Goal: Task Accomplishment & Management: Complete application form

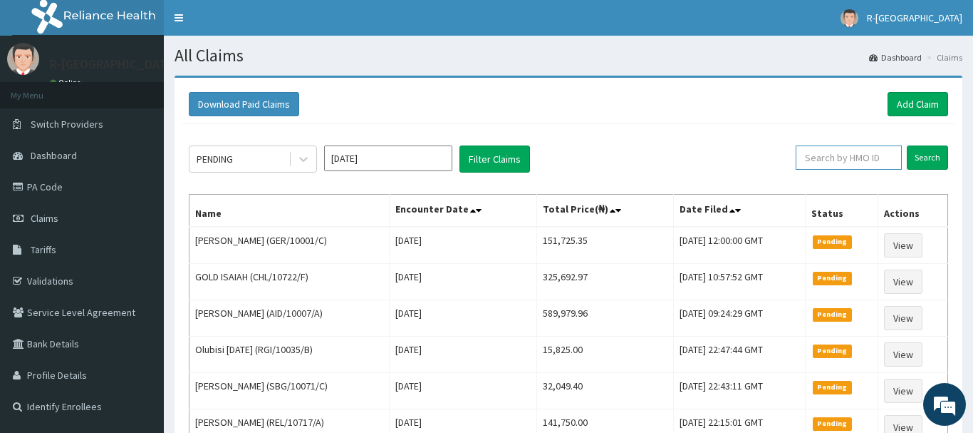
click at [820, 162] on input "text" at bounding box center [849, 157] width 106 height 24
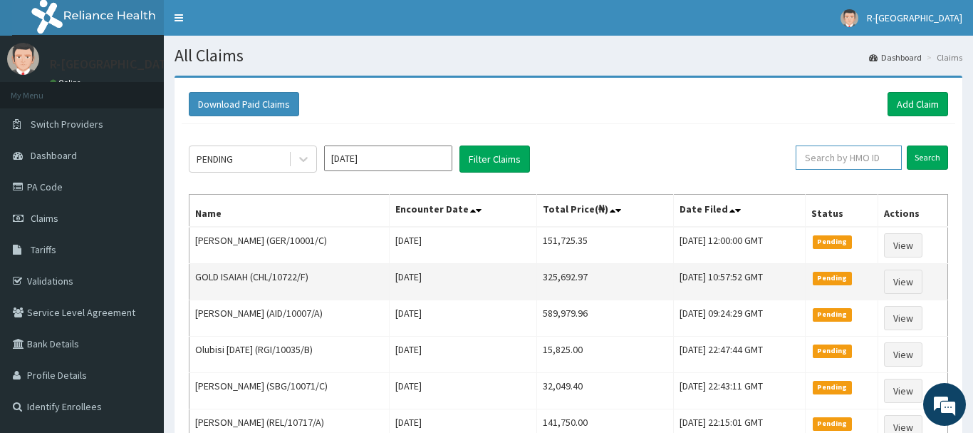
paste input "EZENWEINYINYA, KOSISOCHUKWU"
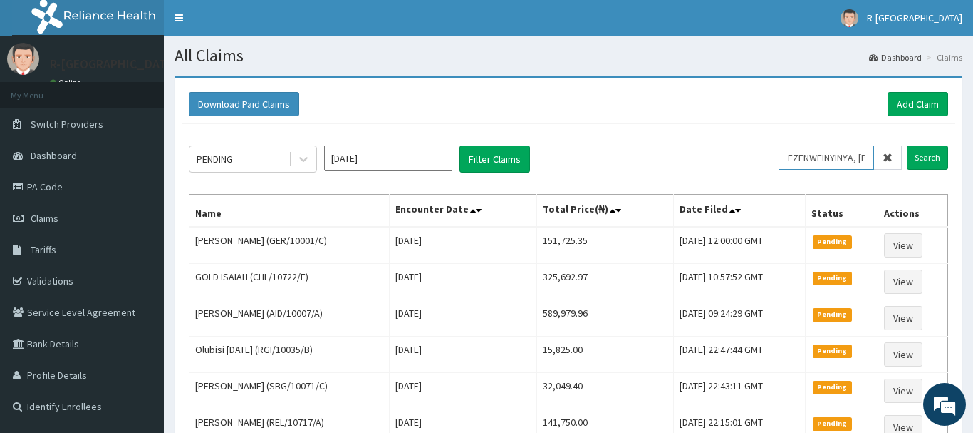
type input "EZENWEINYINYA, KOSISOCHUKWU"
click at [886, 157] on icon at bounding box center [888, 158] width 10 height 10
click at [820, 157] on input "text" at bounding box center [849, 157] width 106 height 24
paste input "CYU/10214/F"
type input "CYU/10214/F"
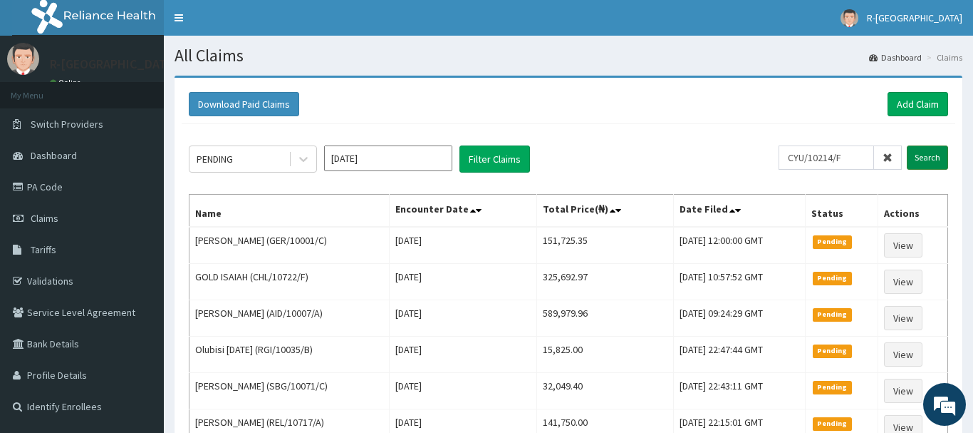
click at [931, 158] on input "Search" at bounding box center [927, 157] width 41 height 24
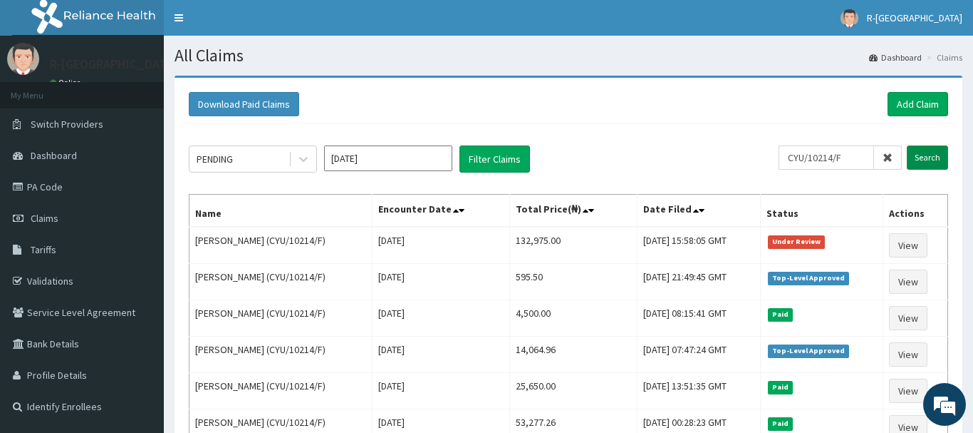
click at [924, 155] on input "Search" at bounding box center [927, 157] width 41 height 24
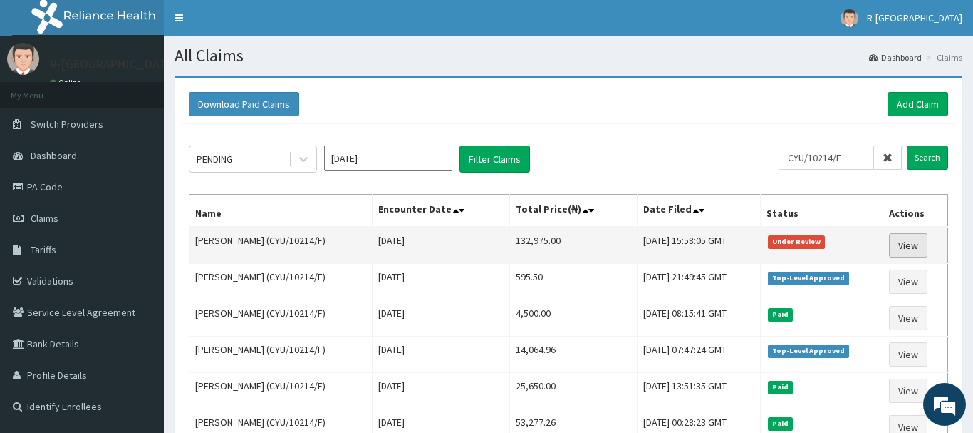
click at [920, 248] on link "View" at bounding box center [908, 245] width 38 height 24
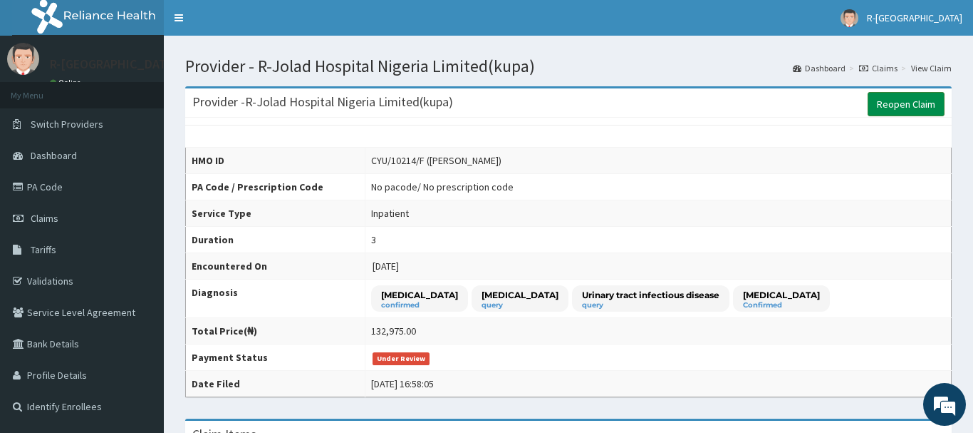
click at [906, 100] on link "Reopen Claim" at bounding box center [906, 104] width 77 height 24
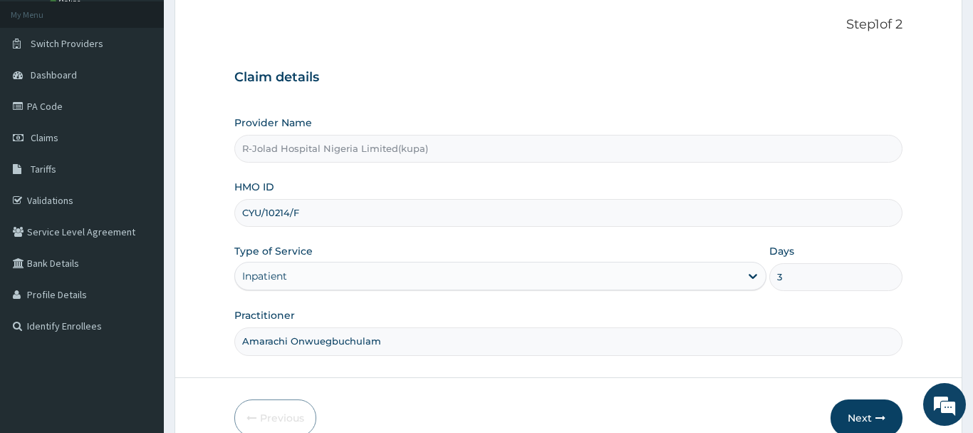
scroll to position [153, 0]
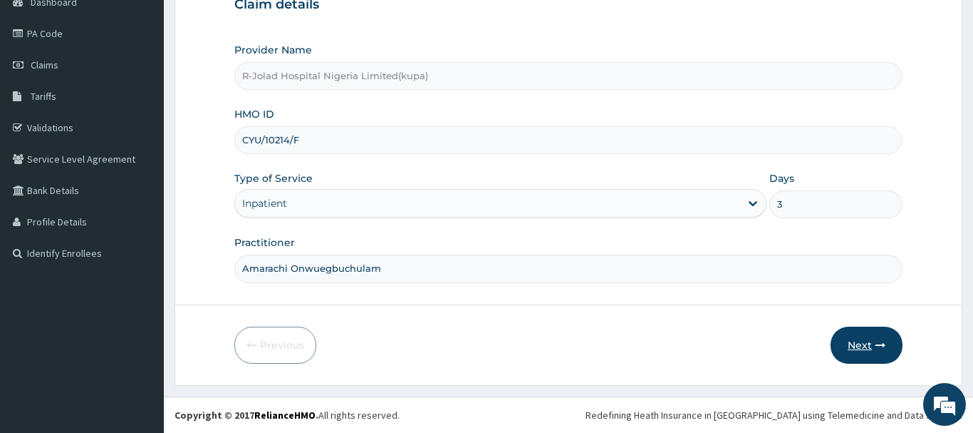
click at [864, 341] on button "Next" at bounding box center [867, 344] width 72 height 37
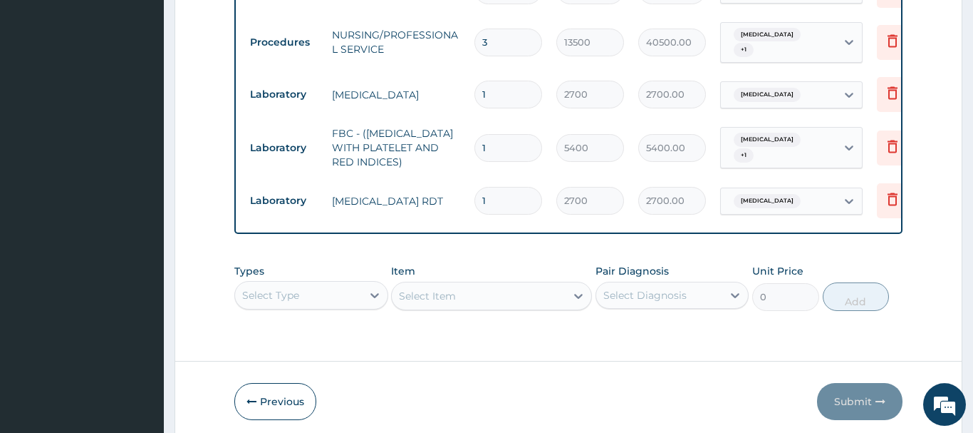
scroll to position [735, 0]
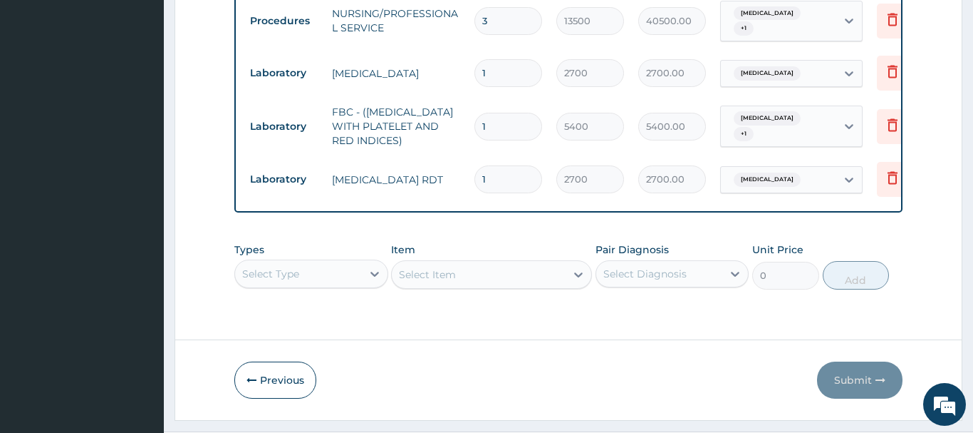
drag, startPoint x: 297, startPoint y: 262, endPoint x: 306, endPoint y: 243, distance: 20.7
click at [298, 262] on div "Select Type" at bounding box center [298, 273] width 127 height 23
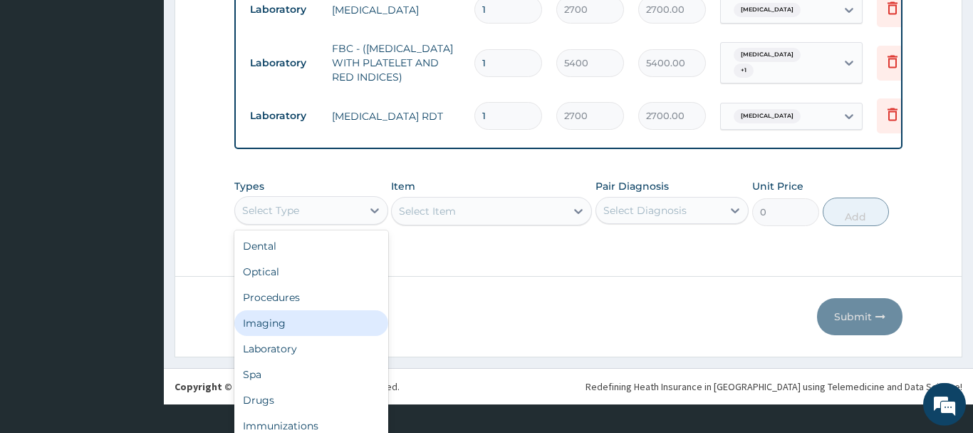
scroll to position [760, 0]
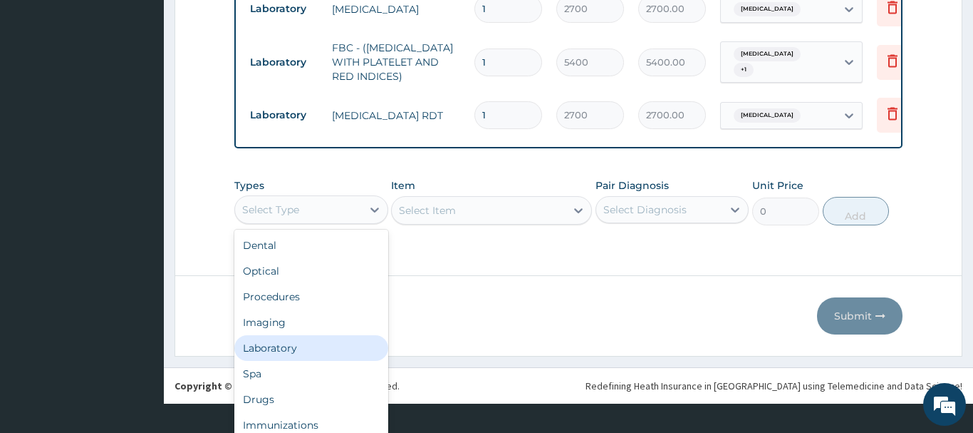
click at [269, 343] on div "Laboratory" at bounding box center [311, 348] width 154 height 26
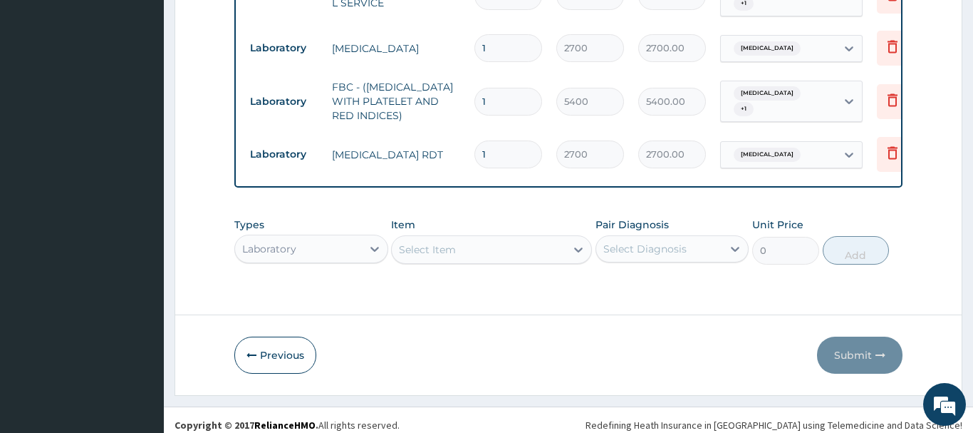
click at [443, 242] on div "Select Item" at bounding box center [479, 249] width 174 height 23
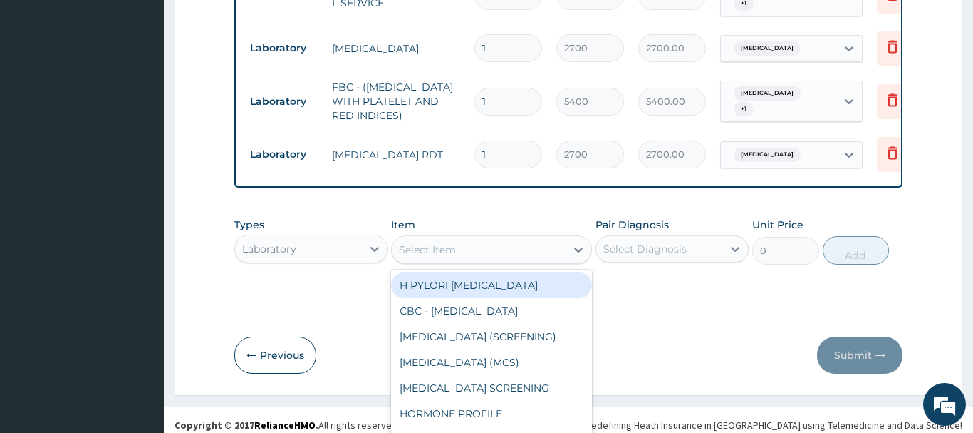
scroll to position [41, 0]
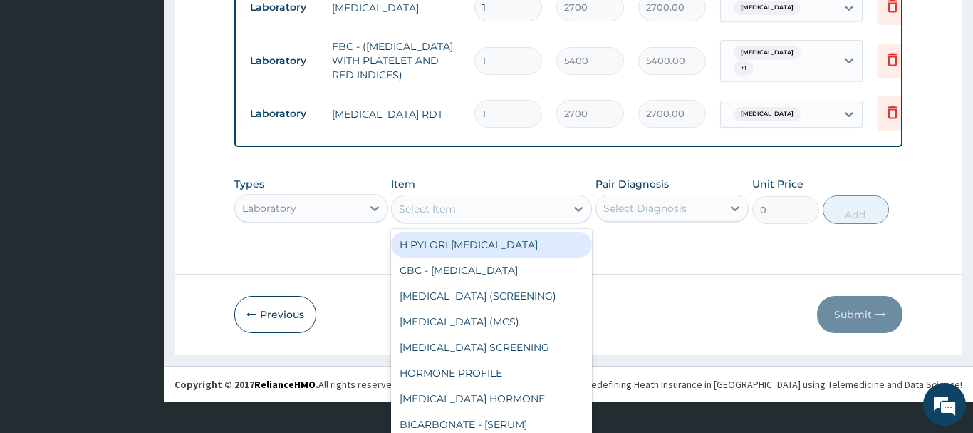
paste input "URIC ACID,"
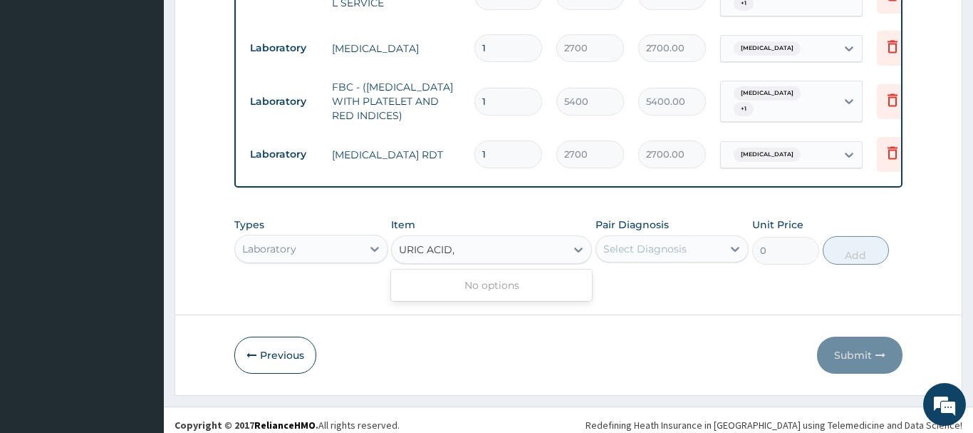
scroll to position [0, 0]
type input "URIC ACID"
click at [471, 279] on div "URIC ACID" at bounding box center [491, 285] width 201 height 26
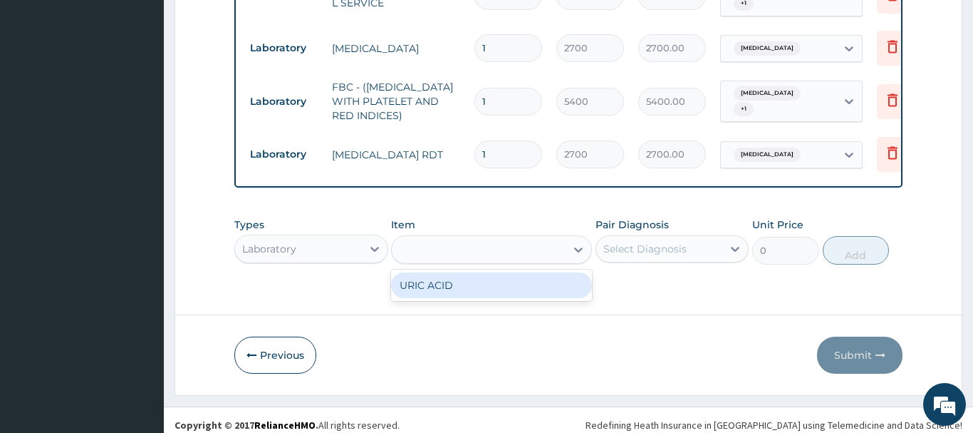
type input "3600"
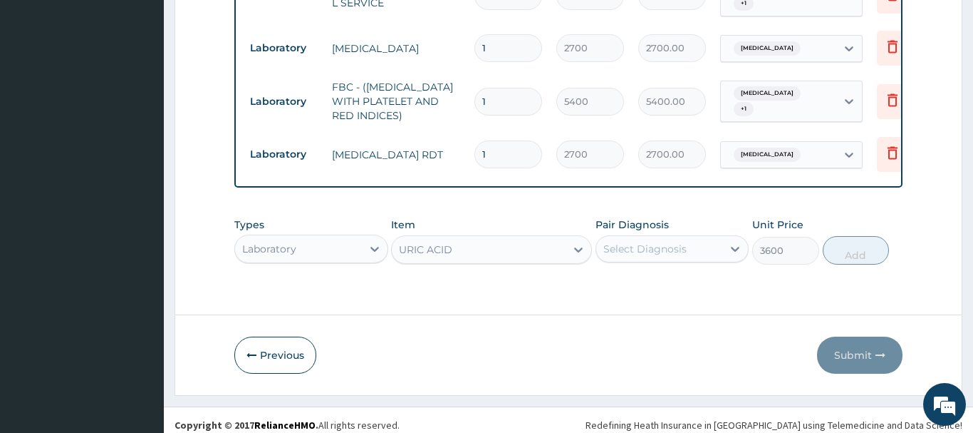
click at [635, 242] on div "Select Diagnosis" at bounding box center [645, 249] width 83 height 14
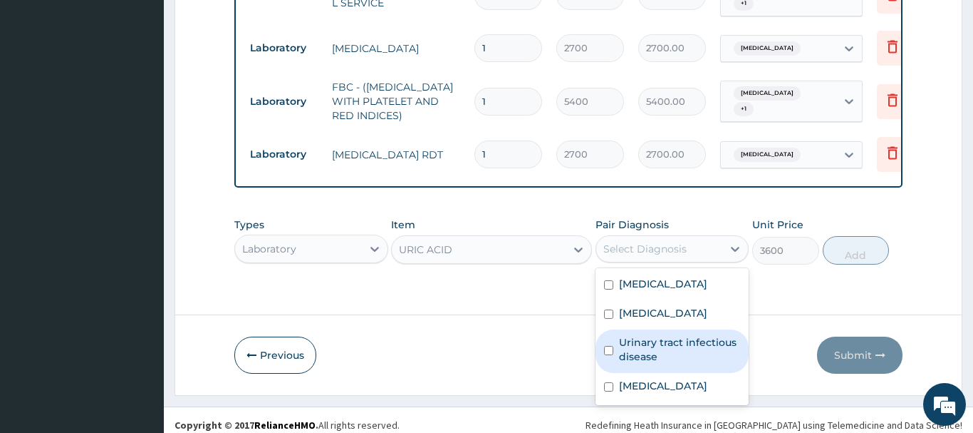
click at [678, 335] on label "Urinary tract infectious disease" at bounding box center [680, 349] width 122 height 29
checkbox input "true"
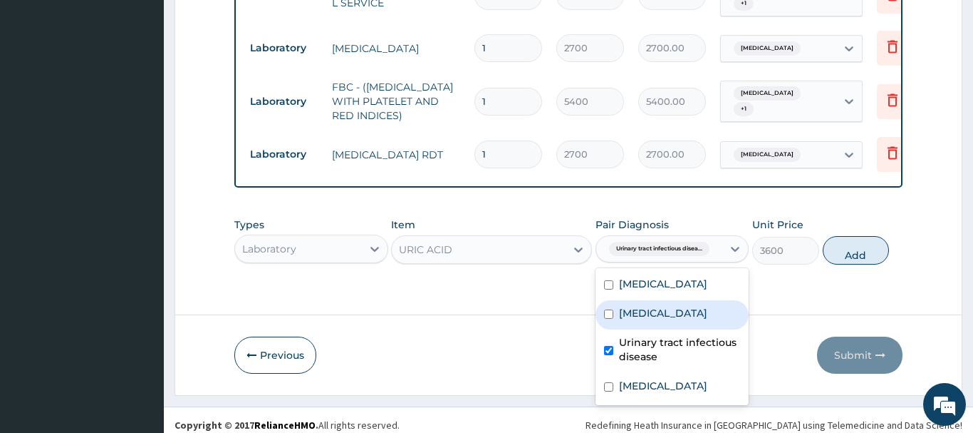
click at [849, 241] on button "Add" at bounding box center [856, 250] width 67 height 29
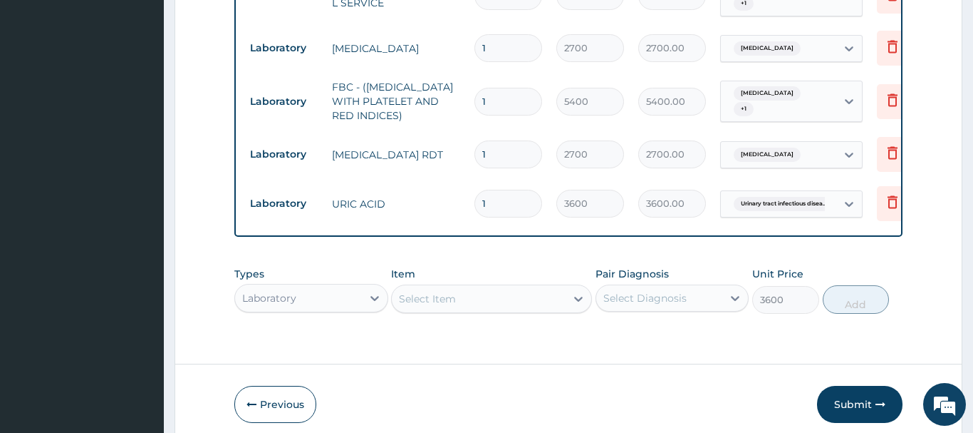
type input "0"
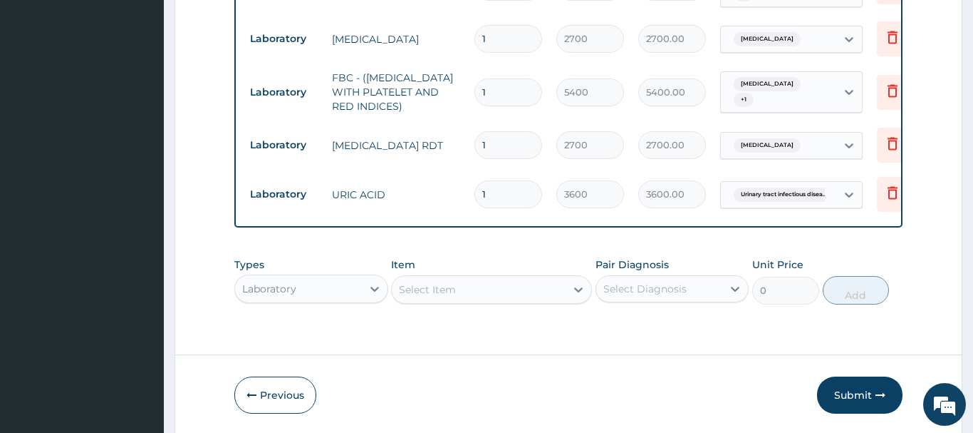
scroll to position [809, 0]
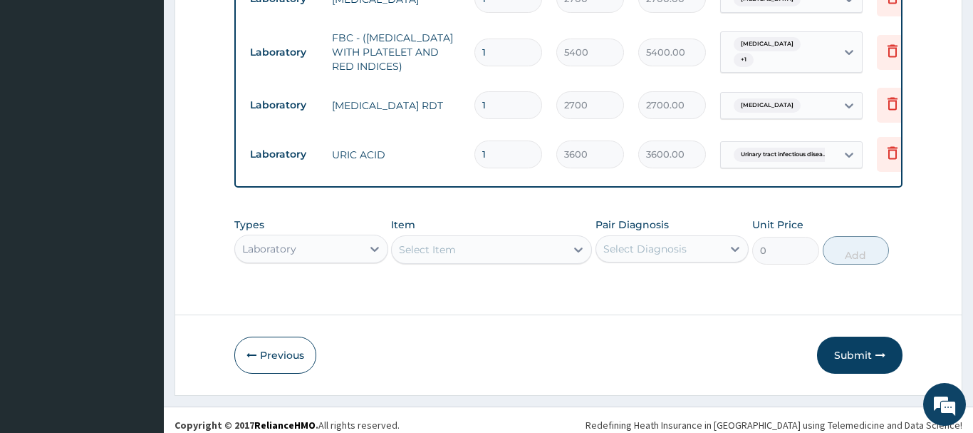
click at [291, 236] on div "Laboratory" at bounding box center [311, 248] width 154 height 29
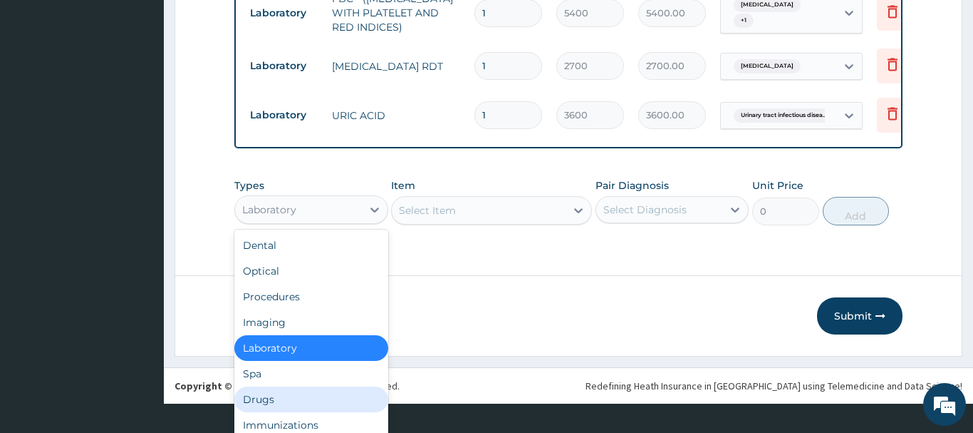
click at [262, 391] on div "Drugs" at bounding box center [311, 399] width 154 height 26
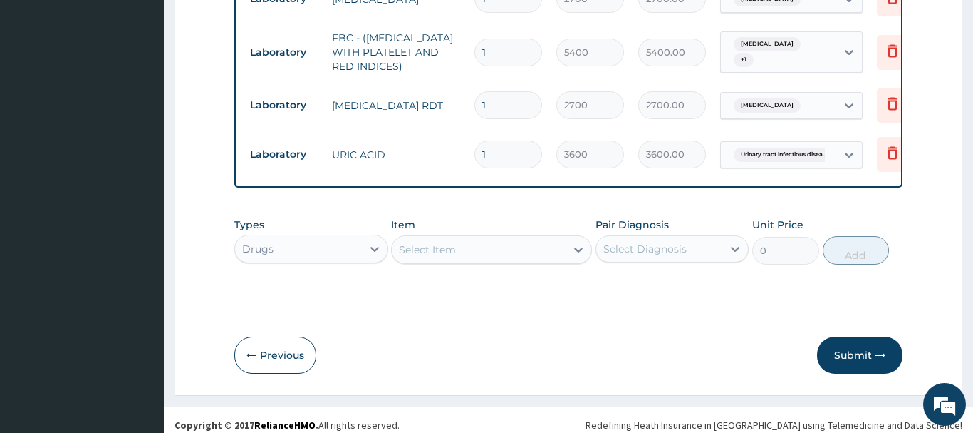
click at [429, 242] on div "Select Item" at bounding box center [427, 249] width 57 height 14
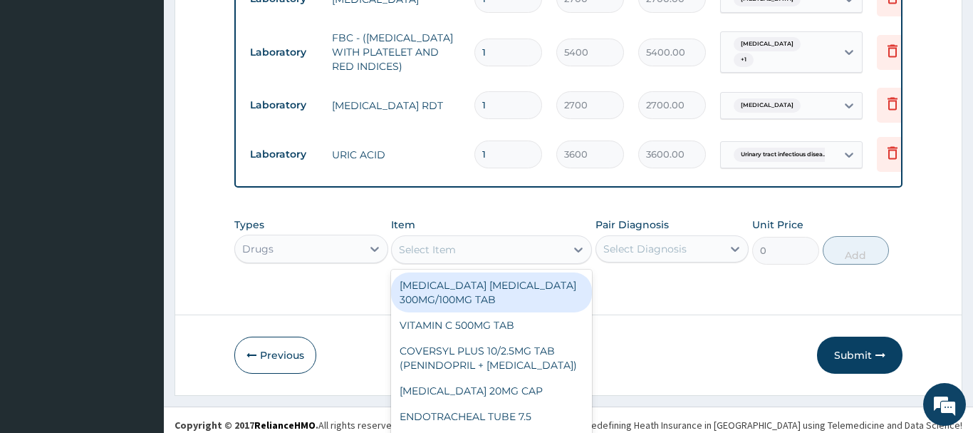
scroll to position [41, 0]
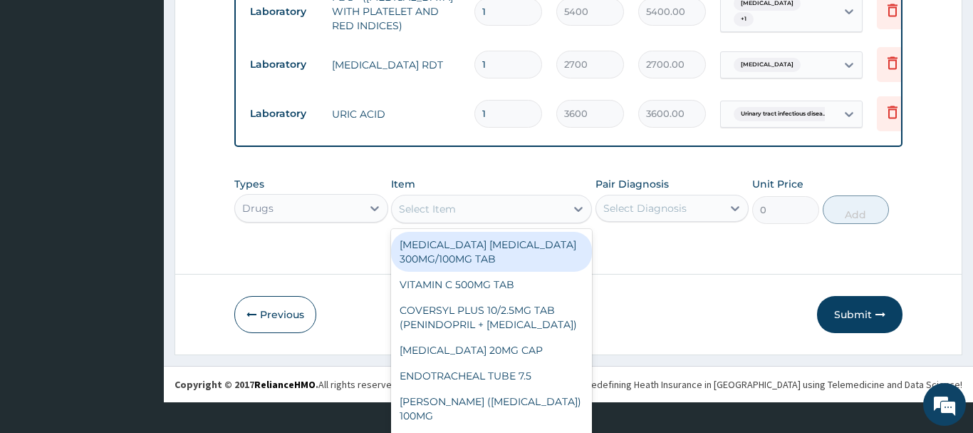
paste input "LEVOFLOXACIN 500MG TAB"
type input "LEVOFLOXACIN 500MG TAB"
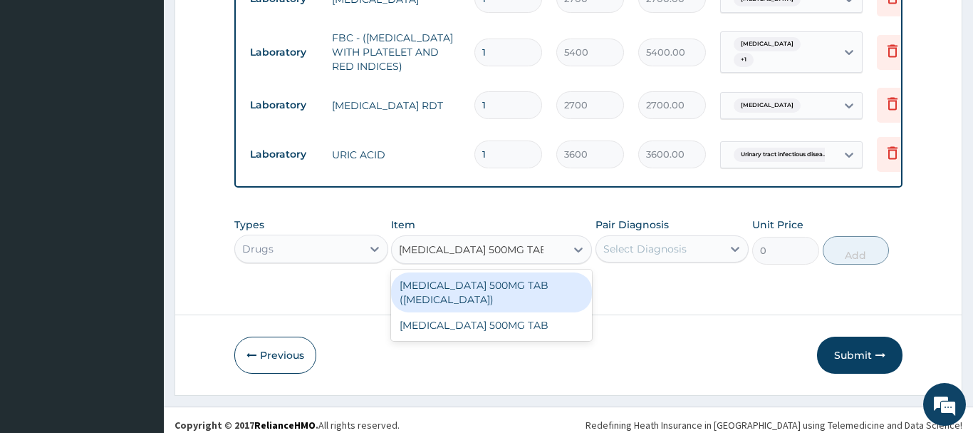
scroll to position [0, 0]
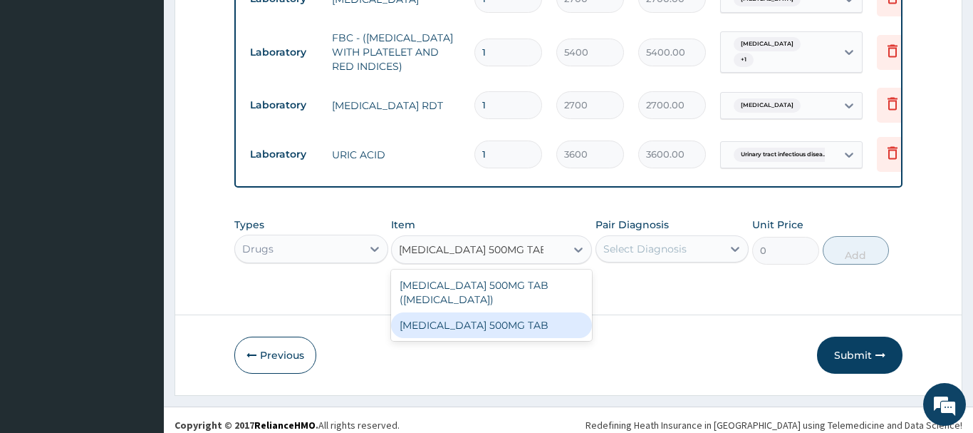
click at [477, 312] on div "LEVOFLOXACIN 500MG TAB" at bounding box center [491, 325] width 201 height 26
type input "193.375"
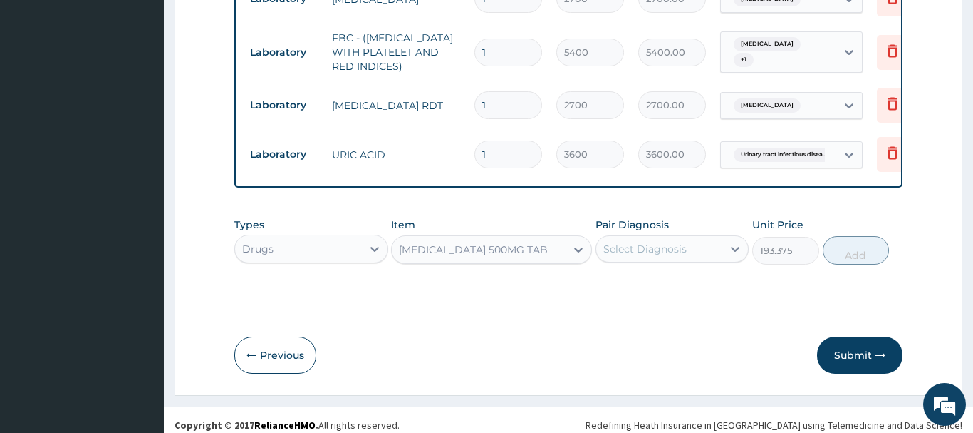
click at [684, 242] on div "Select Diagnosis" at bounding box center [645, 249] width 83 height 14
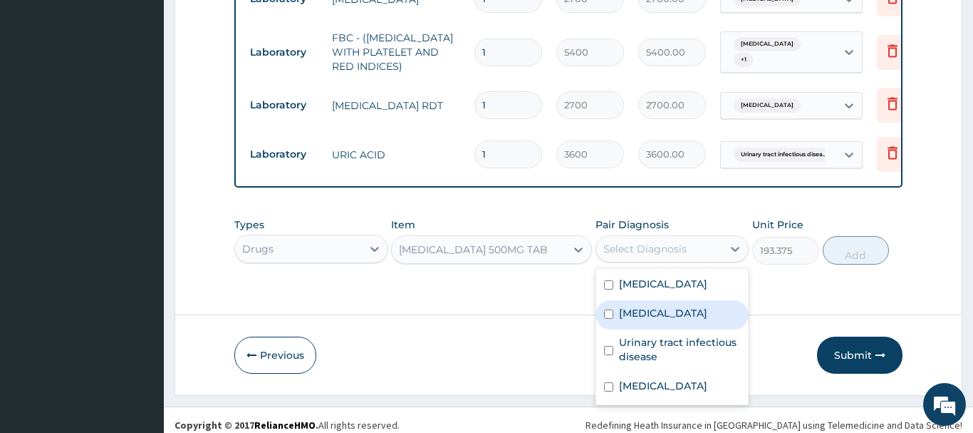
click at [673, 306] on label "Acute tonsillitis" at bounding box center [663, 313] width 88 height 14
checkbox input "true"
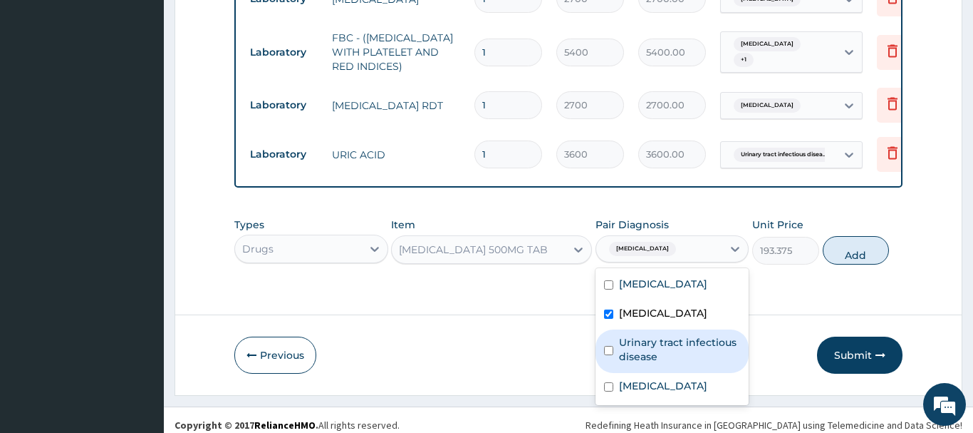
click at [658, 346] on label "Urinary tract infectious disease" at bounding box center [680, 349] width 122 height 29
checkbox input "true"
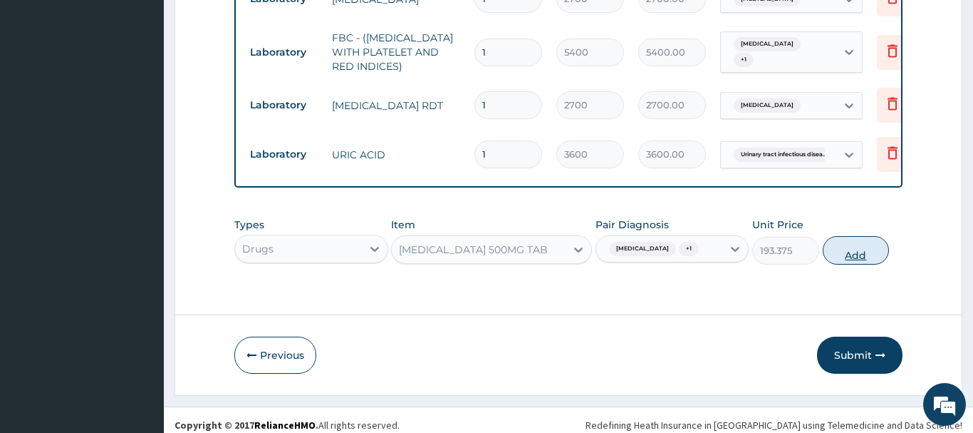
click at [849, 237] on button "Add" at bounding box center [856, 250] width 67 height 29
type input "0"
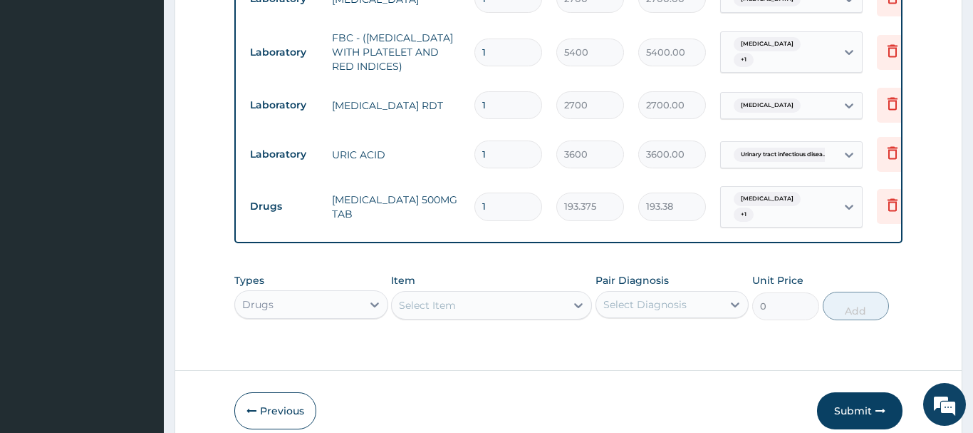
drag, startPoint x: 470, startPoint y: 193, endPoint x: 462, endPoint y: 196, distance: 8.3
click at [475, 195] on input "1" at bounding box center [509, 206] width 68 height 28
type input "7"
type input "1353.63"
type input "7"
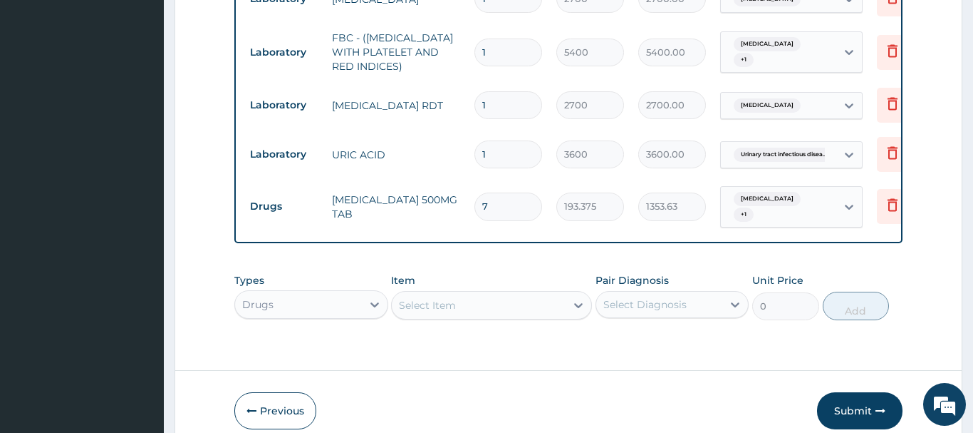
click at [413, 294] on div "Select Item" at bounding box center [491, 305] width 201 height 29
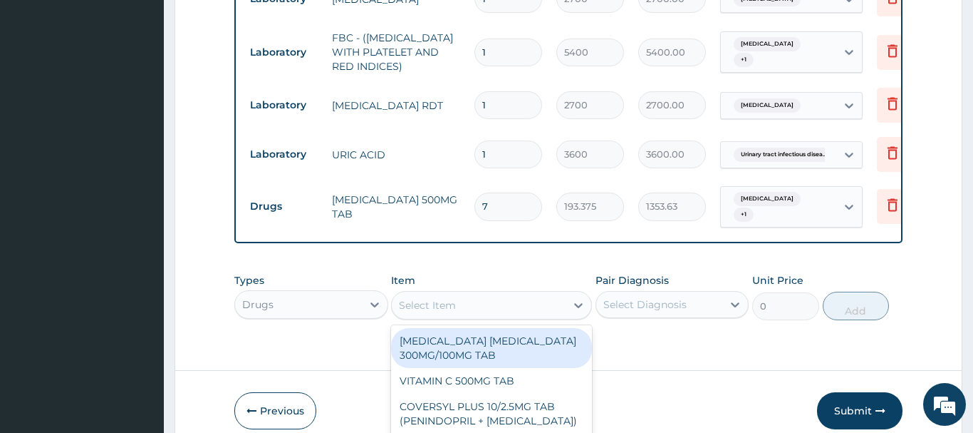
scroll to position [41, 0]
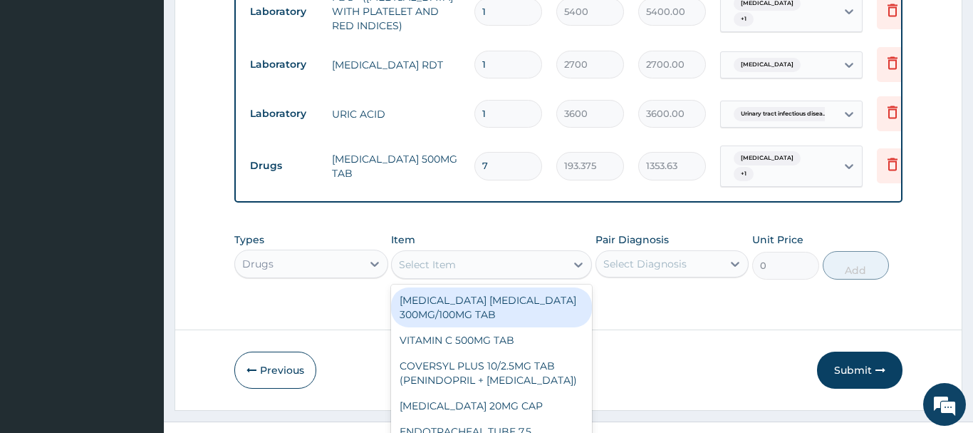
paste input "ARTHROTEC GENERIC"
type input "ARTHROTEC GENERIC"
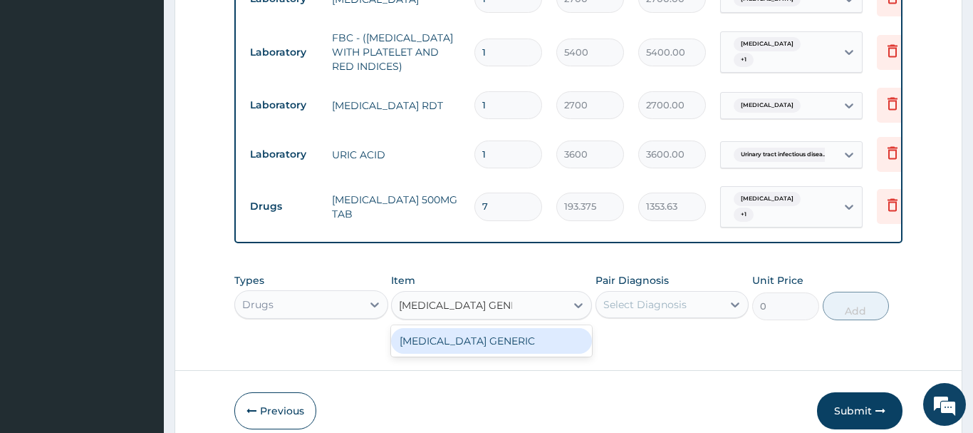
scroll to position [0, 0]
click at [476, 328] on div "ARTHROTEC GENERIC" at bounding box center [491, 341] width 201 height 26
type input "297.5"
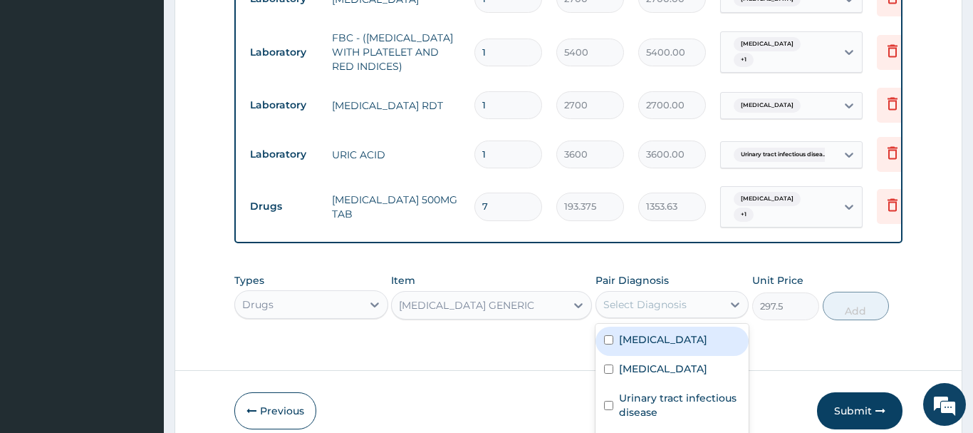
click at [644, 297] on div "Select Diagnosis" at bounding box center [645, 304] width 83 height 14
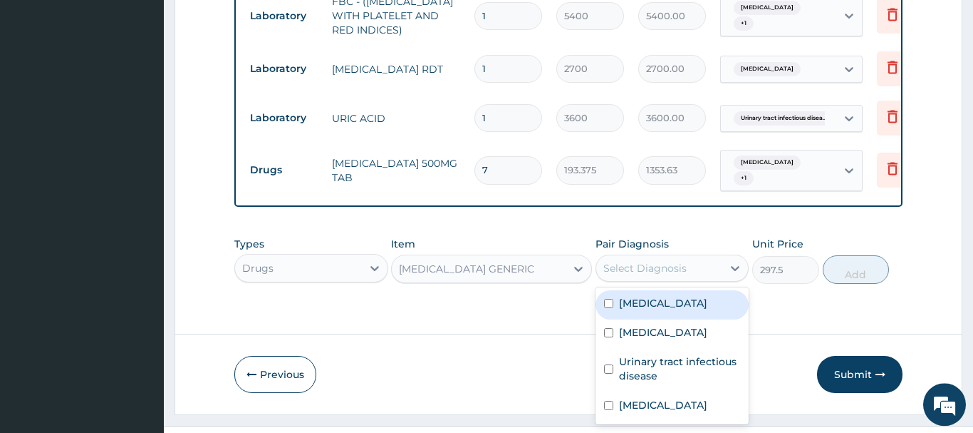
scroll to position [858, 0]
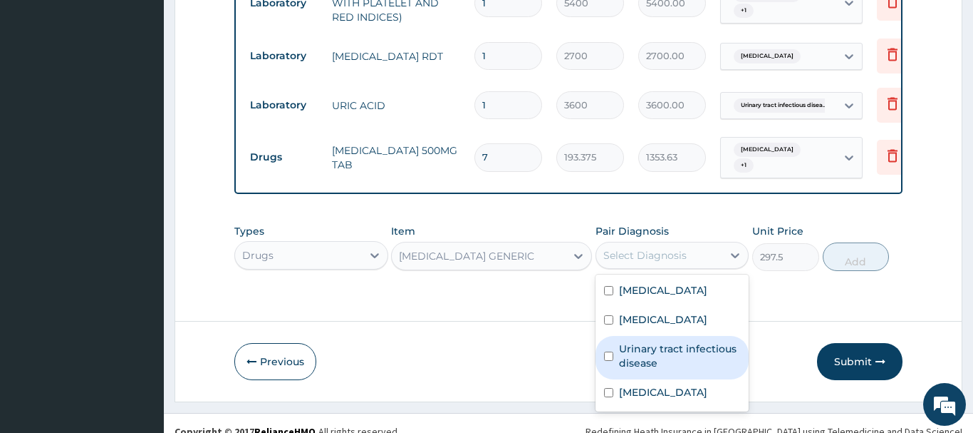
click at [658, 341] on label "Urinary tract infectious disease" at bounding box center [680, 355] width 122 height 29
checkbox input "true"
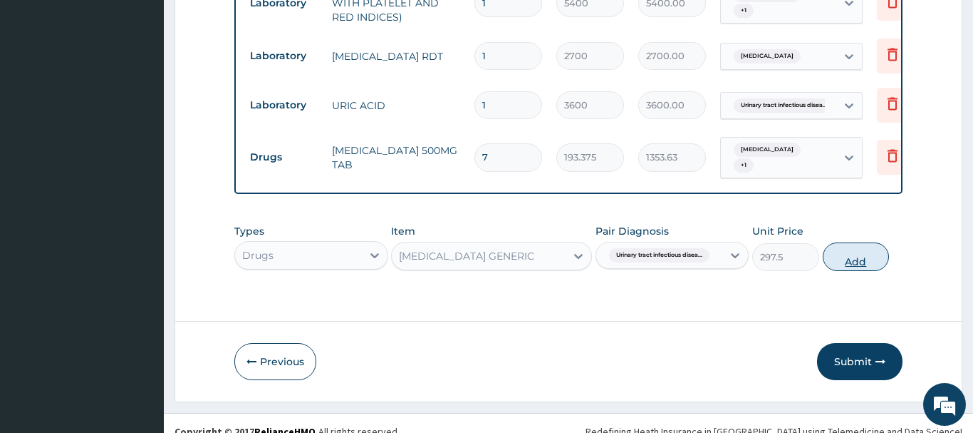
click at [857, 242] on button "Add" at bounding box center [856, 256] width 67 height 29
type input "0"
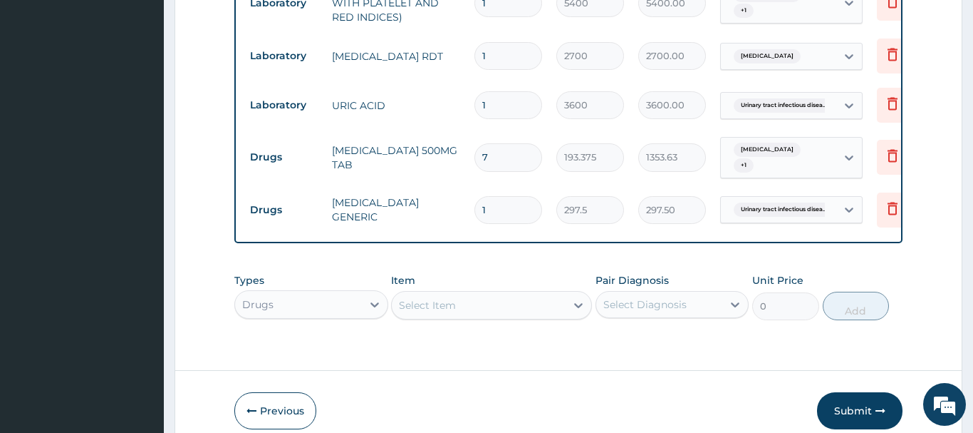
click at [496, 196] on input "1" at bounding box center [509, 210] width 68 height 28
type input "10"
type input "2975.00"
type input "10"
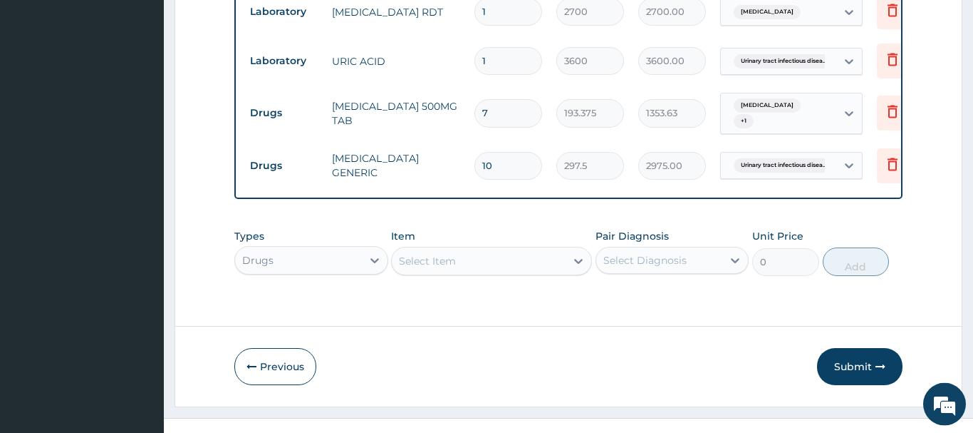
scroll to position [907, 0]
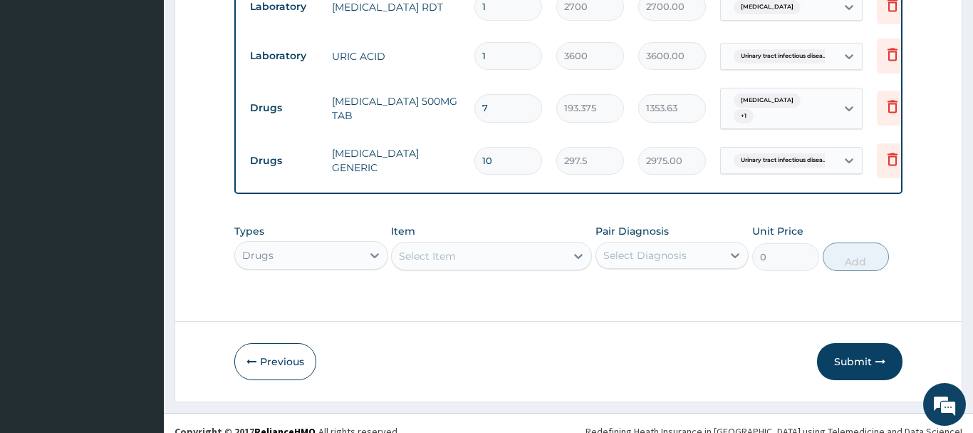
click at [415, 249] on div "Select Item" at bounding box center [427, 256] width 57 height 14
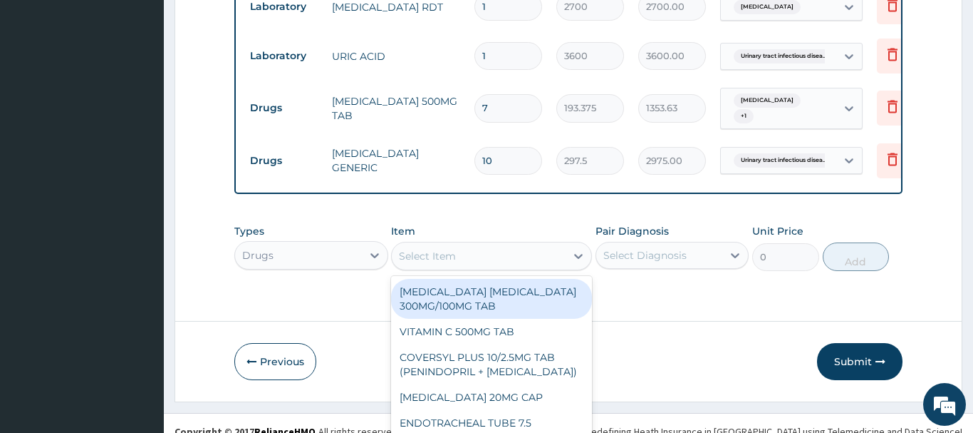
scroll to position [41, 0]
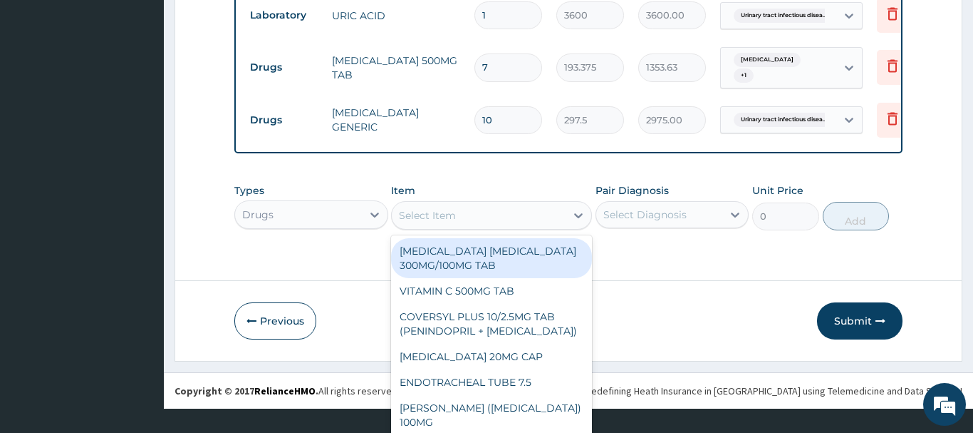
paste input "BUSCOPAN"
type input "BUSCOPAN"
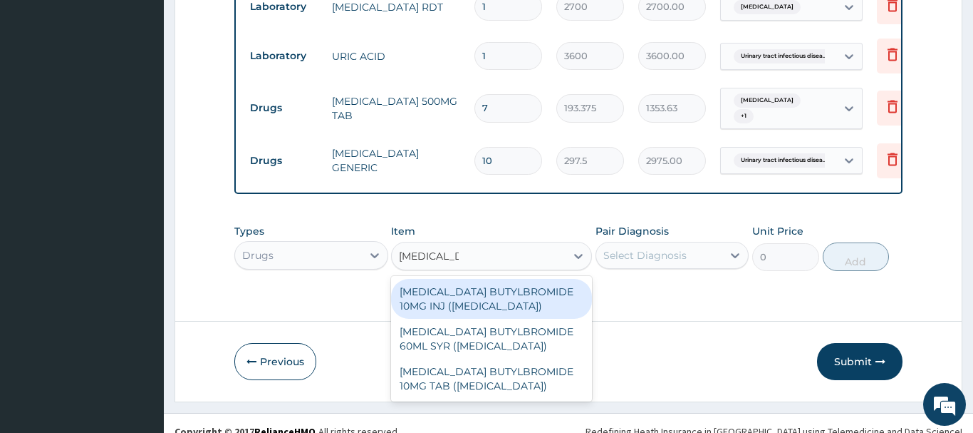
scroll to position [0, 0]
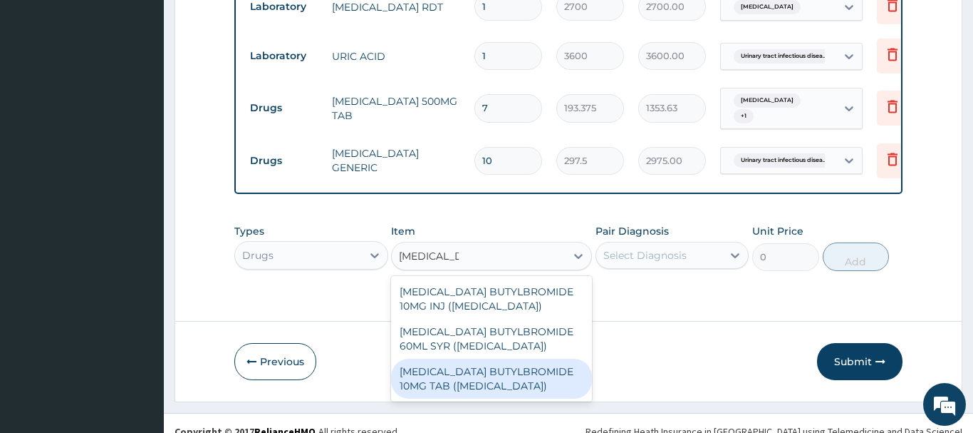
click at [472, 367] on div "HYOSCINE BUTYLBROMIDE 10MG TAB (BUSCOPAN)" at bounding box center [491, 378] width 201 height 40
type input "79.625"
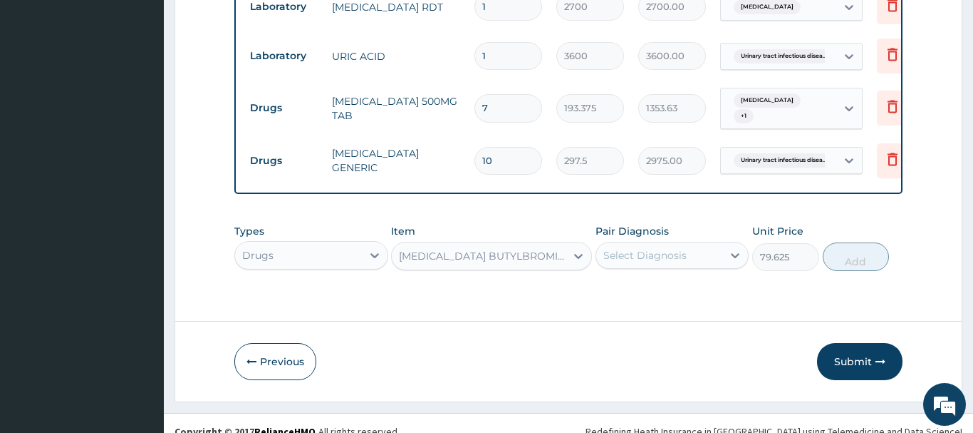
click at [678, 248] on div "Select Diagnosis" at bounding box center [645, 255] width 83 height 14
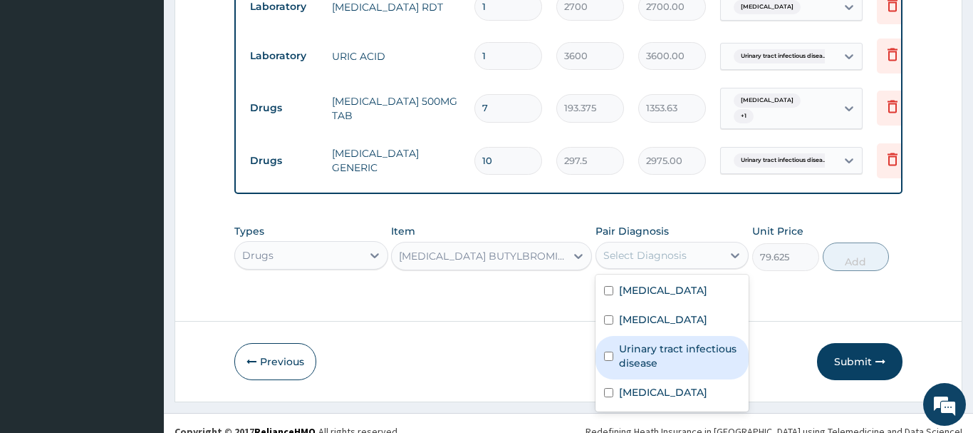
click at [656, 341] on label "Urinary tract infectious disease" at bounding box center [680, 355] width 122 height 29
checkbox input "true"
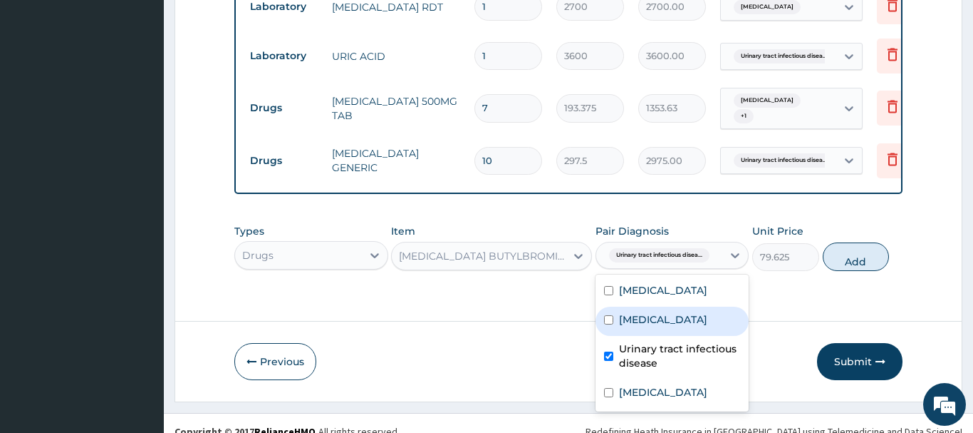
click at [661, 312] on label "Acute tonsillitis" at bounding box center [663, 319] width 88 height 14
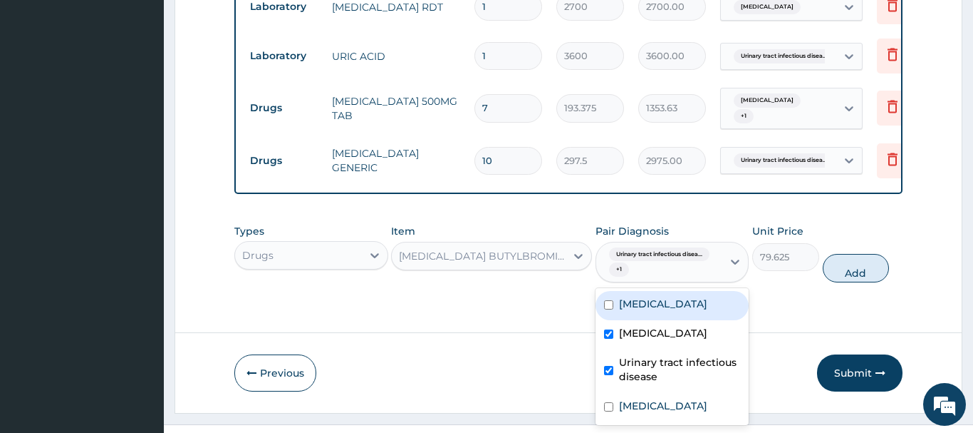
checkbox input "true"
click at [854, 357] on button "Submit" at bounding box center [860, 372] width 86 height 37
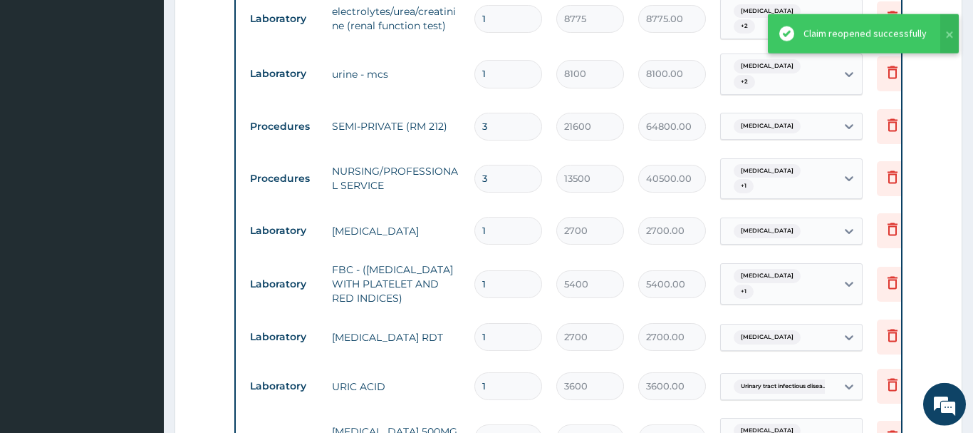
scroll to position [712, 0]
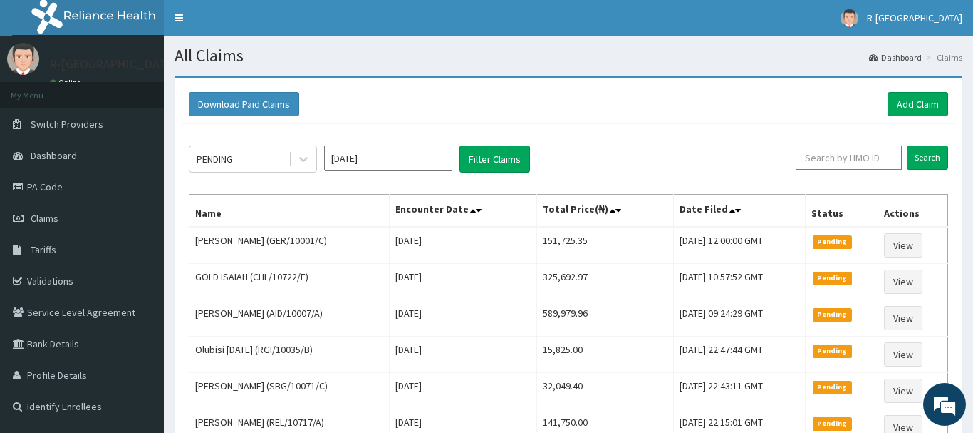
click at [819, 157] on input "text" at bounding box center [849, 157] width 106 height 24
paste input "CYU/10214/F"
type input "CYU/10214/F"
click at [916, 153] on input "Search" at bounding box center [927, 157] width 41 height 24
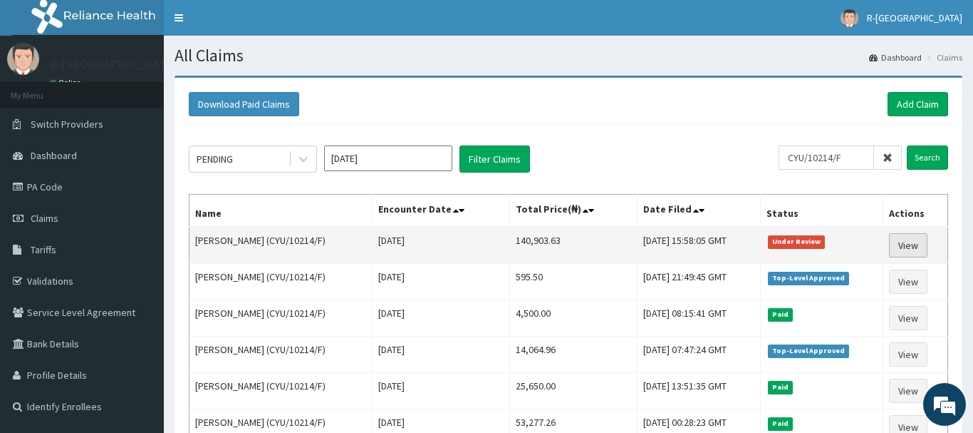
click at [913, 242] on link "View" at bounding box center [908, 245] width 38 height 24
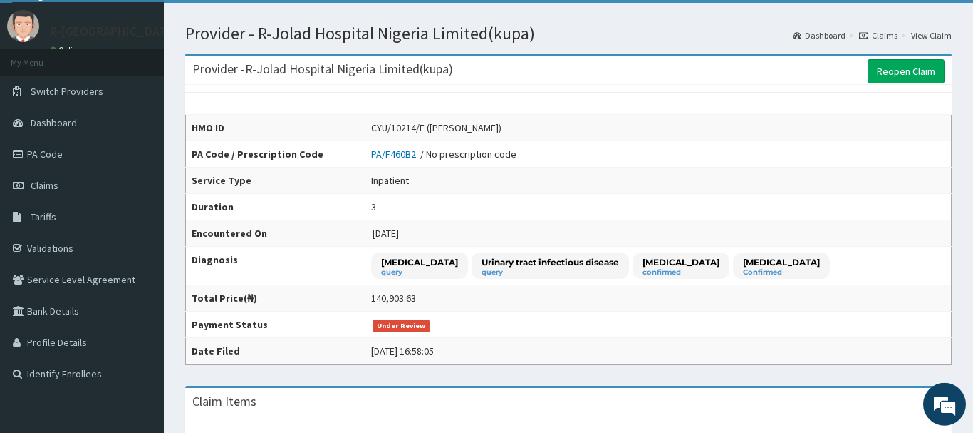
scroll to position [9, 0]
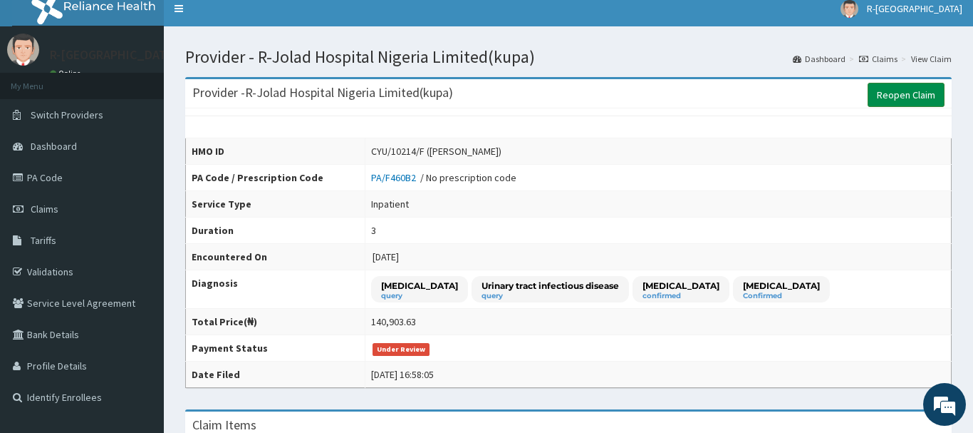
click at [911, 95] on link "Reopen Claim" at bounding box center [906, 95] width 77 height 24
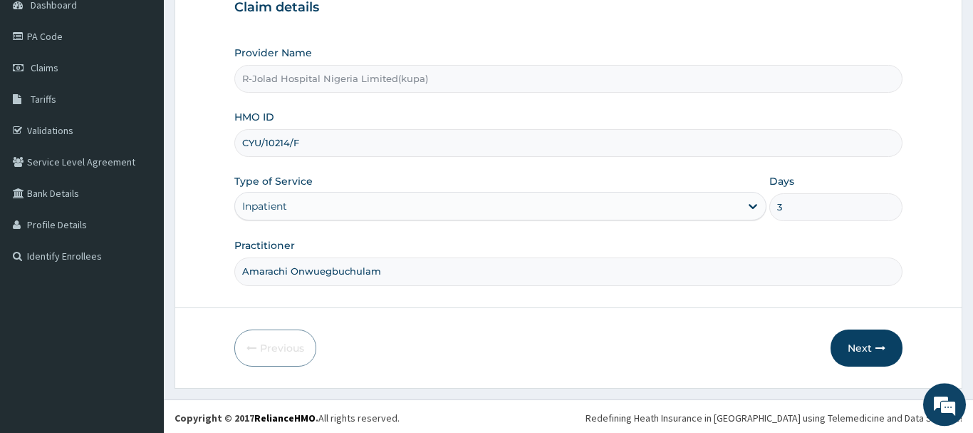
scroll to position [153, 0]
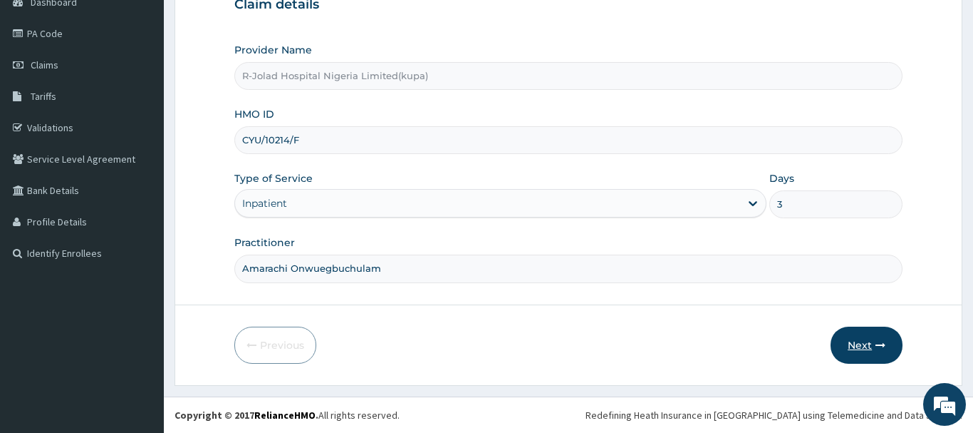
click at [854, 339] on button "Next" at bounding box center [867, 344] width 72 height 37
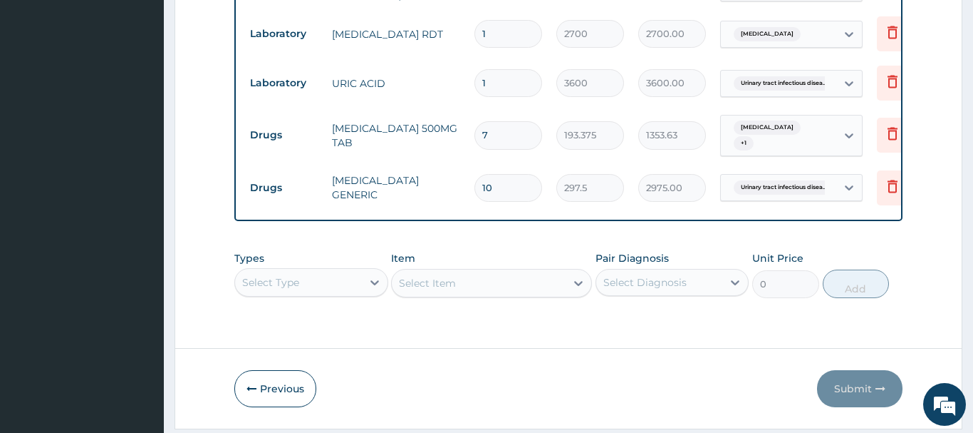
scroll to position [0, 0]
click at [268, 273] on div "Types Select Type Item Select Item Pair Diagnosis Select Diagnosis Unit Price 0…" at bounding box center [568, 274] width 668 height 61
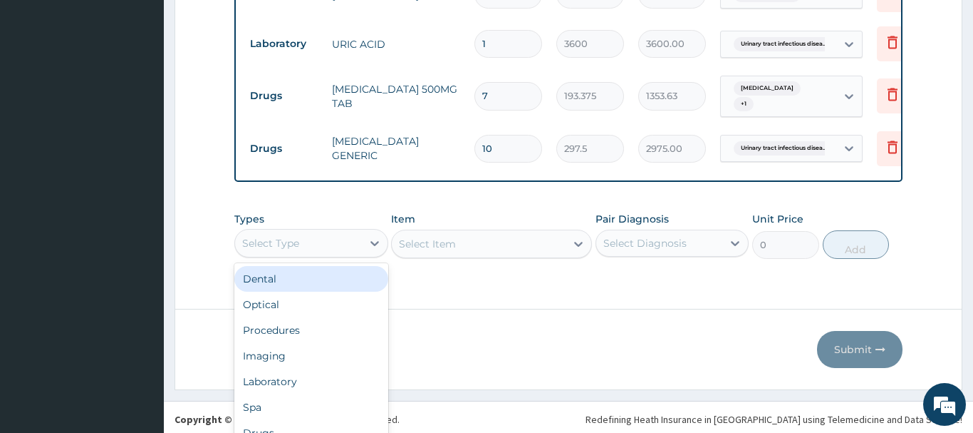
scroll to position [39, 0]
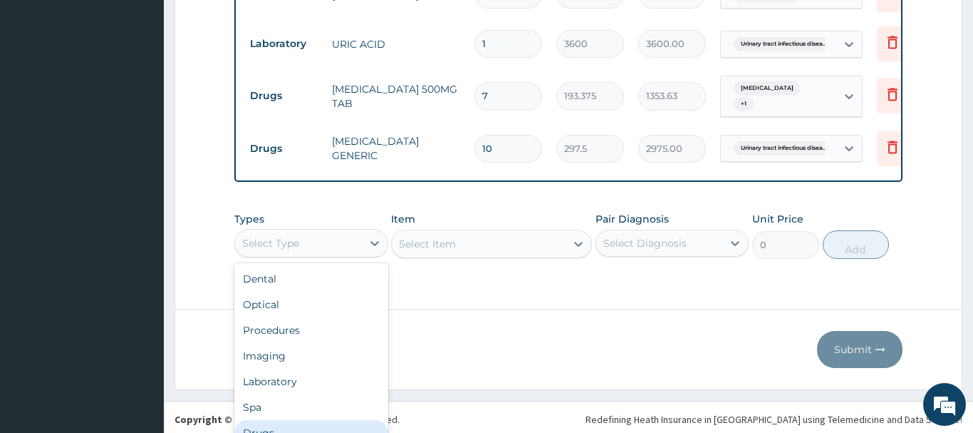
click at [266, 420] on div "Drugs" at bounding box center [311, 433] width 154 height 26
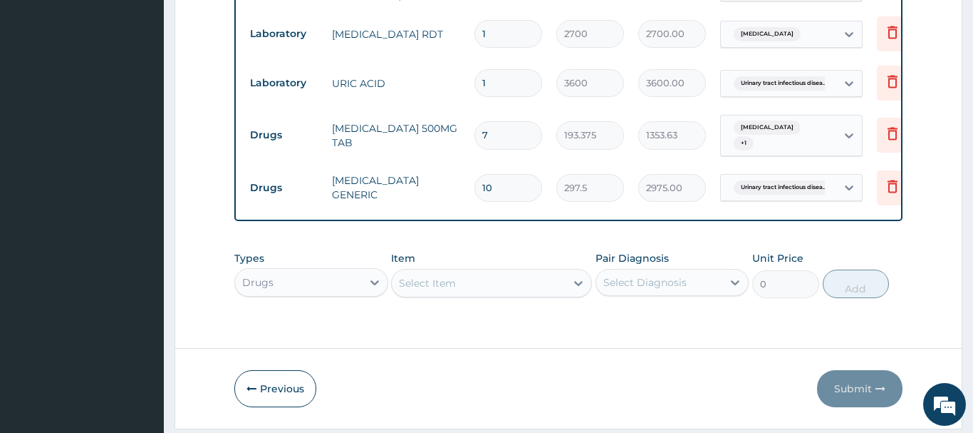
click at [440, 269] on div "Select Item" at bounding box center [491, 283] width 201 height 29
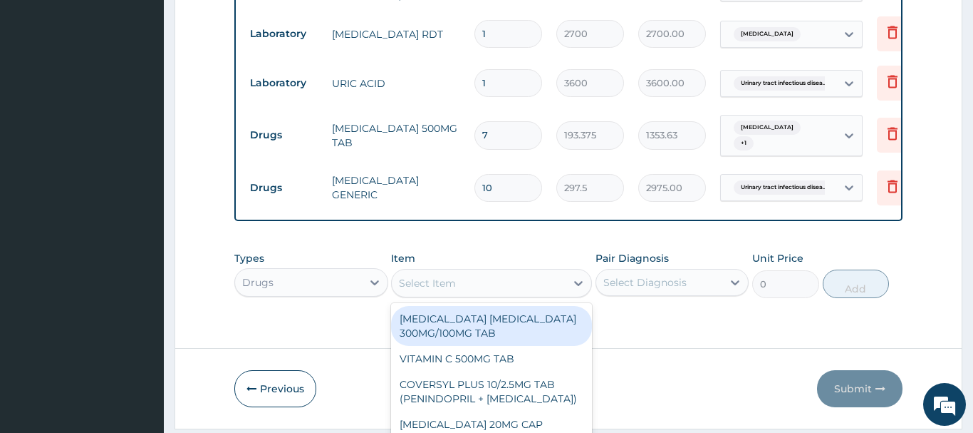
scroll to position [41, 0]
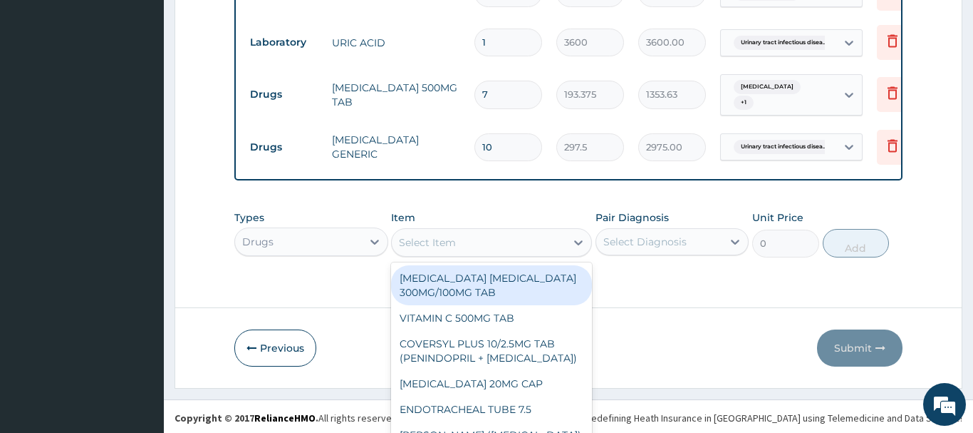
paste input "[MEDICAL_DATA]"
type input "[MEDICAL_DATA]"
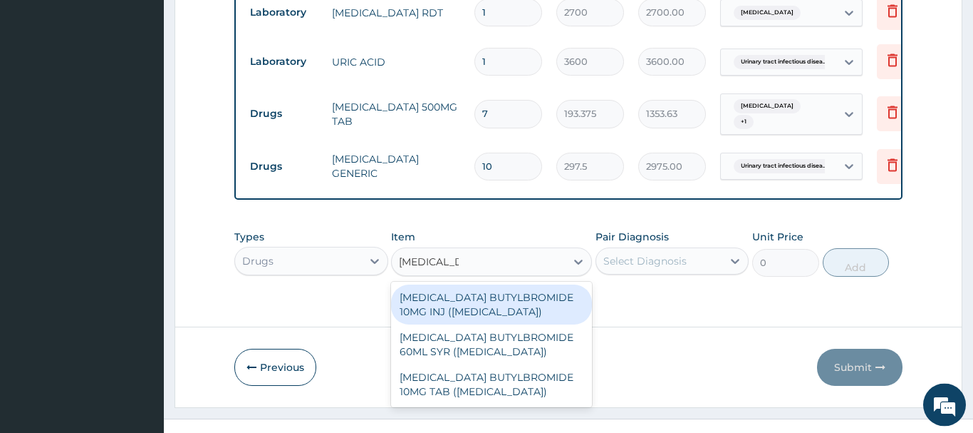
scroll to position [907, 0]
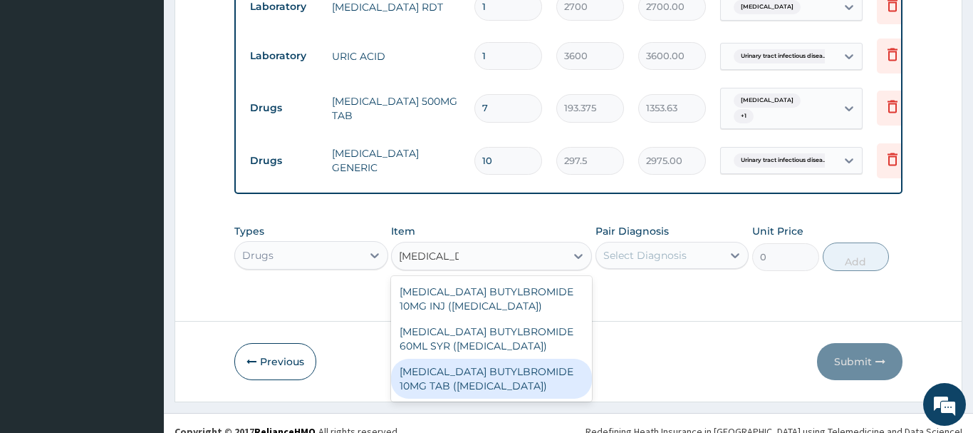
click at [479, 366] on div "[MEDICAL_DATA] BUTYLBROMIDE 10MG TAB ([MEDICAL_DATA])" at bounding box center [491, 378] width 201 height 40
type input "79.625"
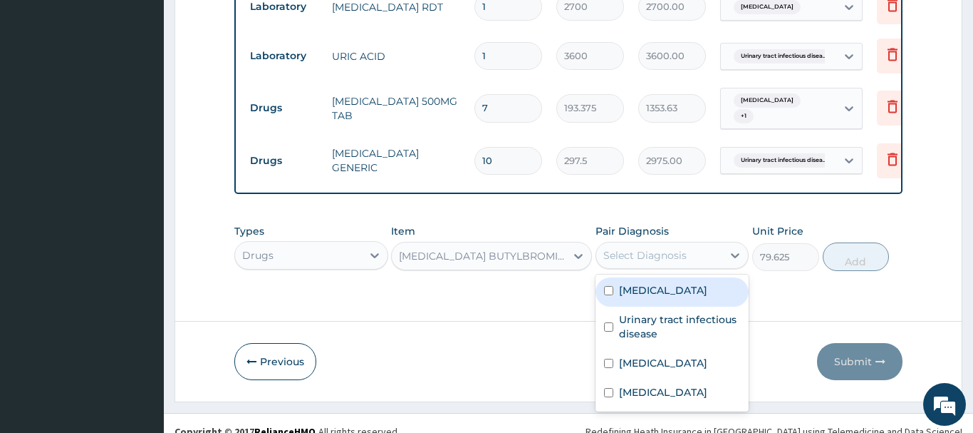
click at [679, 248] on div "Select Diagnosis" at bounding box center [645, 255] width 83 height 14
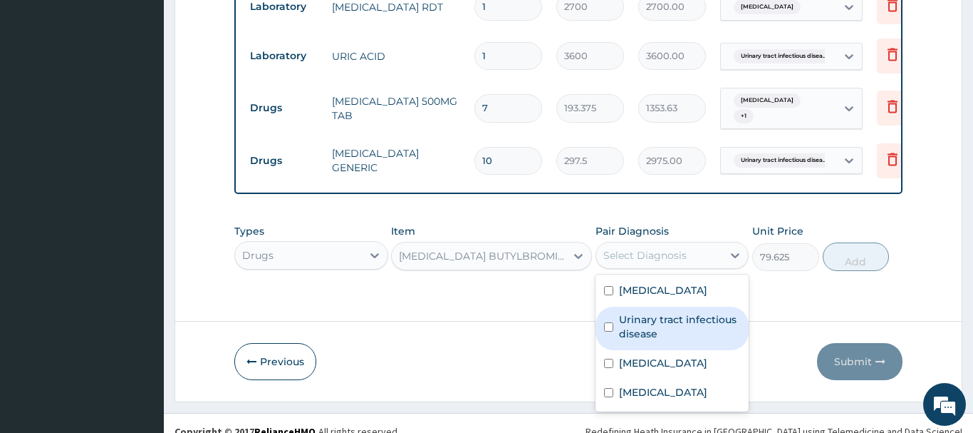
click at [647, 312] on label "Urinary tract infectious disease" at bounding box center [680, 326] width 122 height 29
checkbox input "true"
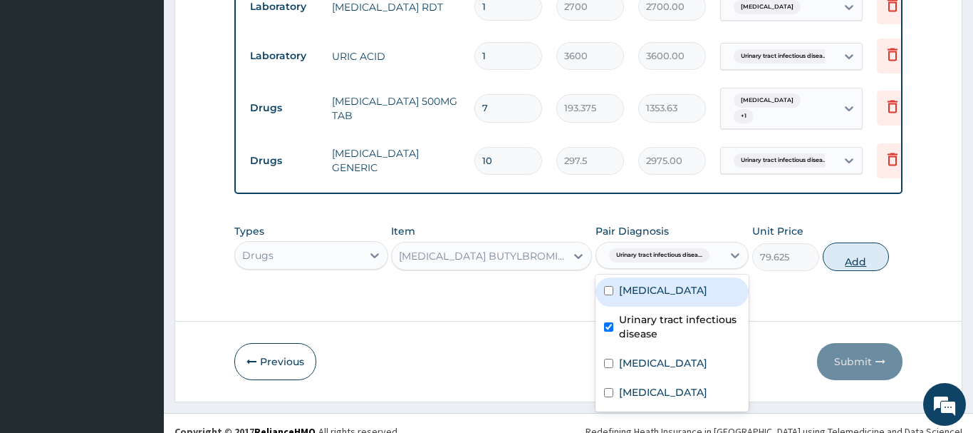
click at [864, 242] on button "Add" at bounding box center [856, 256] width 67 height 29
type input "0"
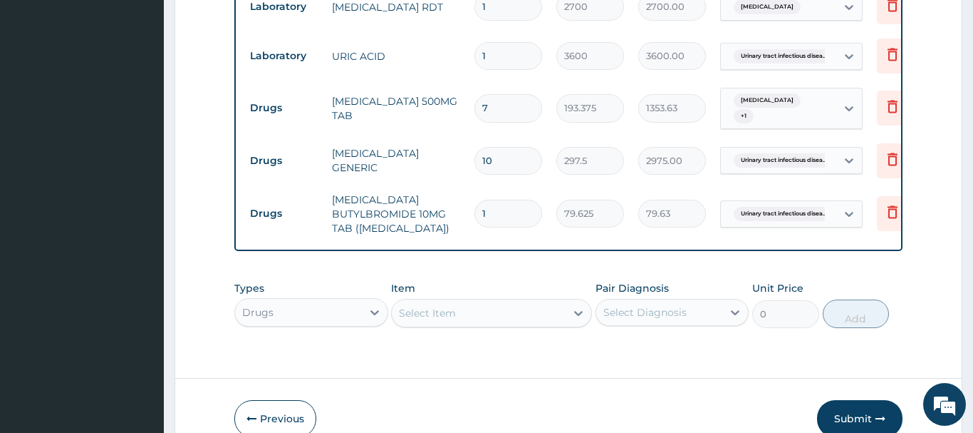
click at [498, 200] on input "1" at bounding box center [509, 214] width 68 height 28
type input "12"
type input "955.50"
type input "12"
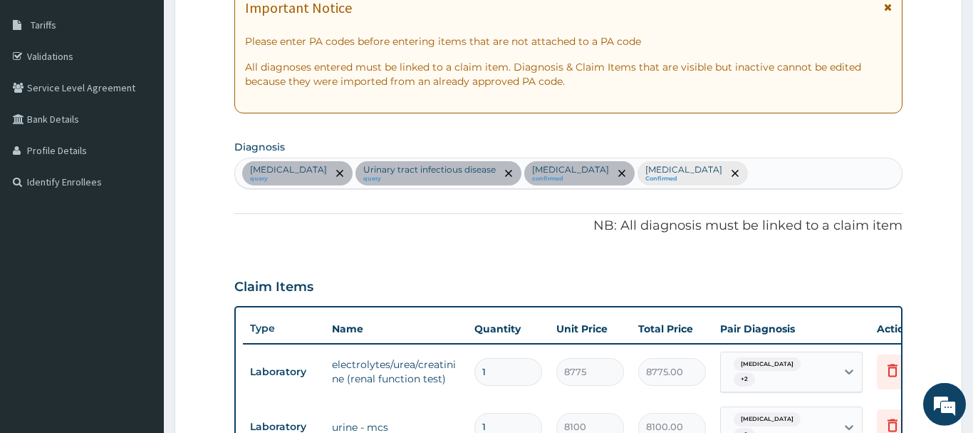
scroll to position [180, 0]
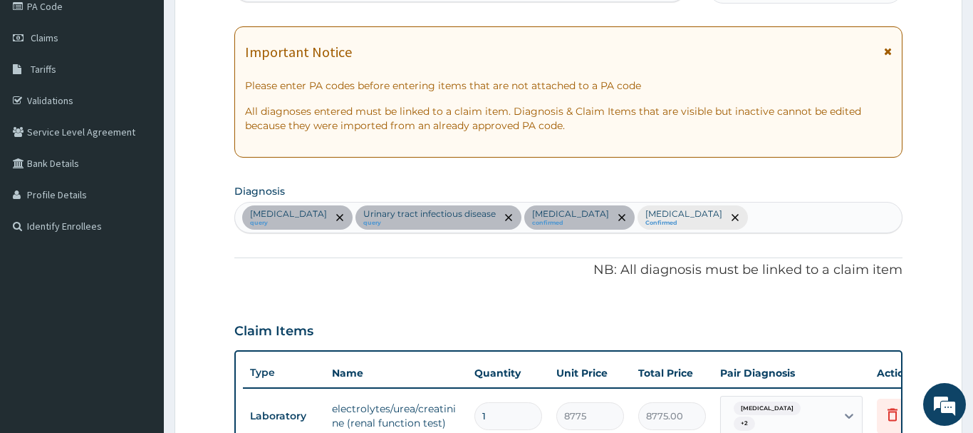
click at [715, 214] on div "[MEDICAL_DATA] query Urinary tract [MEDICAL_DATA] query [MEDICAL_DATA] confirme…" at bounding box center [568, 217] width 667 height 30
type input "PAIN"
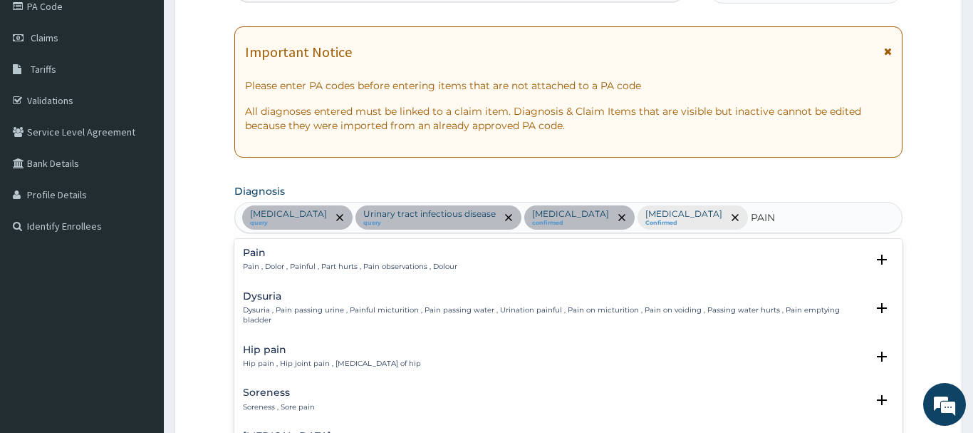
click at [256, 257] on h4 "Pain" at bounding box center [350, 252] width 215 height 11
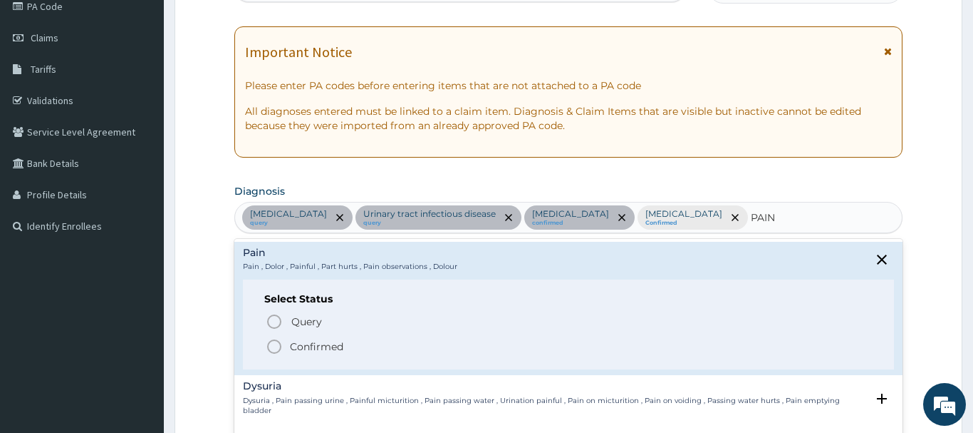
click at [273, 343] on icon "status option filled" at bounding box center [274, 346] width 17 height 17
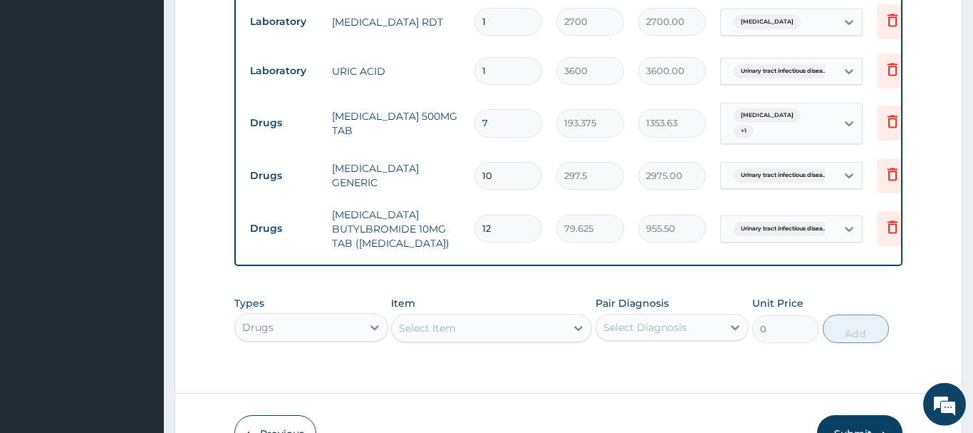
scroll to position [907, 0]
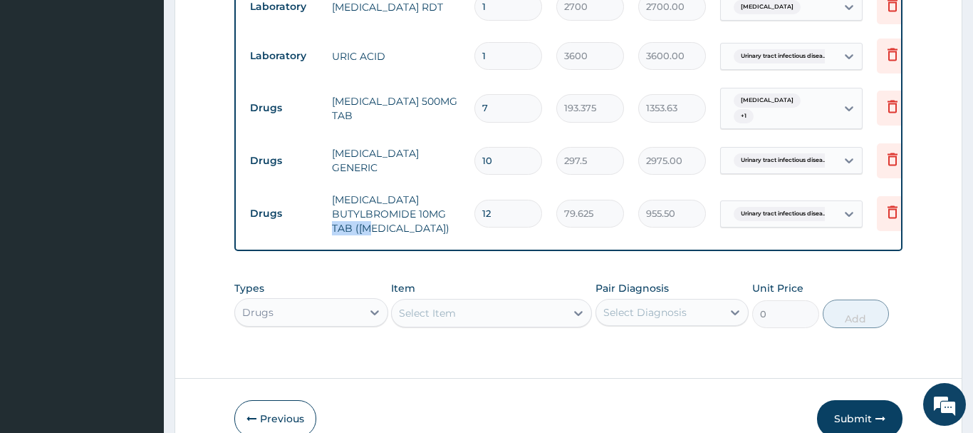
drag, startPoint x: 358, startPoint y: 210, endPoint x: 416, endPoint y: 210, distance: 58.4
click at [416, 210] on td "[MEDICAL_DATA] BUTYLBROMIDE 10MG TAB ([MEDICAL_DATA])" at bounding box center [396, 213] width 143 height 57
copy td "[MEDICAL_DATA]"
click at [894, 203] on icon at bounding box center [892, 211] width 17 height 17
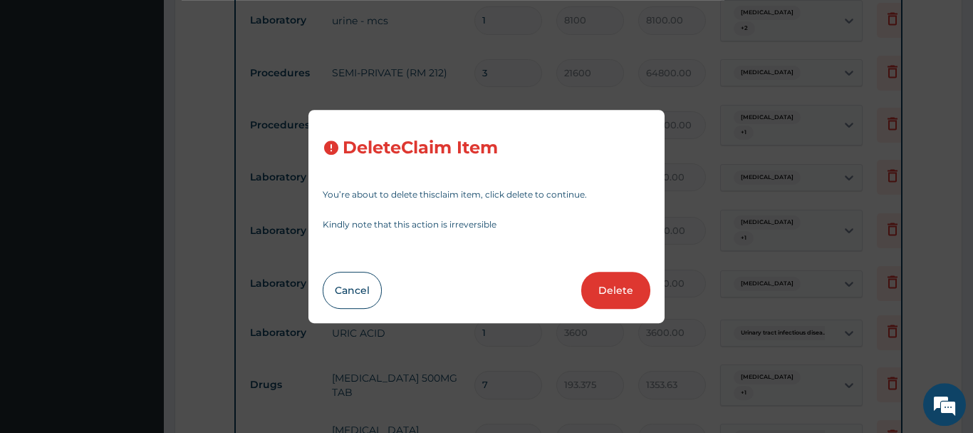
scroll to position [616, 0]
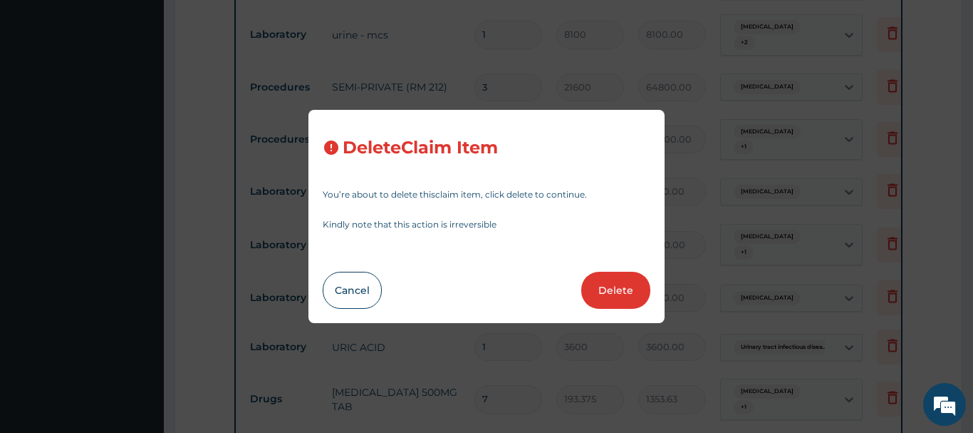
click at [626, 295] on button "Delete" at bounding box center [616, 290] width 69 height 37
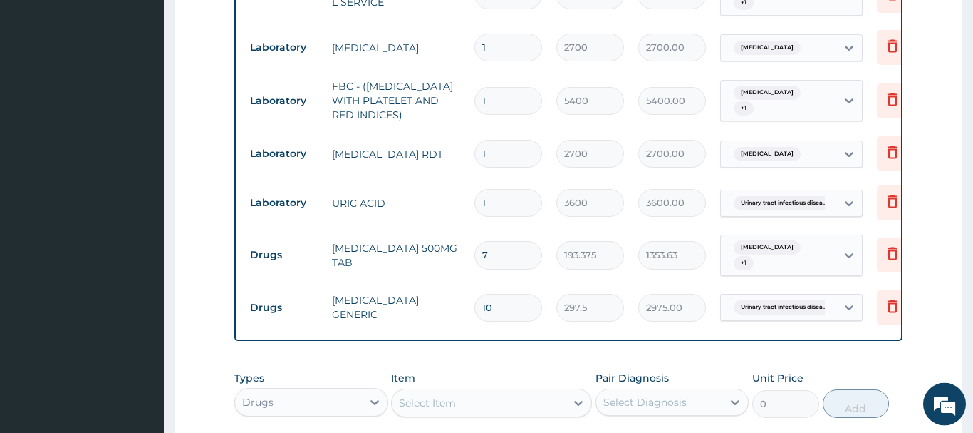
scroll to position [907, 0]
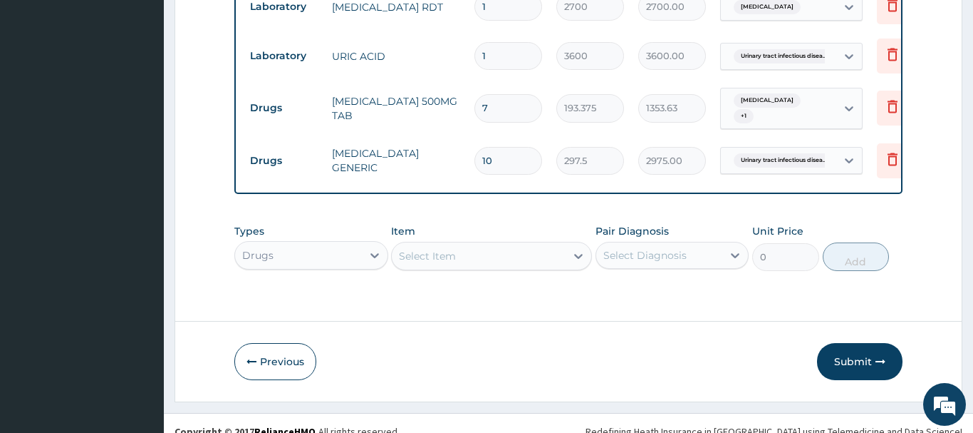
click at [415, 244] on div "Select Item" at bounding box center [479, 255] width 174 height 23
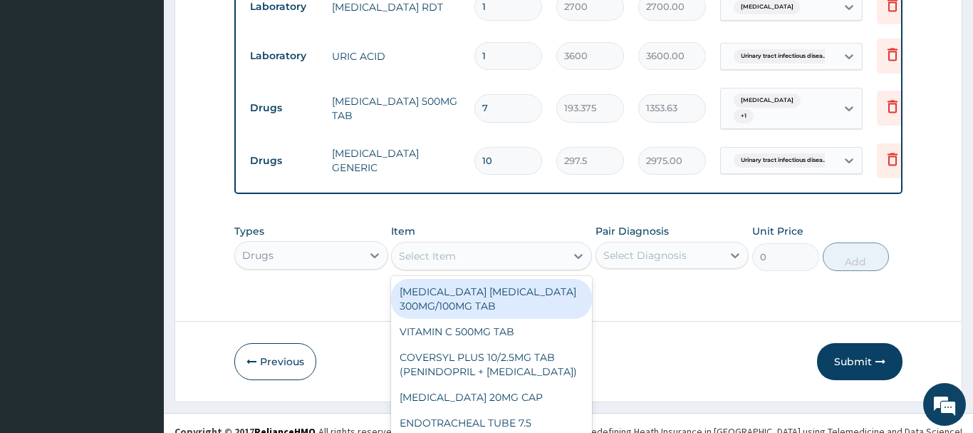
scroll to position [41, 0]
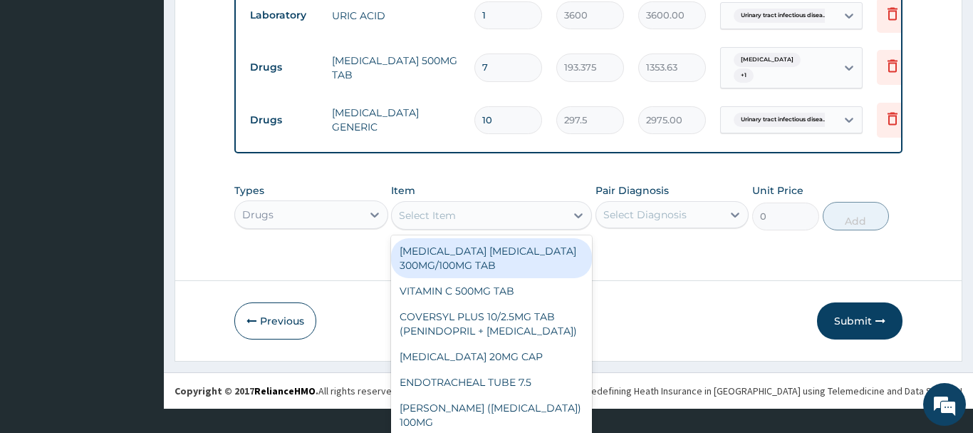
paste input "BUSCOPAN"
type input "BUSCOPAN"
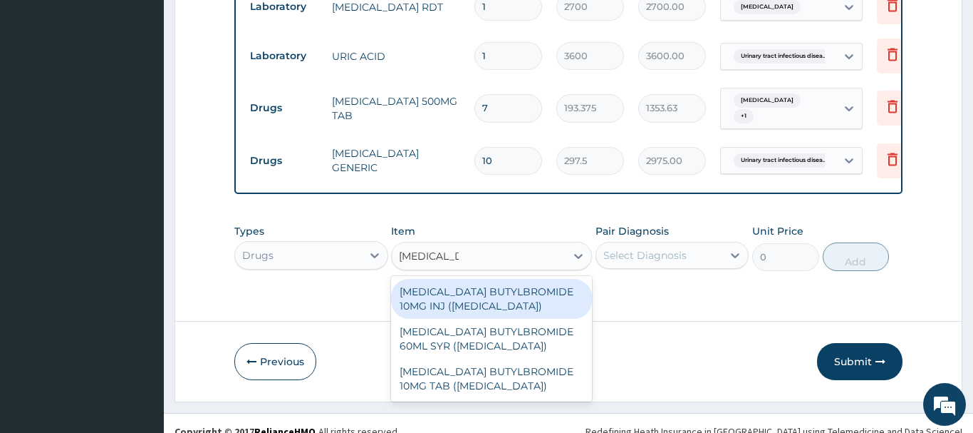
scroll to position [0, 0]
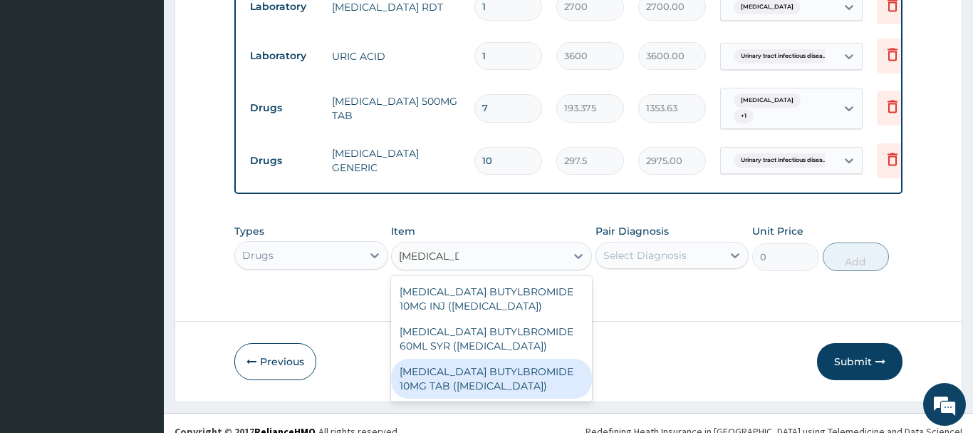
click at [443, 363] on div "HYOSCINE BUTYLBROMIDE 10MG TAB (BUSCOPAN)" at bounding box center [491, 378] width 201 height 40
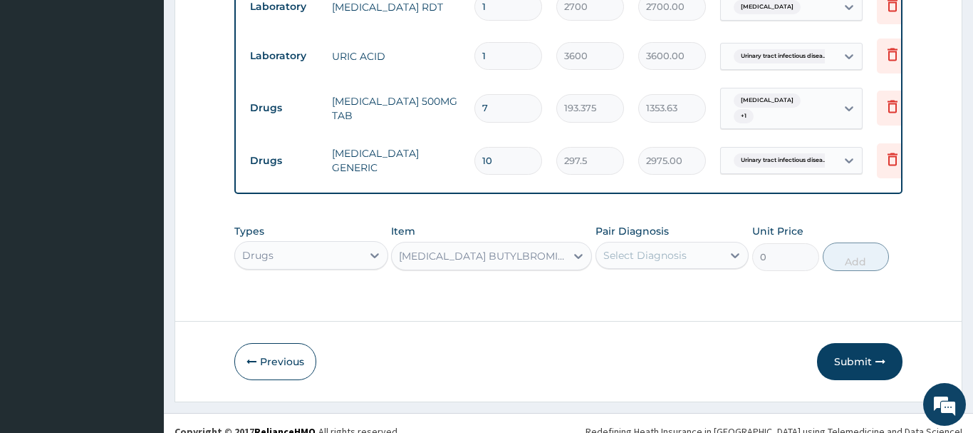
type input "79.625"
click at [661, 248] on div "Select Diagnosis" at bounding box center [645, 255] width 83 height 14
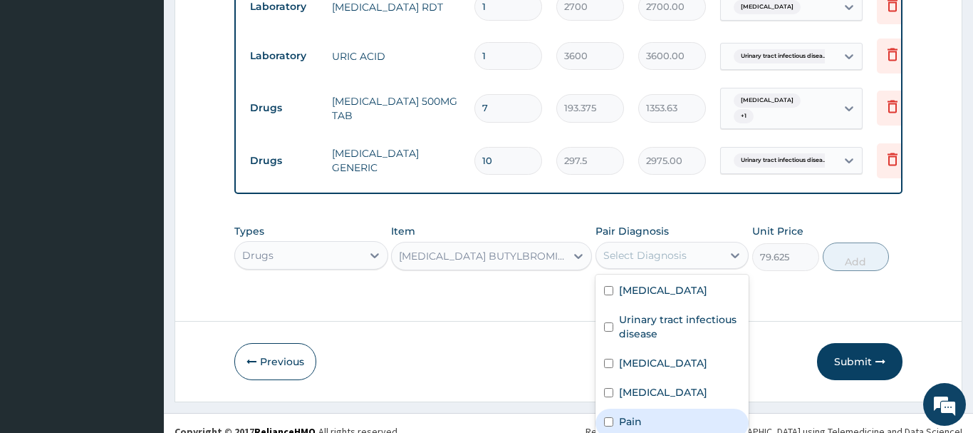
click at [641, 414] on label "Pain" at bounding box center [630, 421] width 23 height 14
checkbox input "true"
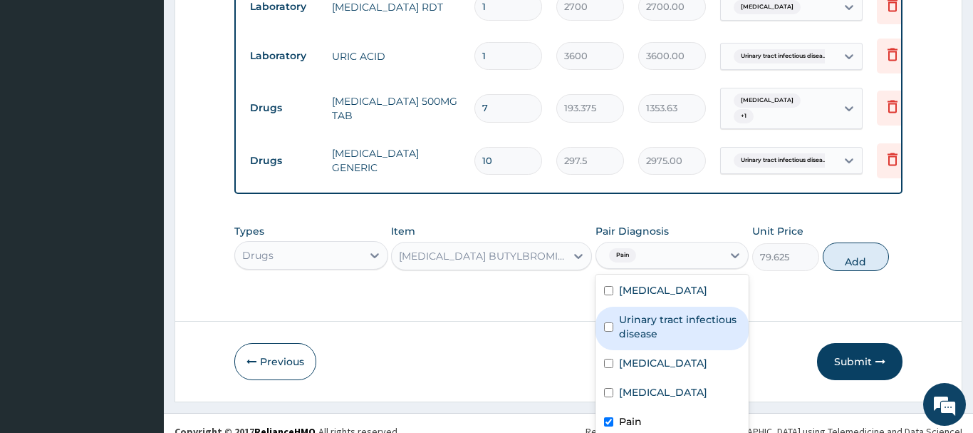
click at [663, 315] on label "Urinary tract infectious disease" at bounding box center [680, 326] width 122 height 29
checkbox input "true"
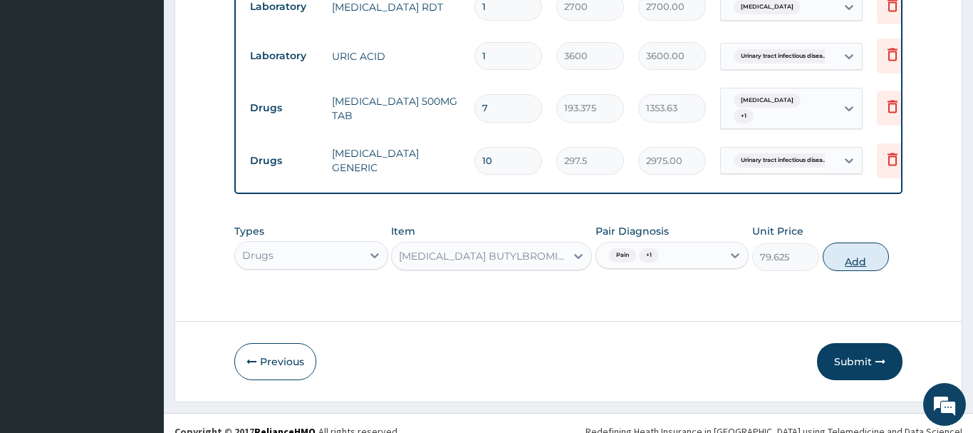
click at [853, 242] on button "Add" at bounding box center [856, 256] width 67 height 29
type input "0"
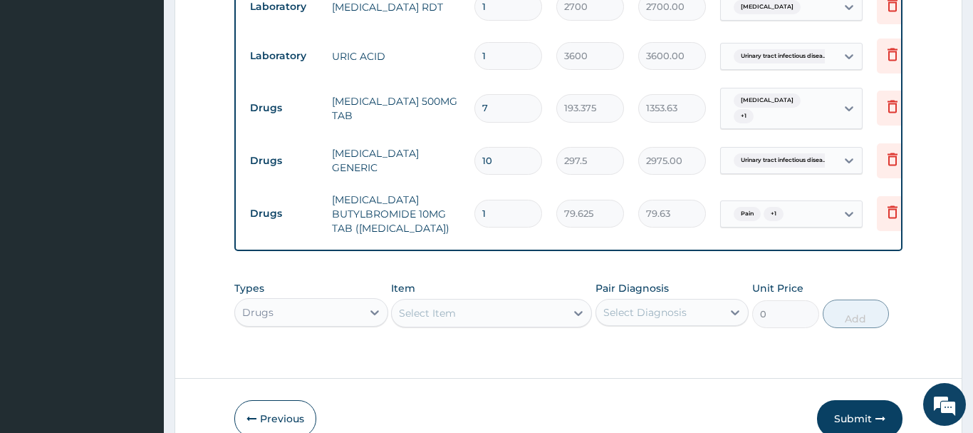
type input "12"
type input "955.50"
type input "12"
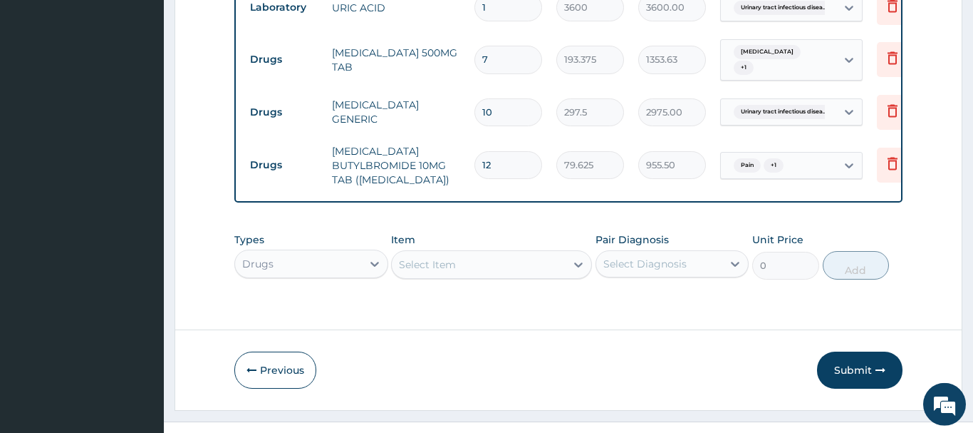
scroll to position [964, 0]
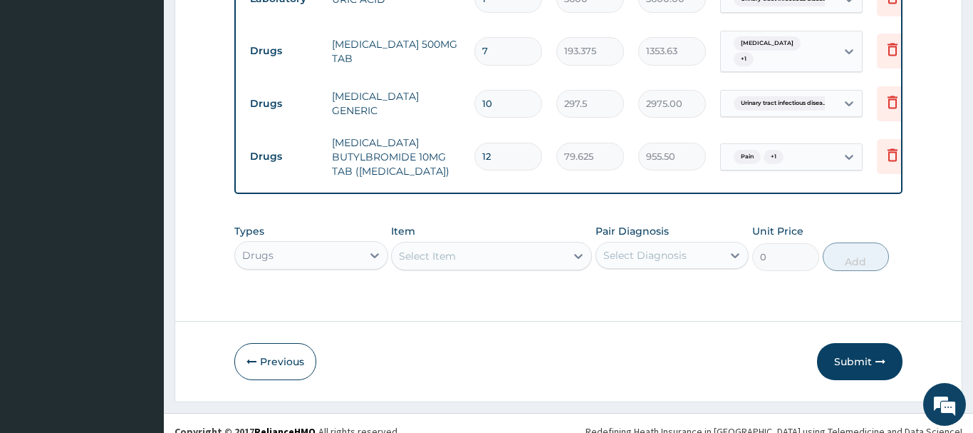
click at [440, 244] on div "Select Item" at bounding box center [479, 255] width 174 height 23
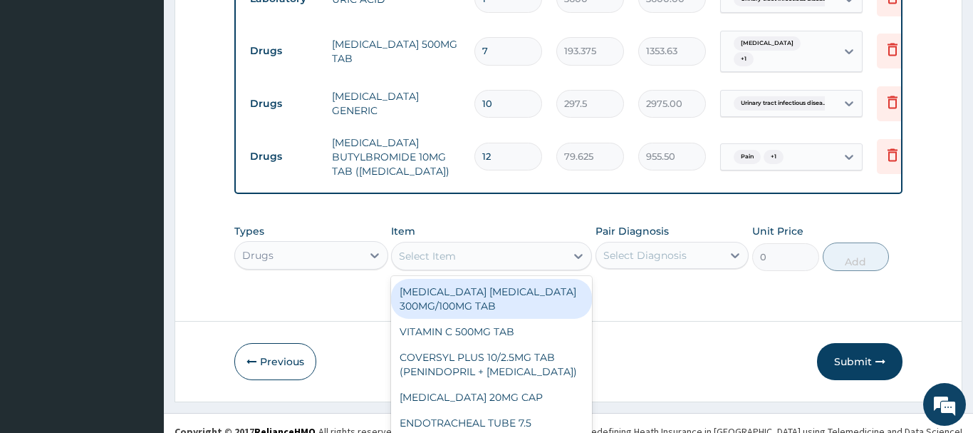
scroll to position [41, 0]
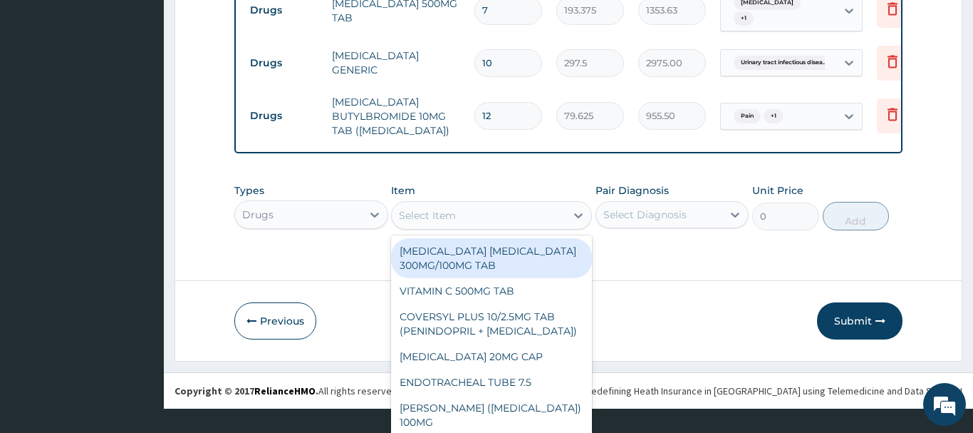
paste input "CEFTRIAXONE 1GM INJ"
type input "CEFTRIAXONE 1GM INJ"
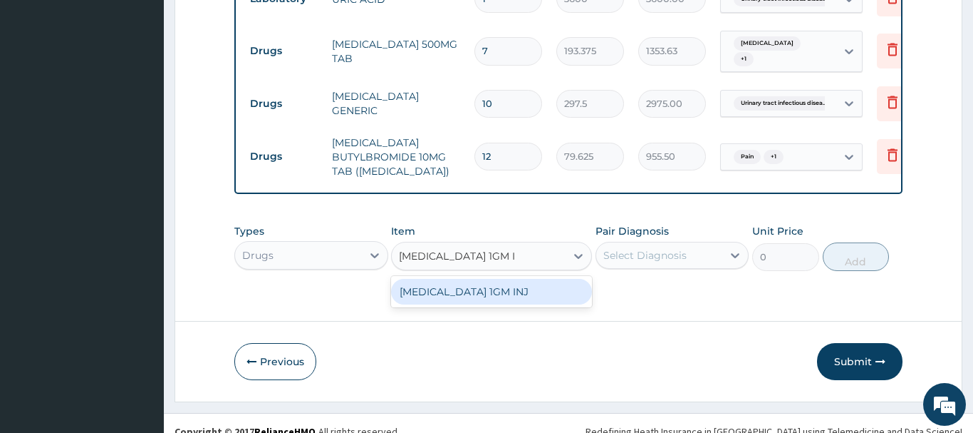
scroll to position [0, 0]
click at [505, 281] on div "CEFTRIAXONE 1GM INJ" at bounding box center [491, 292] width 201 height 26
type input "2340"
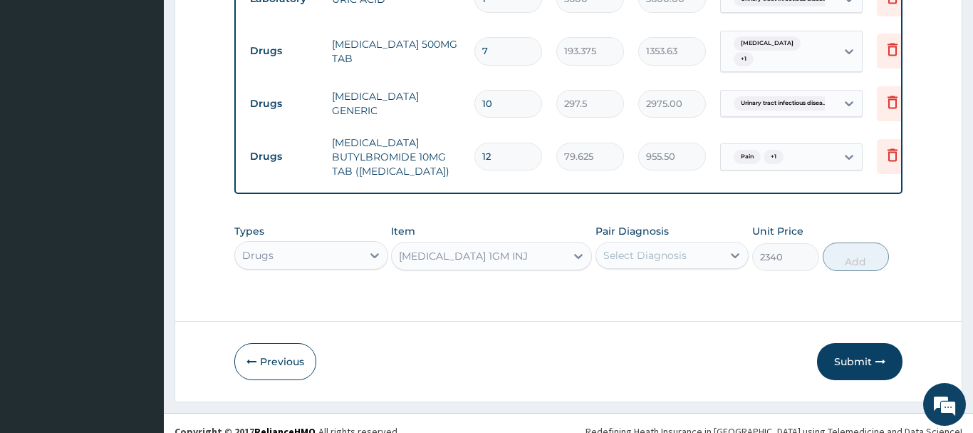
drag, startPoint x: 668, startPoint y: 235, endPoint x: 668, endPoint y: 219, distance: 16.4
click at [668, 248] on div "Select Diagnosis" at bounding box center [645, 255] width 83 height 14
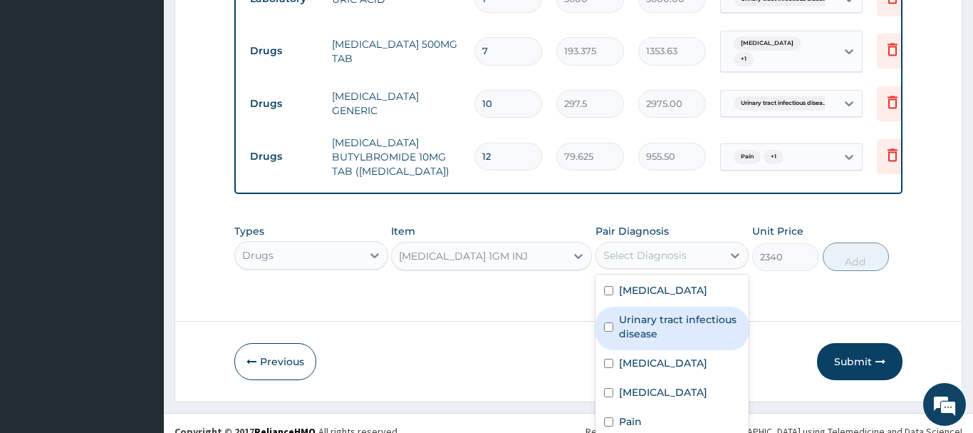
click at [653, 321] on label "Urinary tract infectious disease" at bounding box center [680, 326] width 122 height 29
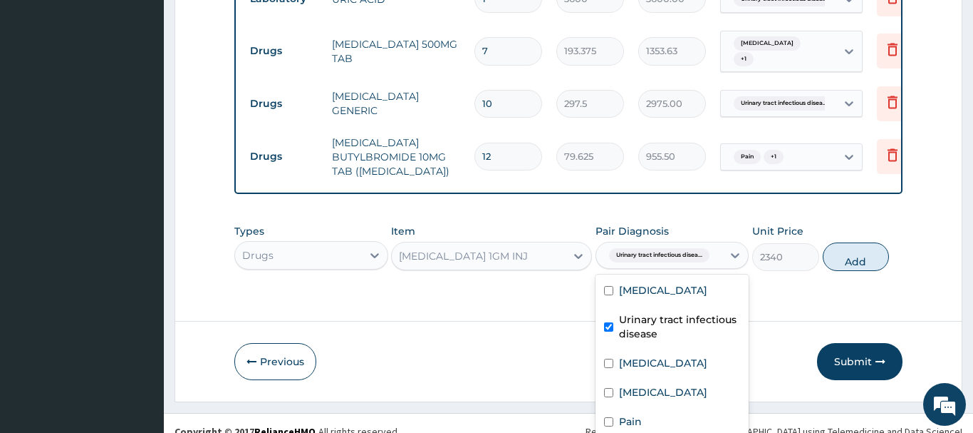
checkbox input "true"
click at [671, 283] on label "Acute tonsillitis" at bounding box center [663, 290] width 88 height 14
checkbox input "true"
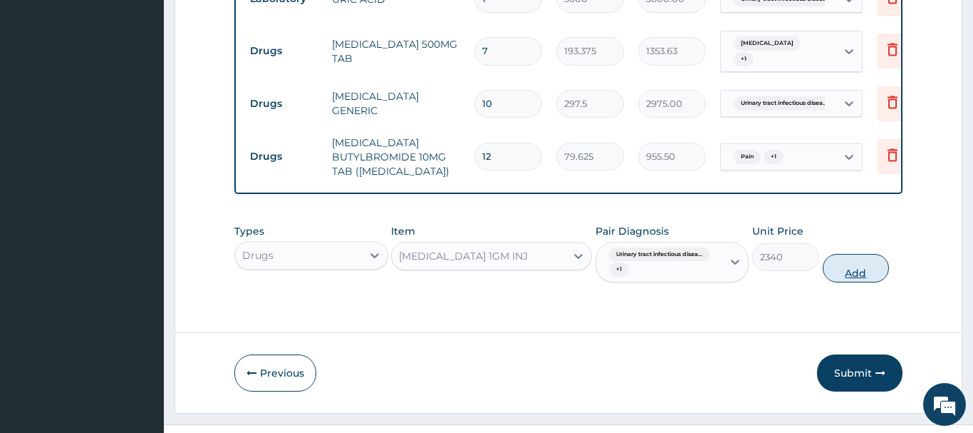
click at [861, 255] on button "Add" at bounding box center [856, 268] width 67 height 29
type input "0"
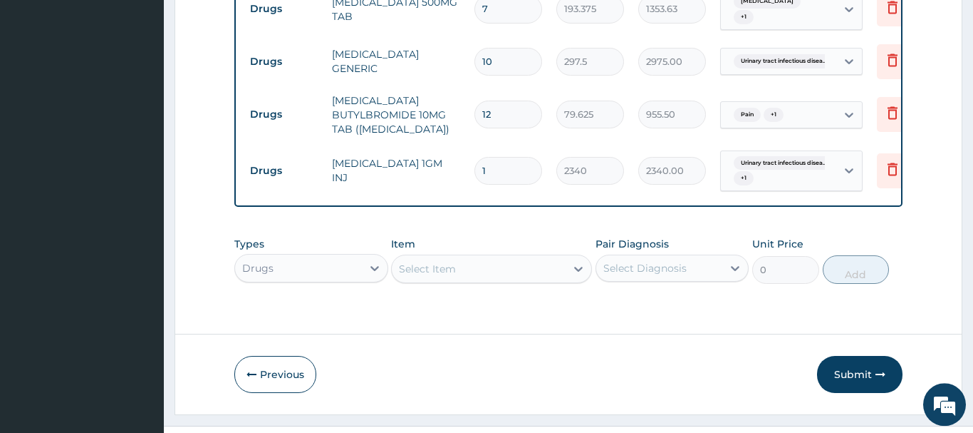
scroll to position [1019, 0]
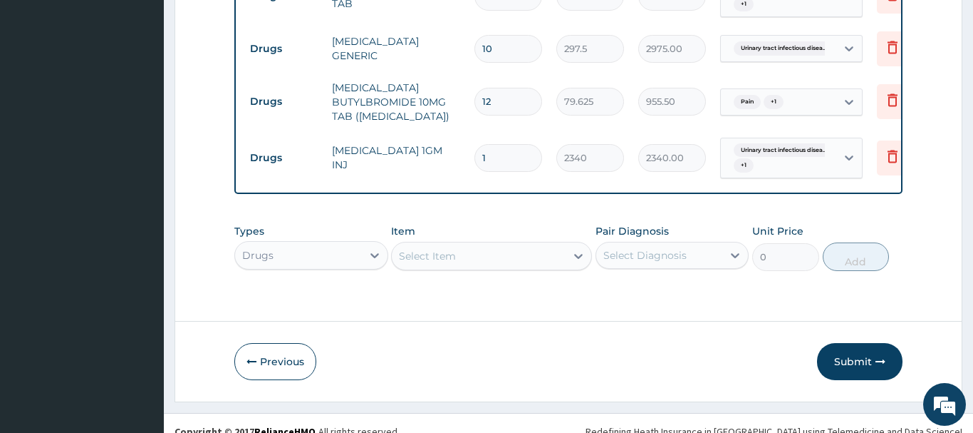
drag, startPoint x: 492, startPoint y: 140, endPoint x: 461, endPoint y: 153, distance: 34.2
click at [475, 153] on input "1" at bounding box center [509, 158] width 68 height 28
type input "4"
type input "9360.00"
type input "4"
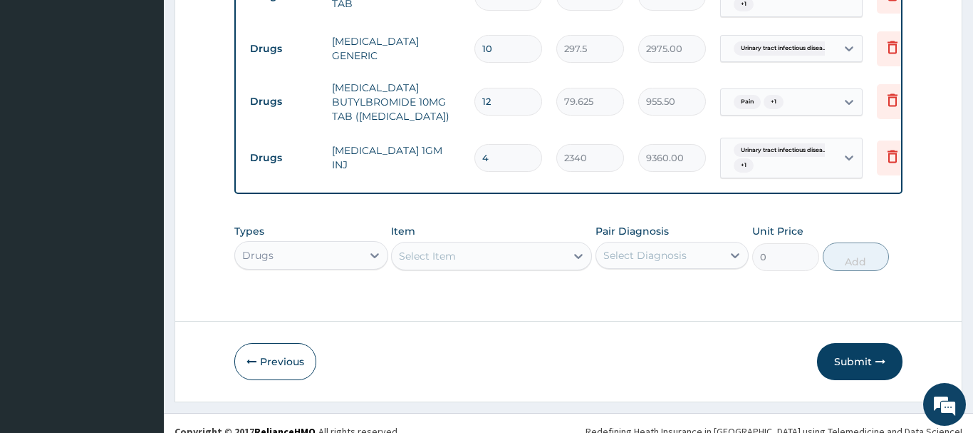
click at [408, 244] on div "Select Item" at bounding box center [491, 256] width 201 height 29
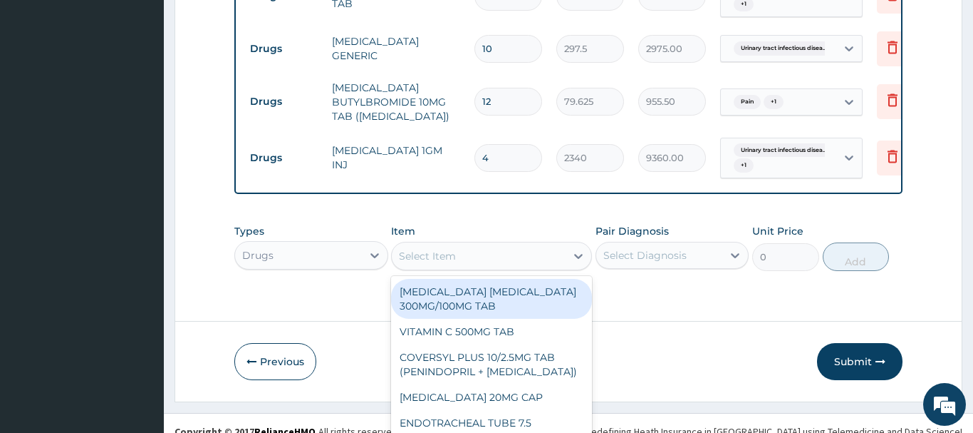
scroll to position [41, 0]
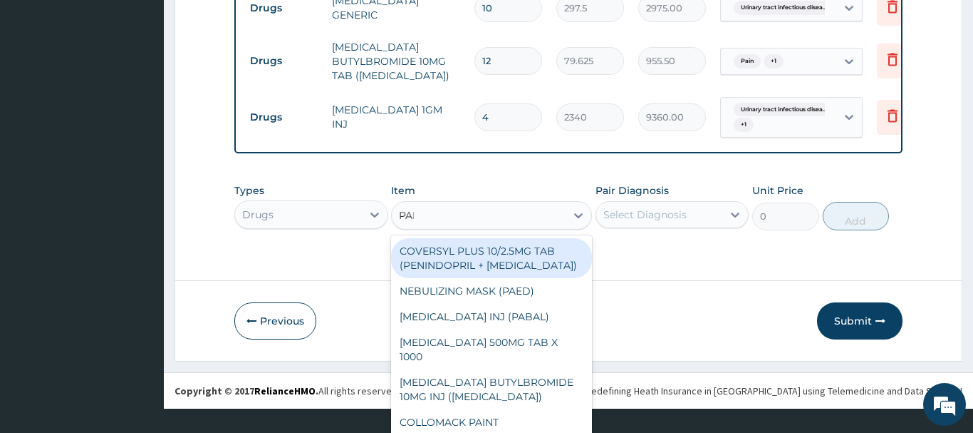
type input "PARA"
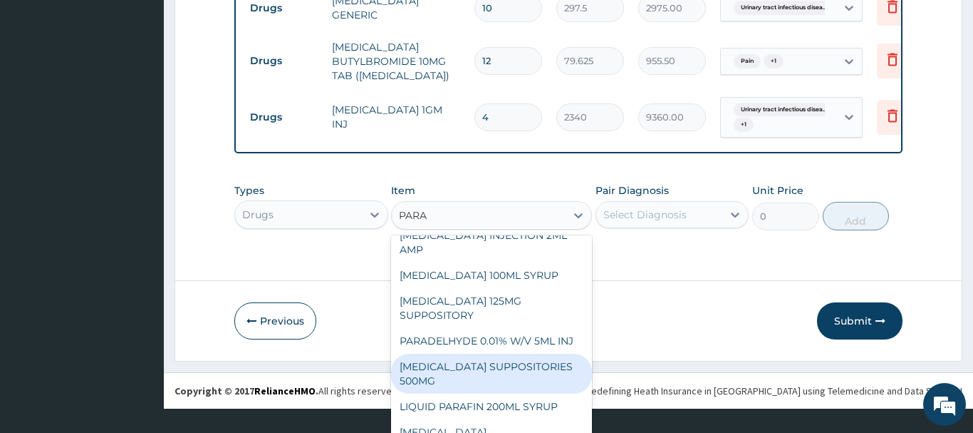
scroll to position [231, 0]
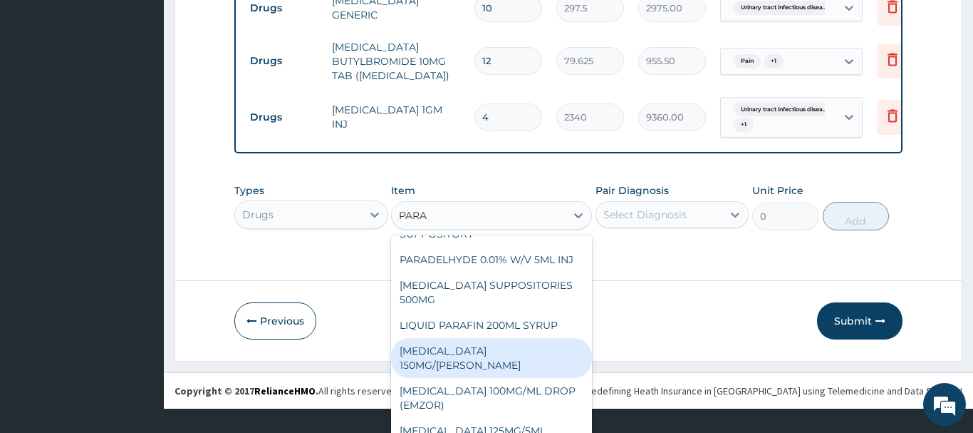
click at [509, 338] on div "PARACETAMOL 150MG/ML VIAL" at bounding box center [491, 358] width 201 height 40
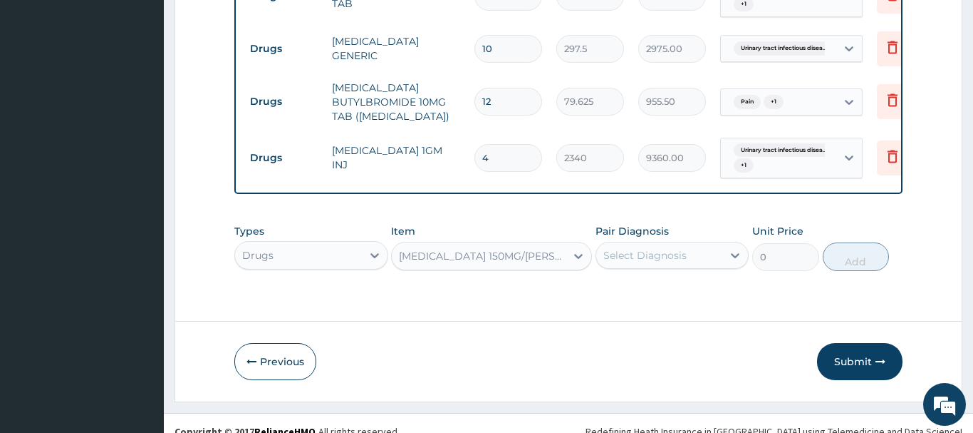
type input "1365"
click at [651, 248] on div "Select Diagnosis" at bounding box center [645, 255] width 83 height 14
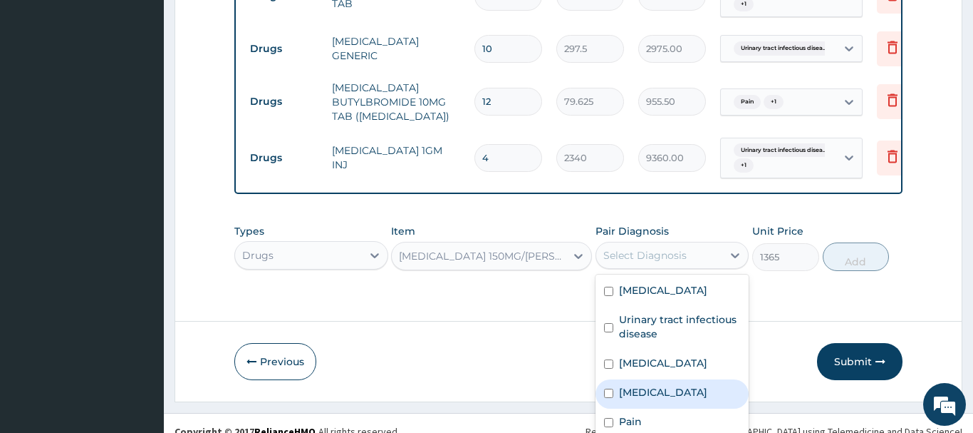
click at [646, 385] on label "Malaria" at bounding box center [663, 392] width 88 height 14
checkbox input "true"
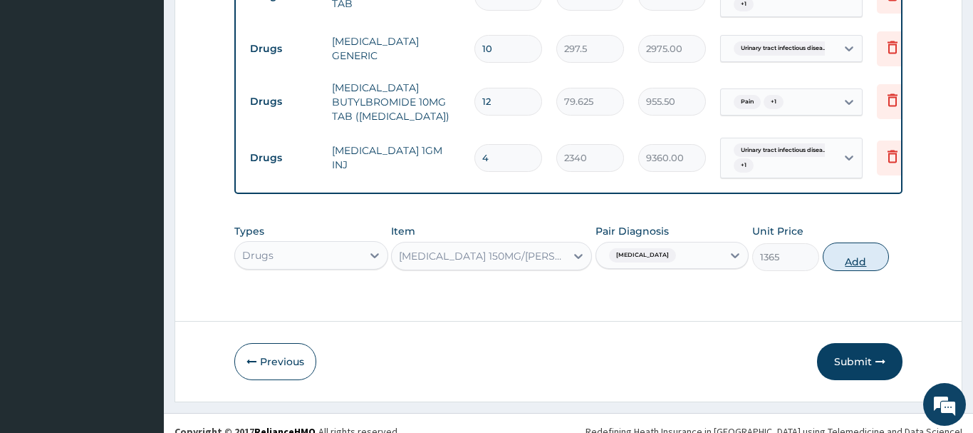
click at [844, 244] on button "Add" at bounding box center [856, 256] width 67 height 29
type input "0"
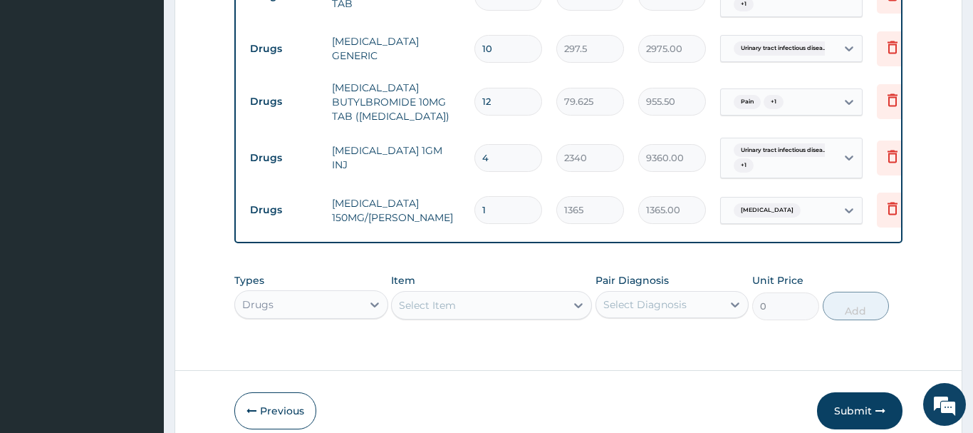
click at [475, 200] on input "1" at bounding box center [509, 210] width 68 height 28
type input "8"
type input "10920.00"
type input "8"
click at [415, 290] on div "Types Drugs Item Select Item Pair Diagnosis Select Diagnosis Unit Price 0 Add" at bounding box center [568, 296] width 668 height 61
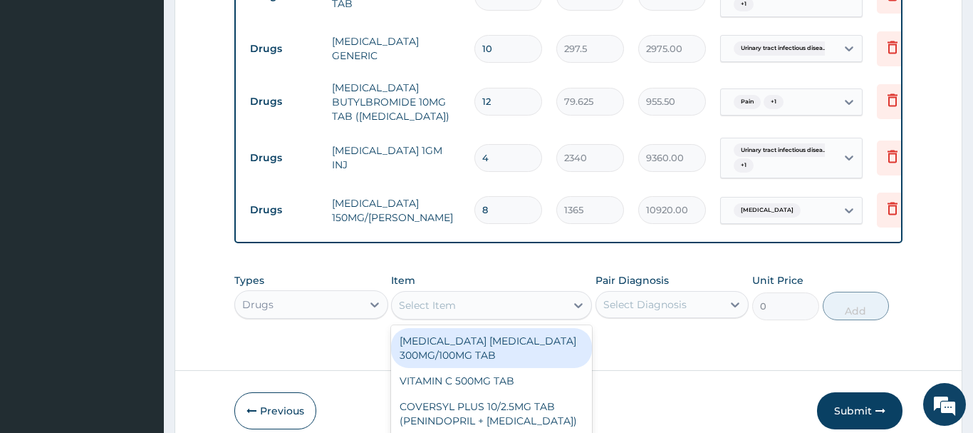
scroll to position [41, 0]
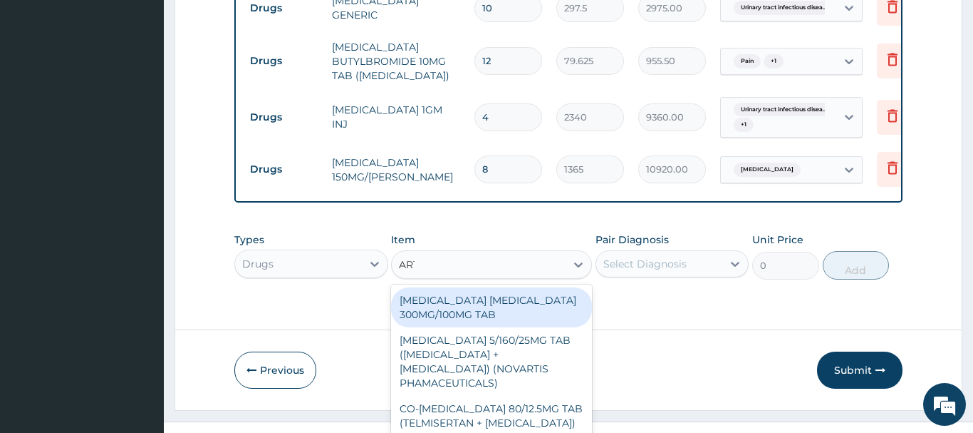
type input "ARTE"
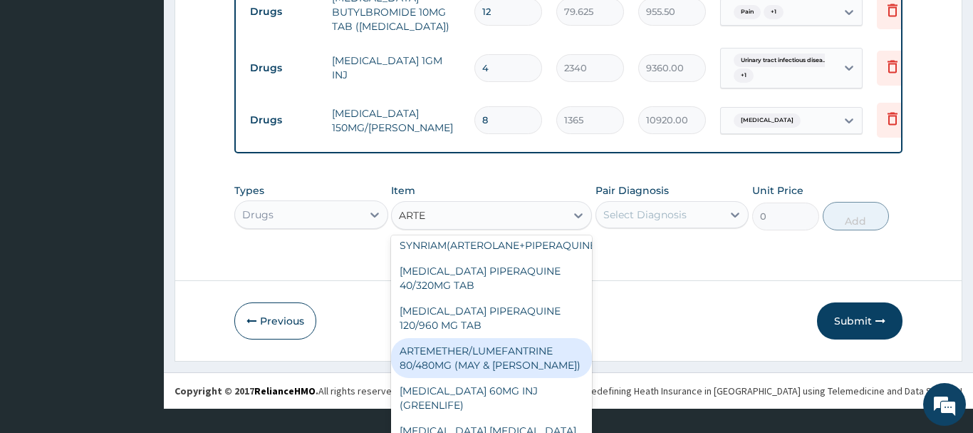
scroll to position [282, 0]
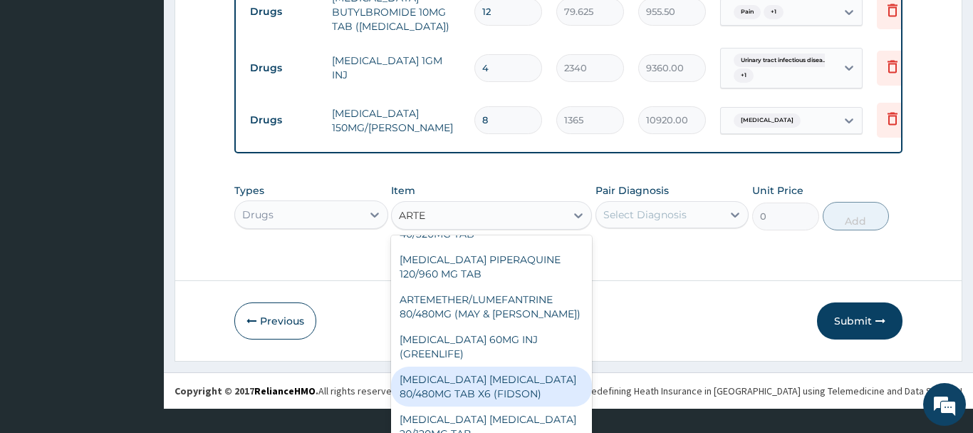
click at [509, 374] on div "ARTEMETHER LUMEFANTRINE 80/480MG TAB X6 (FIDSON)" at bounding box center [491, 386] width 201 height 40
type input "322.2992553710938"
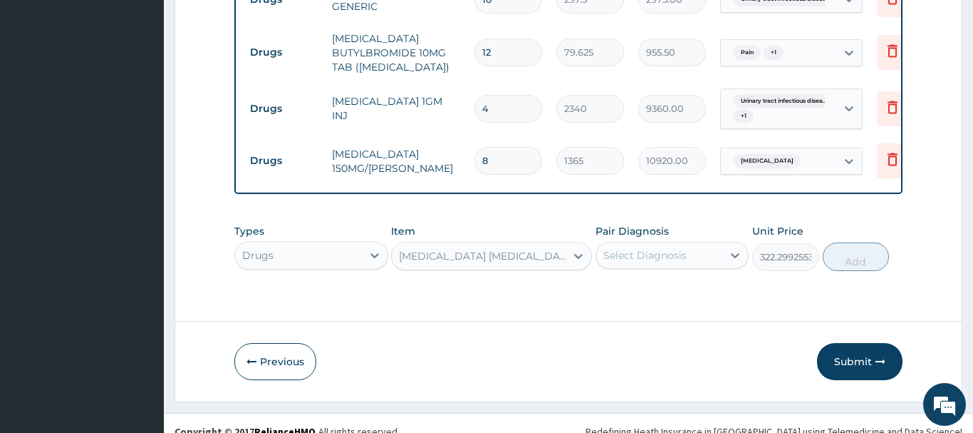
scroll to position [0, 0]
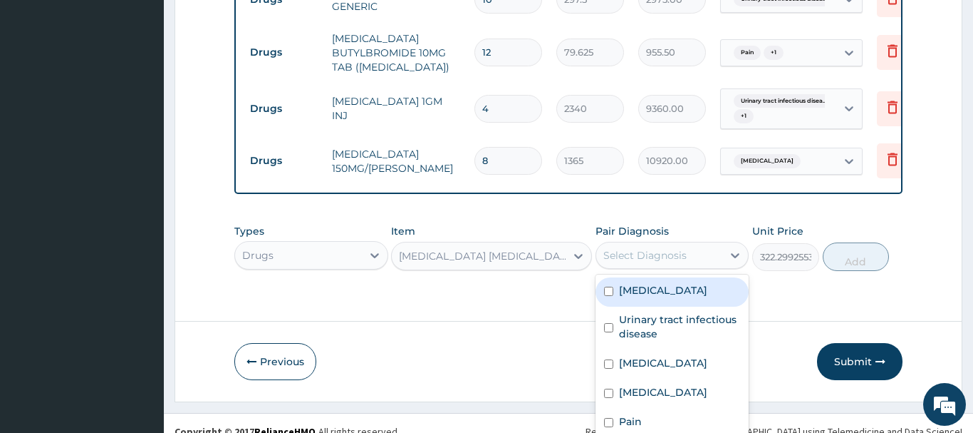
click at [663, 248] on div "Select Diagnosis" at bounding box center [645, 255] width 83 height 14
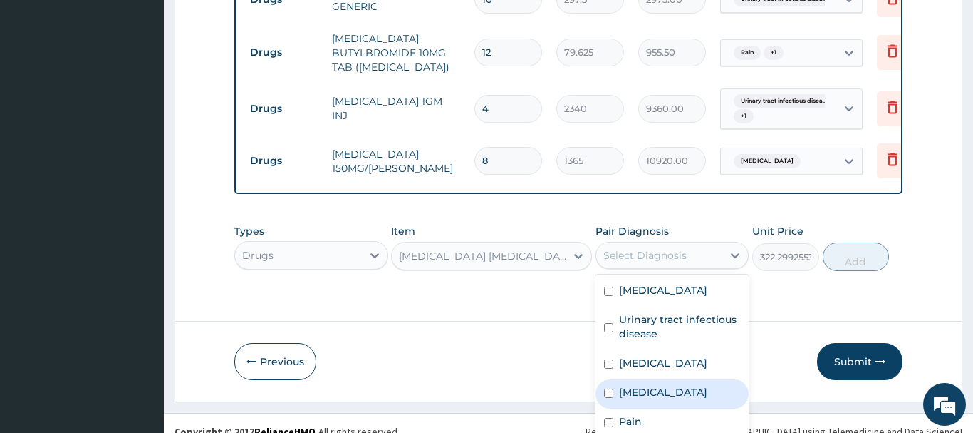
click at [642, 384] on div "Malaria" at bounding box center [673, 393] width 154 height 29
checkbox input "true"
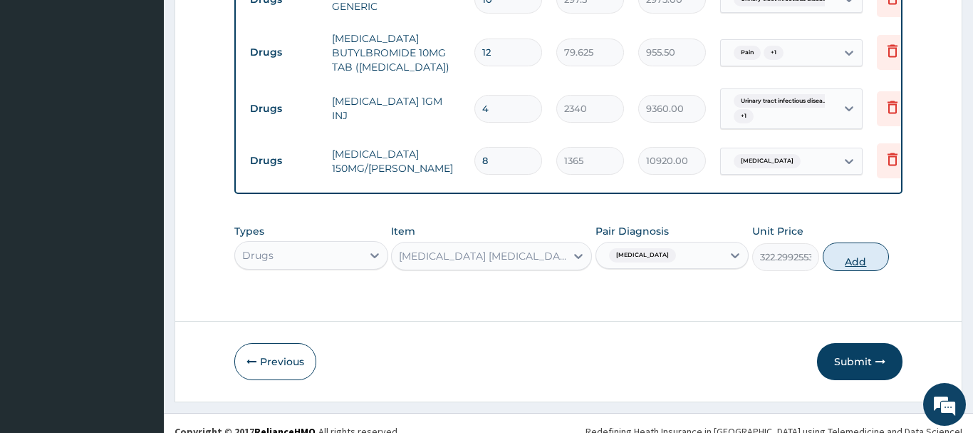
click at [853, 244] on button "Add" at bounding box center [856, 256] width 67 height 29
type input "0"
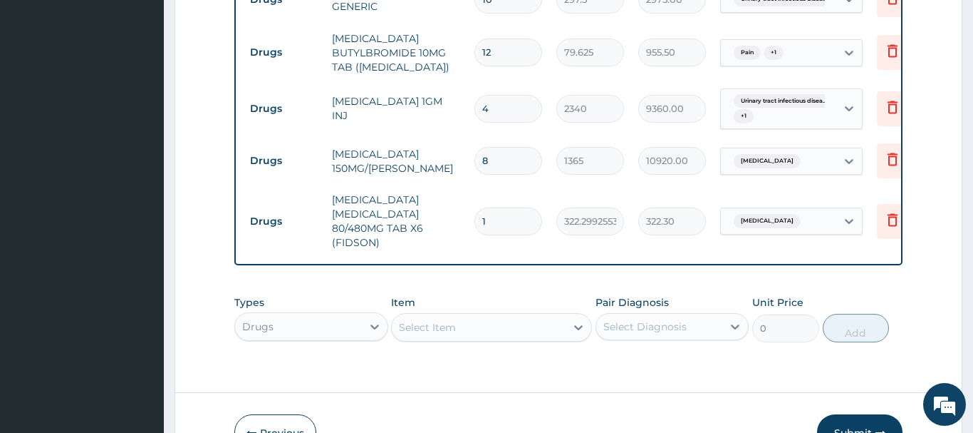
drag, startPoint x: 500, startPoint y: 198, endPoint x: 438, endPoint y: 203, distance: 62.9
click at [475, 207] on input "1" at bounding box center [509, 221] width 68 height 28
type input "6"
type input "1933.80"
type input "6"
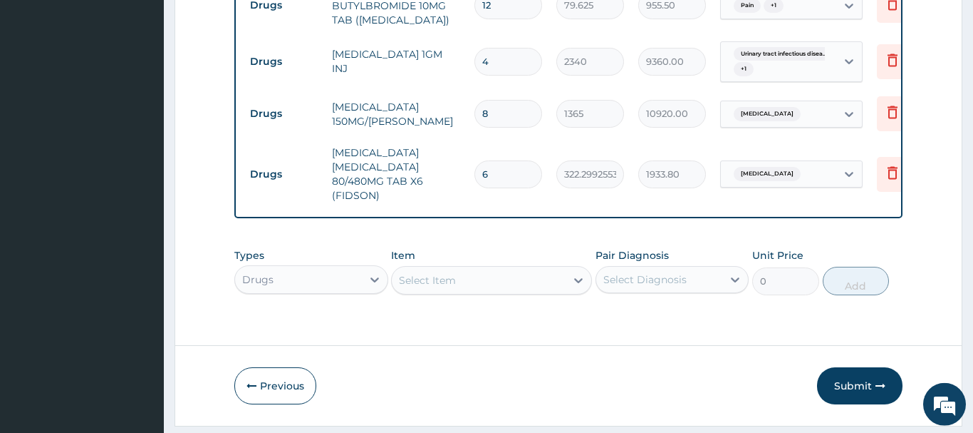
scroll to position [1140, 0]
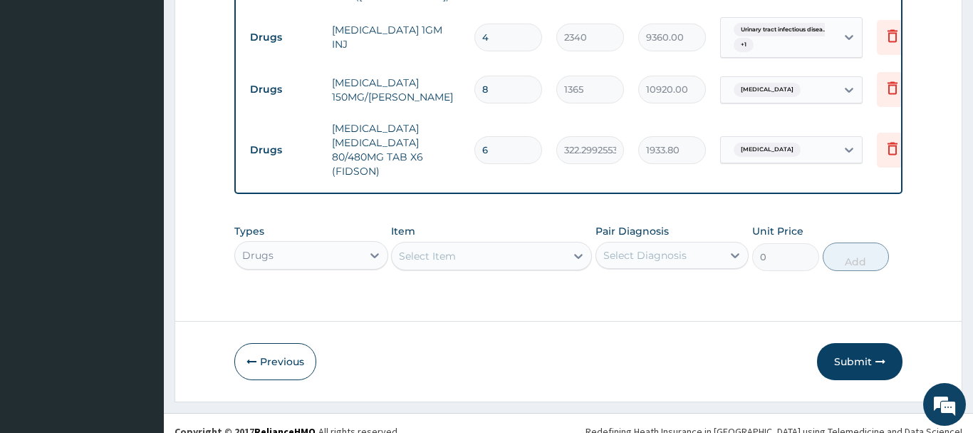
click at [423, 241] on div "Types Drugs Item Select Item Pair Diagnosis Select Diagnosis Unit Price 0 Add" at bounding box center [568, 247] width 668 height 61
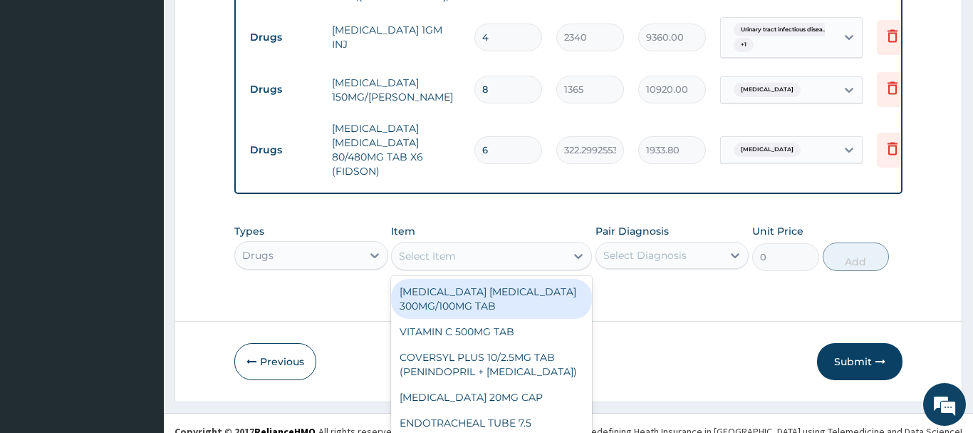
scroll to position [41, 0]
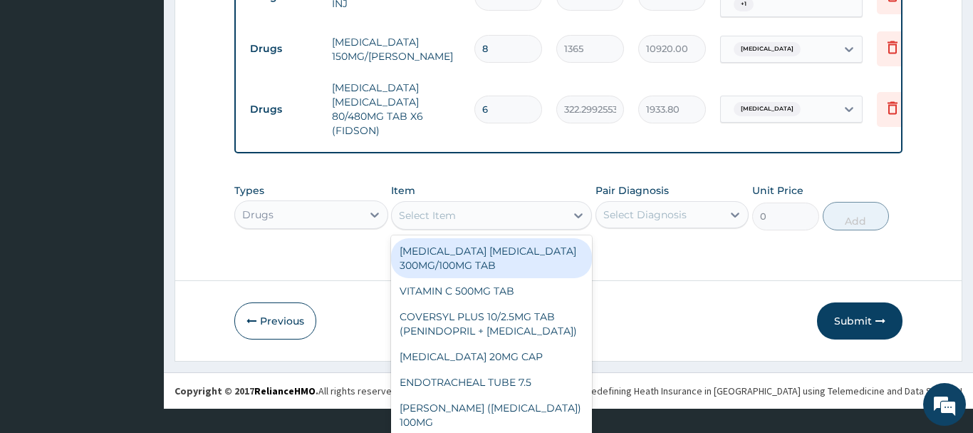
paste input "BROMAZEPAM 1.5MG TAB (FIDSON)"
type input "BROMAZEPAM 1.5MG TAB (FIDSON)"
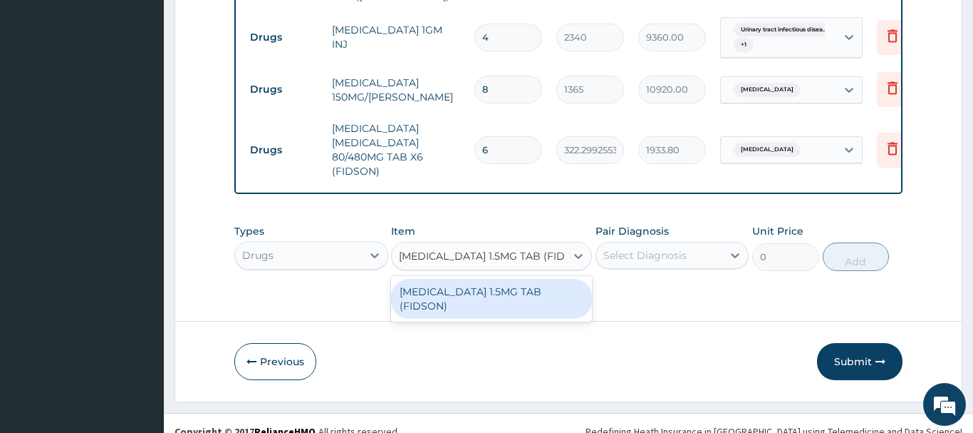
scroll to position [0, 14]
click at [501, 279] on div "BROMAZEPAM 1.5MG TAB (FIDSON)" at bounding box center [491, 299] width 201 height 40
type input "35.12250137329102"
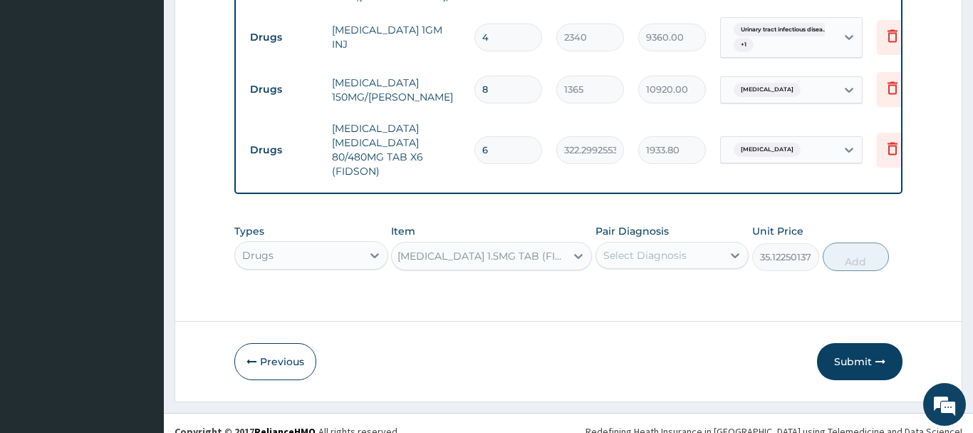
scroll to position [0, 1]
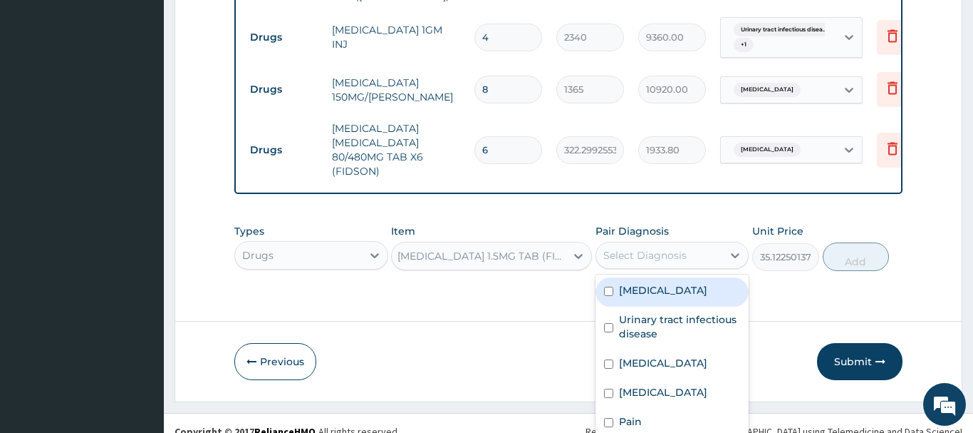
click at [654, 248] on div "Select Diagnosis" at bounding box center [645, 255] width 83 height 14
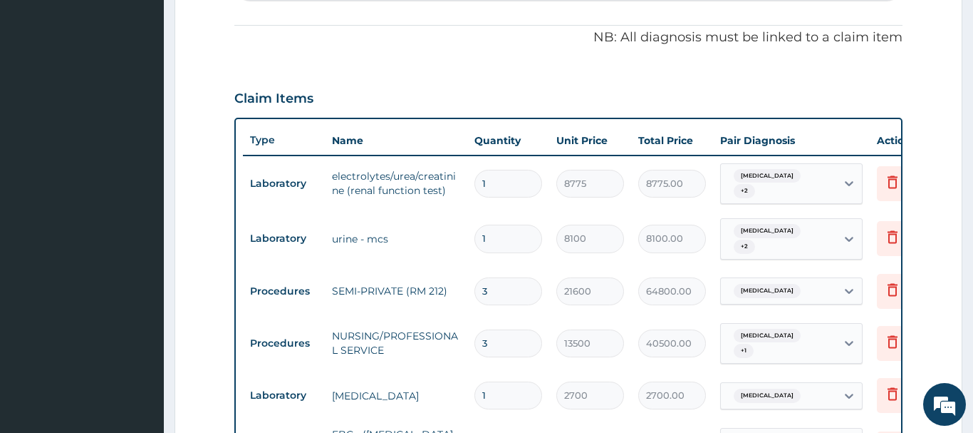
scroll to position [195, 0]
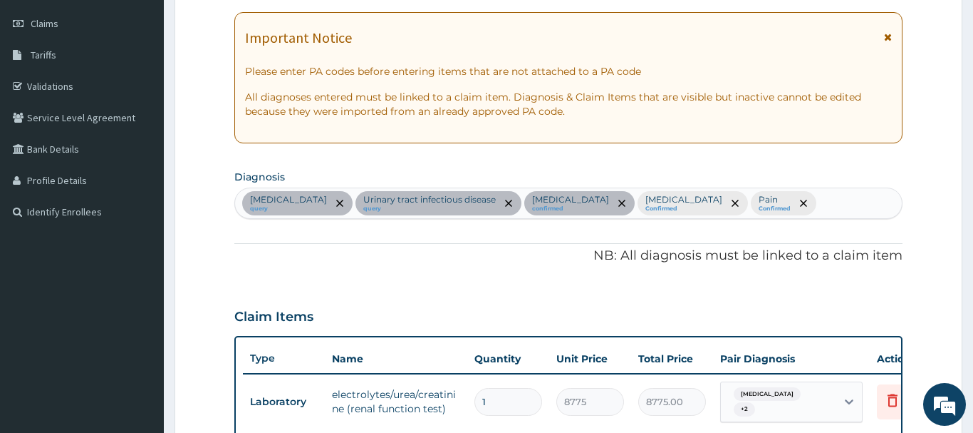
click at [808, 205] on div "Acute tonsillitis query Urinary tract infectious disease query Essential hypert…" at bounding box center [568, 203] width 667 height 30
type input "INSOM"
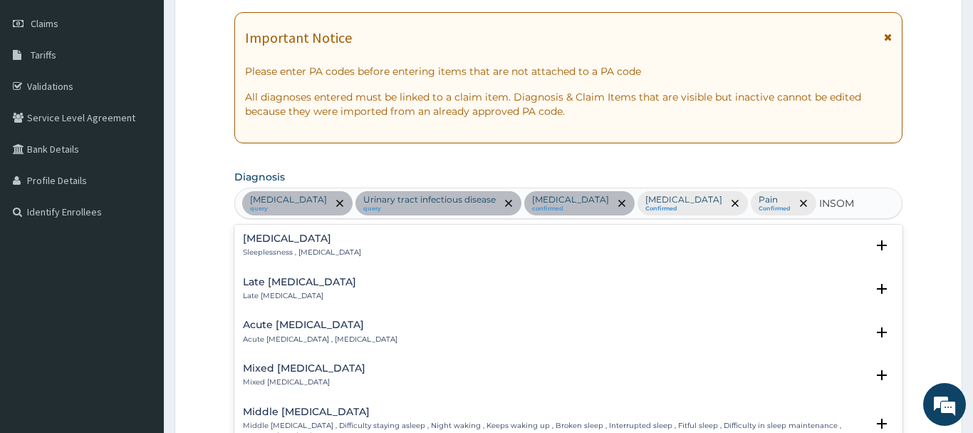
click at [265, 241] on h4 "Insomnia" at bounding box center [302, 238] width 118 height 11
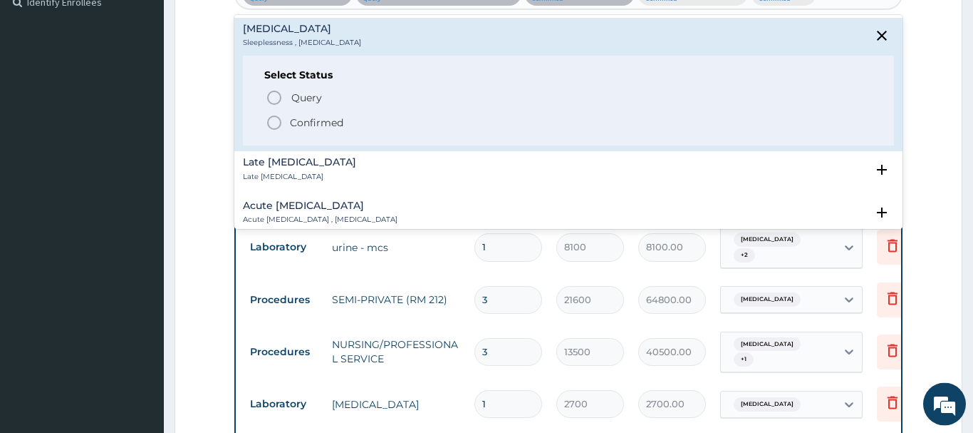
scroll to position [413, 0]
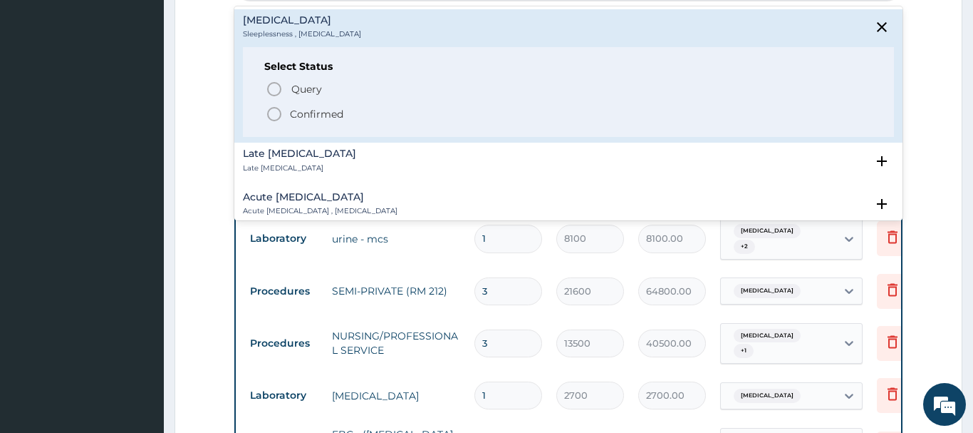
click at [266, 110] on icon "status option filled" at bounding box center [274, 113] width 17 height 17
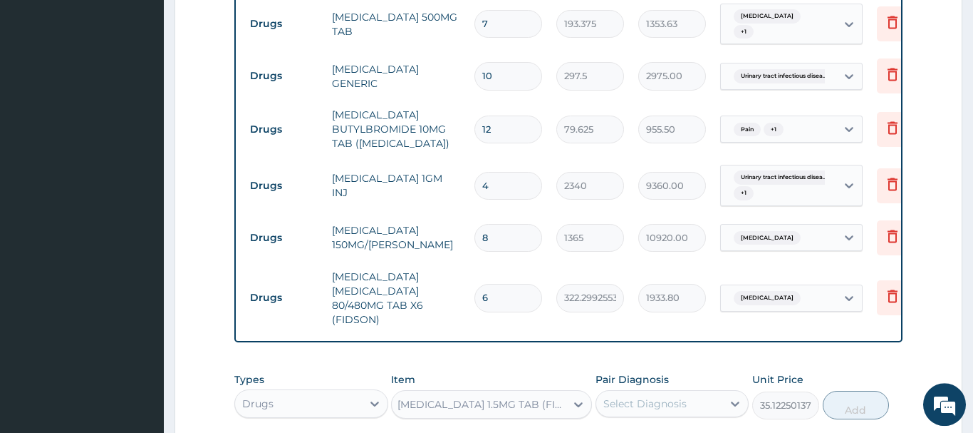
scroll to position [1140, 0]
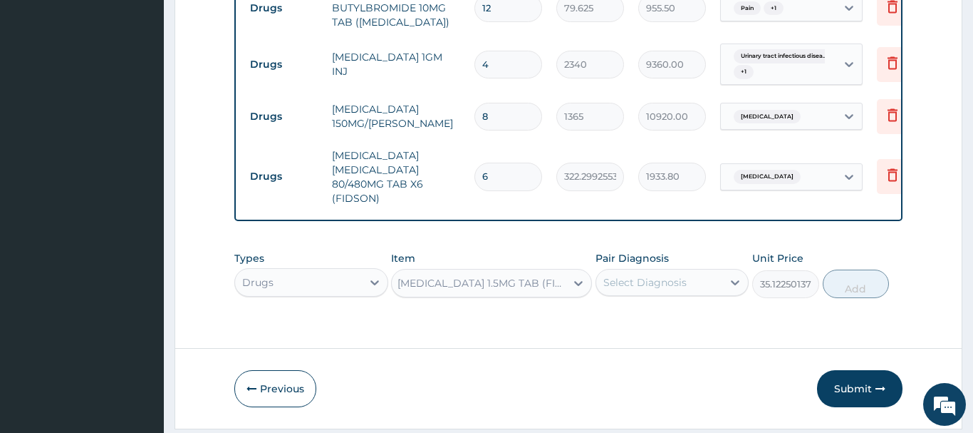
click at [664, 275] on div "Select Diagnosis" at bounding box center [645, 282] width 83 height 14
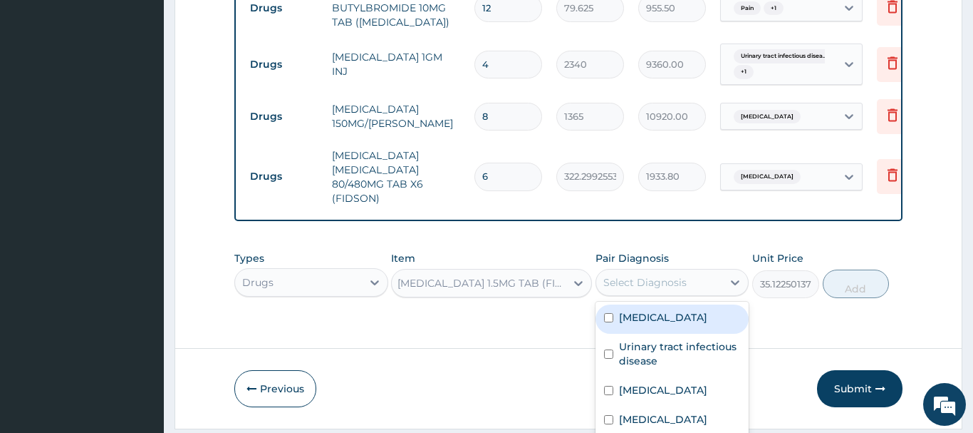
scroll to position [21, 0]
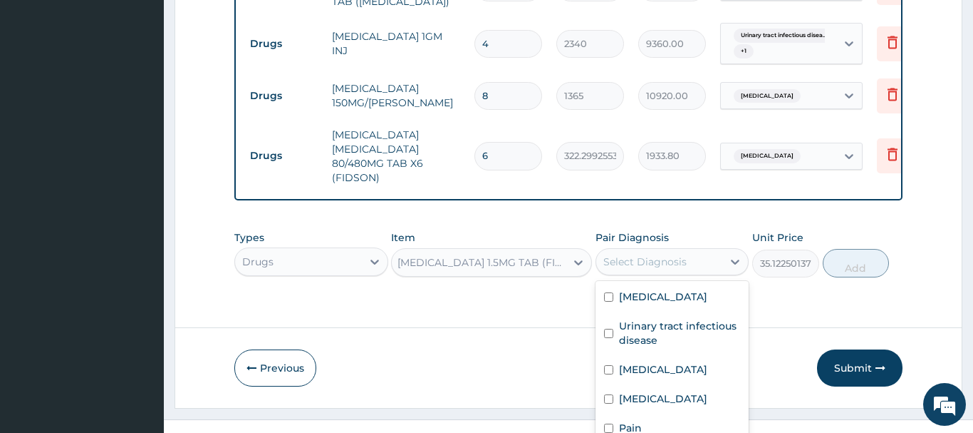
checkbox input "true"
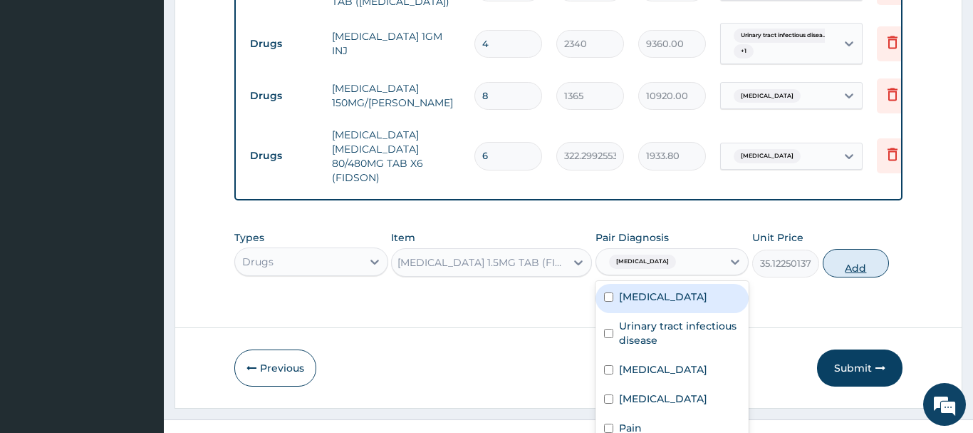
click at [861, 224] on div "Types Drugs Item BROMAZEPAM 1.5MG TAB (FIDSON) Pair Diagnosis option Insomnia, …" at bounding box center [568, 253] width 668 height 61
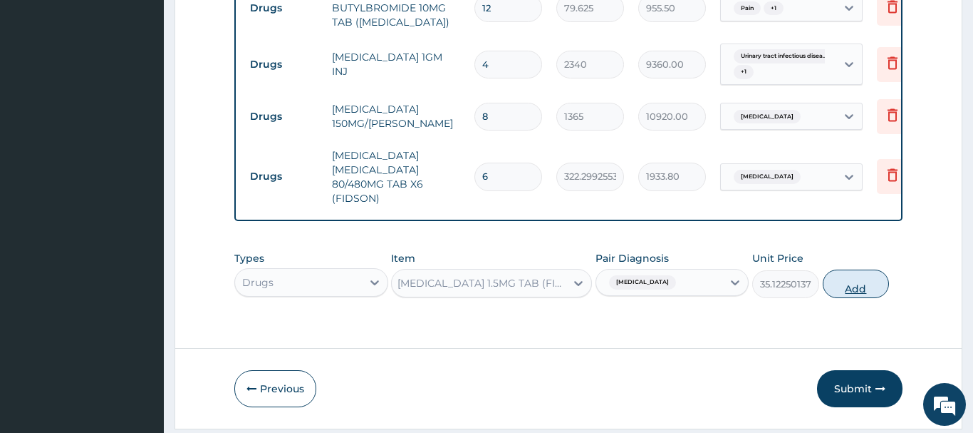
click at [852, 269] on button "Add" at bounding box center [856, 283] width 67 height 29
type input "0"
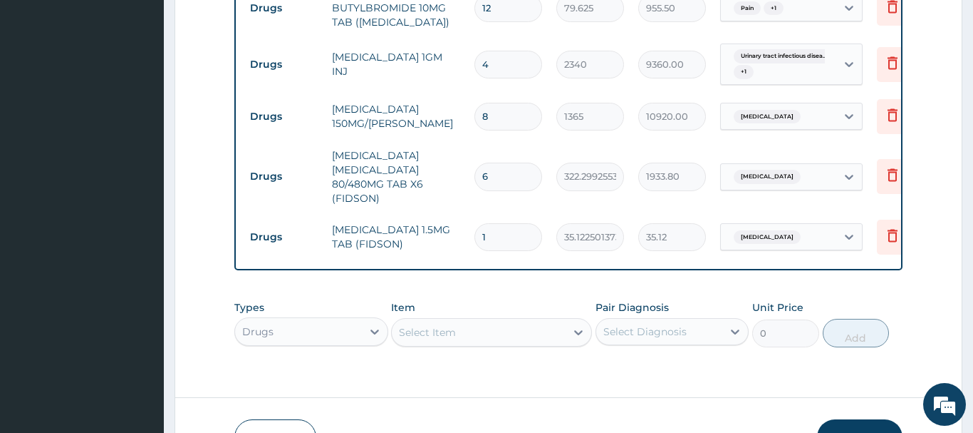
drag, startPoint x: 489, startPoint y: 187, endPoint x: 462, endPoint y: 207, distance: 33.6
click at [475, 223] on input "1" at bounding box center [509, 237] width 68 height 28
type input "2"
type input "70.25"
type input "2"
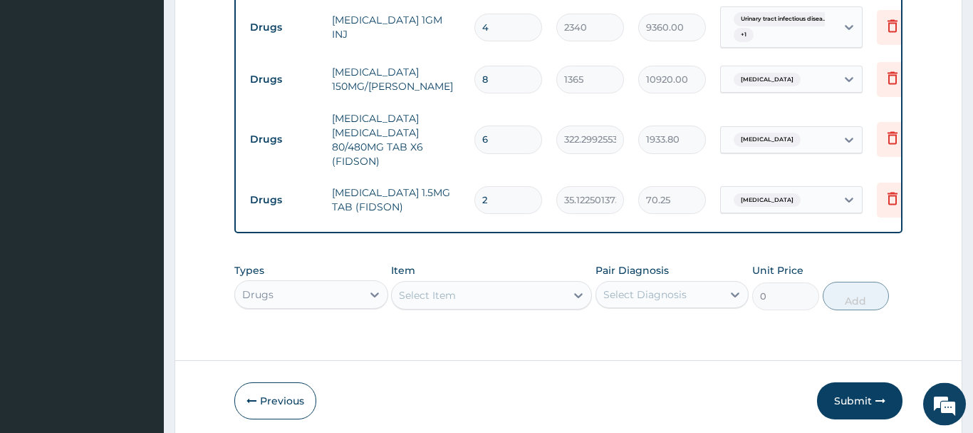
scroll to position [1189, 0]
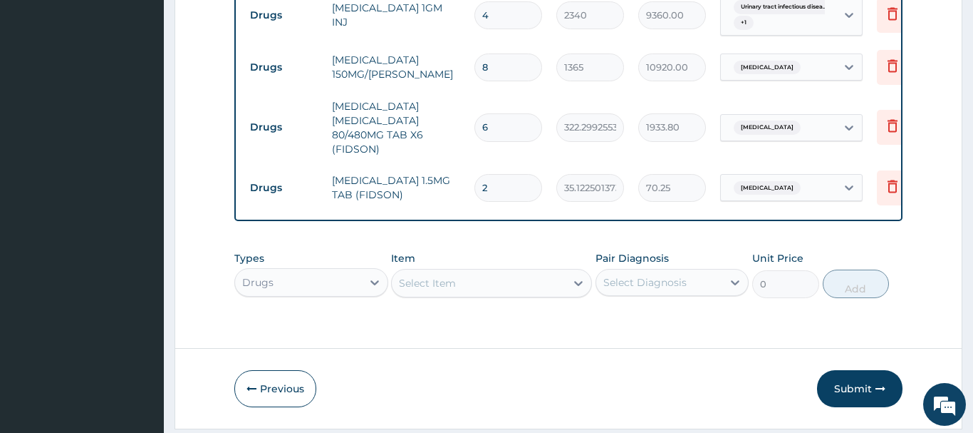
click at [420, 272] on div "Select Item" at bounding box center [479, 283] width 174 height 23
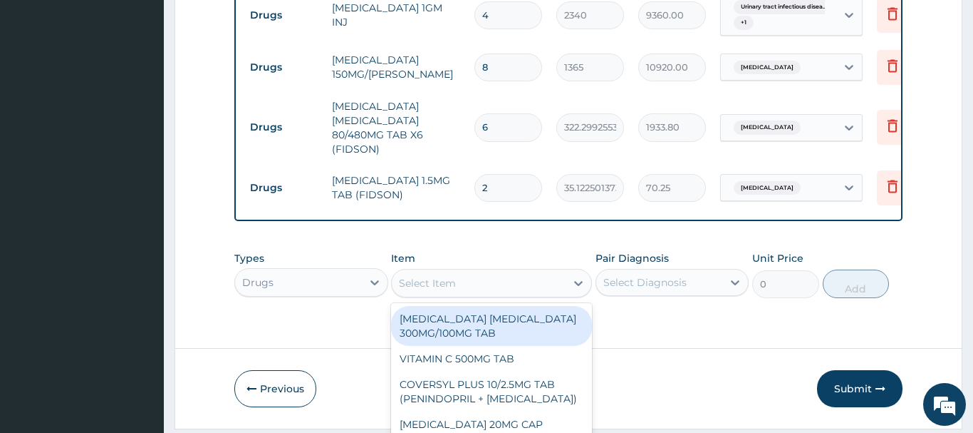
scroll to position [41, 0]
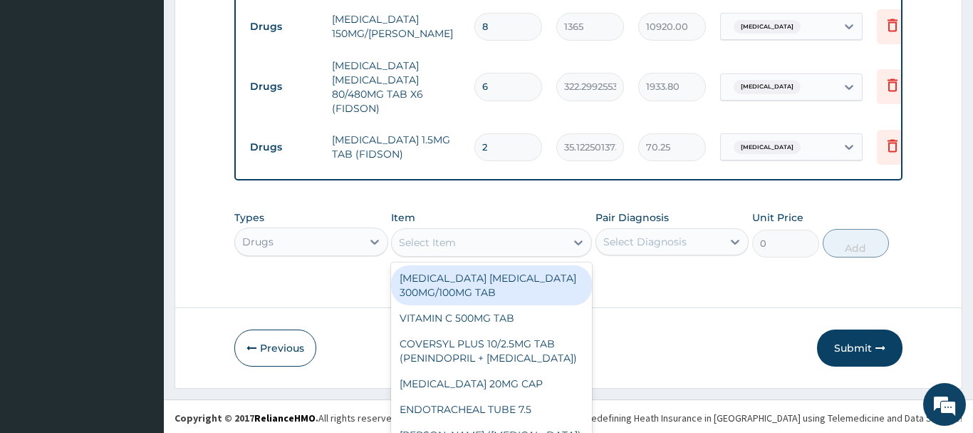
paste input "HYDROCHLORTHIAZIDE 25MG TAB"
type input "HYDROCHLORTHIAZIDE 25MG TAB"
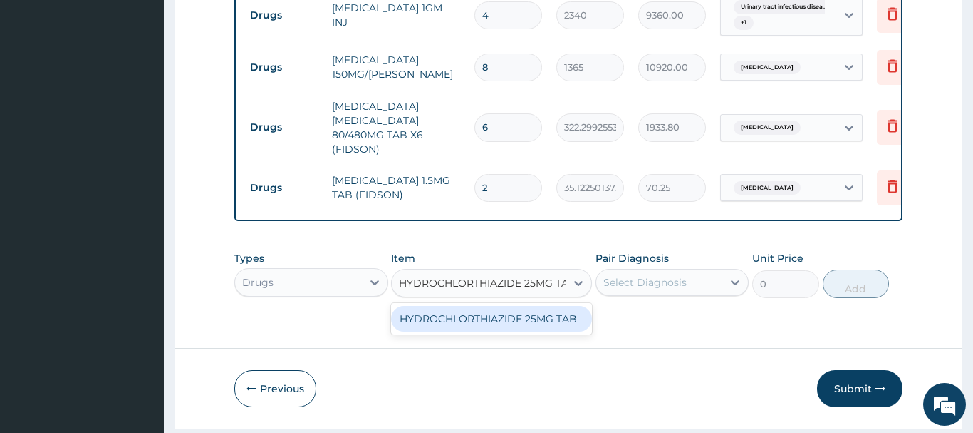
scroll to position [0, 11]
click at [507, 306] on div "HYDROCHLORTHIAZIDE 25MG TAB" at bounding box center [491, 319] width 201 height 26
type input "52.32500076293945"
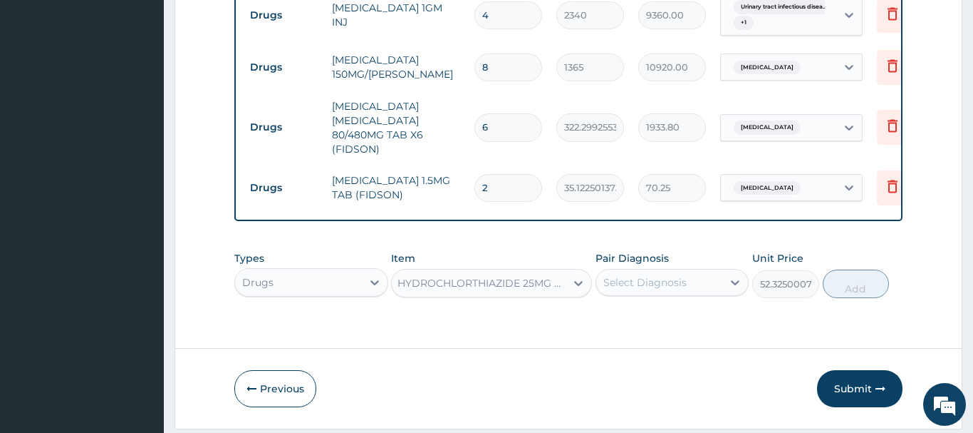
click at [661, 269] on div "Select Diagnosis" at bounding box center [673, 282] width 154 height 27
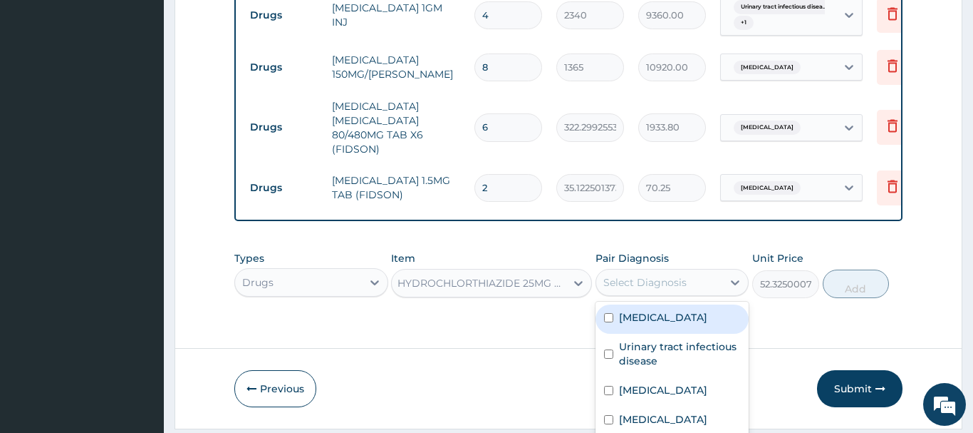
scroll to position [21, 0]
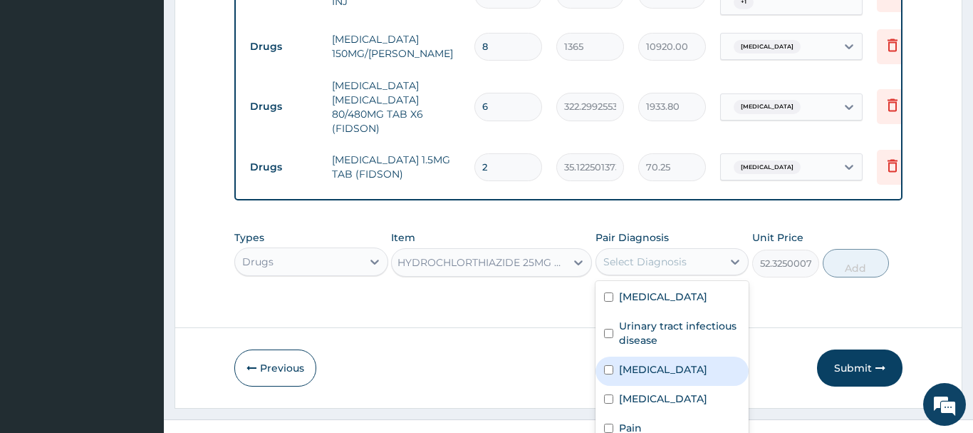
click at [657, 362] on label "Essential hypertension" at bounding box center [663, 369] width 88 height 14
checkbox input "true"
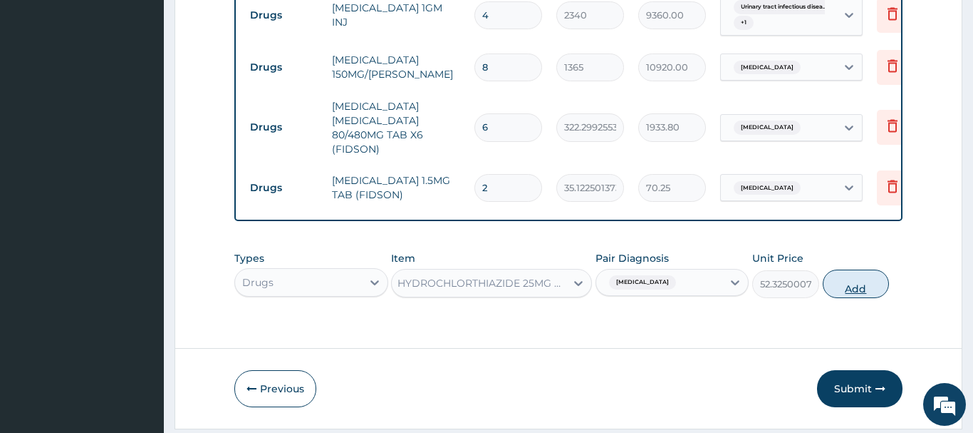
click at [844, 244] on div "Types Drugs Item HYDROCHLORTHIAZIDE 25MG TAB Pair Diagnosis Essential hypertens…" at bounding box center [568, 274] width 668 height 61
click at [867, 269] on button "Add" at bounding box center [856, 283] width 67 height 29
type input "0"
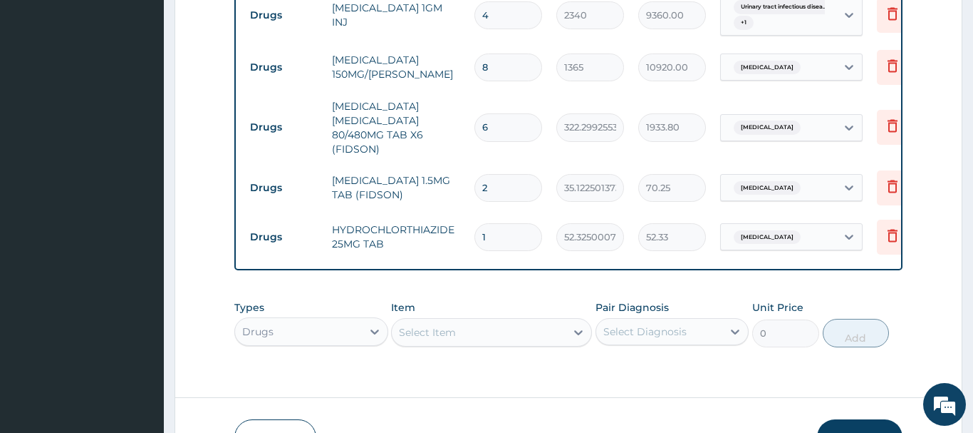
drag, startPoint x: 460, startPoint y: 197, endPoint x: 447, endPoint y: 200, distance: 13.3
click at [475, 223] on input "1" at bounding box center [509, 237] width 68 height 28
type input "2"
type input "104.65"
type input "2"
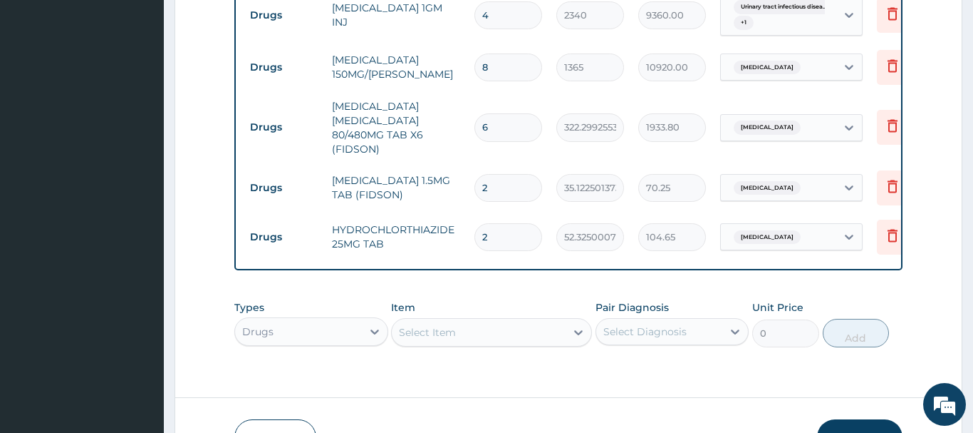
click at [409, 318] on div "Select Item" at bounding box center [491, 332] width 201 height 29
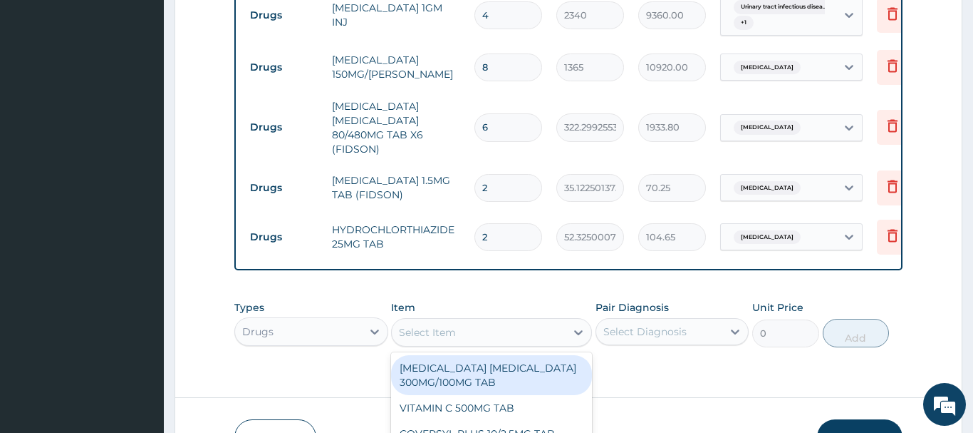
scroll to position [41, 0]
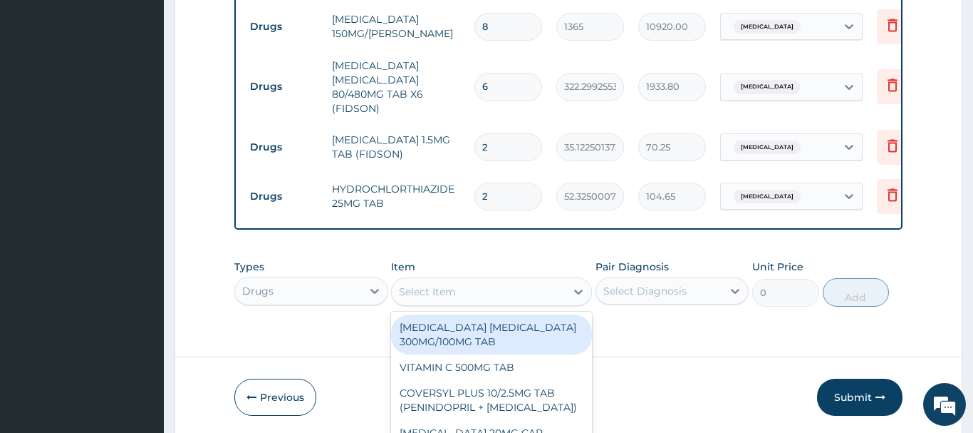
paste input "EXAMINATION GLOV"
type input "EXAMINATION GLOV"
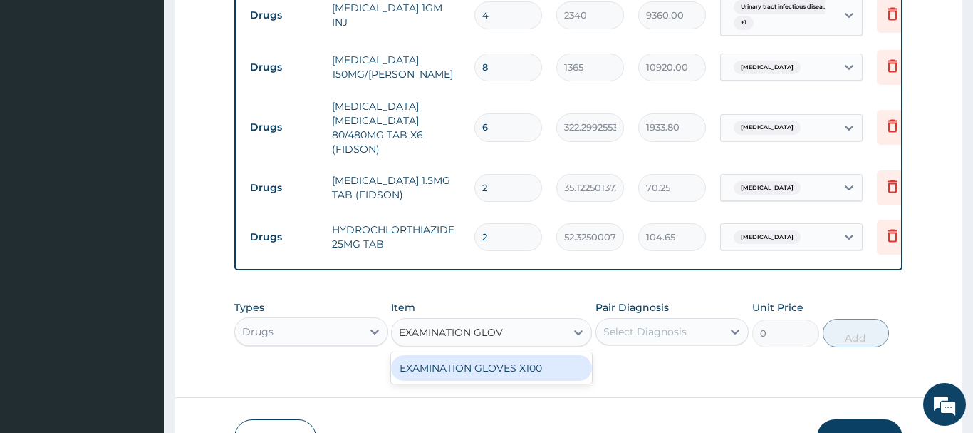
scroll to position [0, 0]
click at [455, 355] on div "EXAMINATION GLOVES X100" at bounding box center [491, 368] width 201 height 26
type input "87.5"
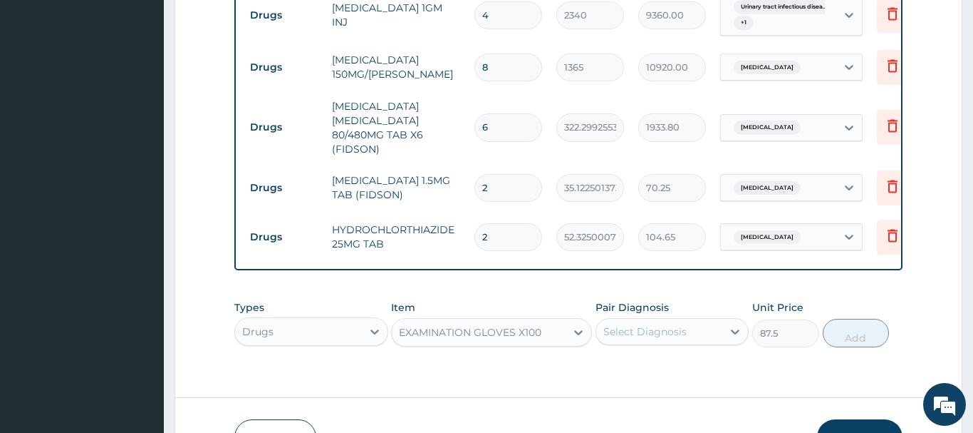
click at [631, 293] on div "Types Drugs Item option EXAMINATION GLOVES X100, selected. Select is focused ,t…" at bounding box center [568, 323] width 668 height 61
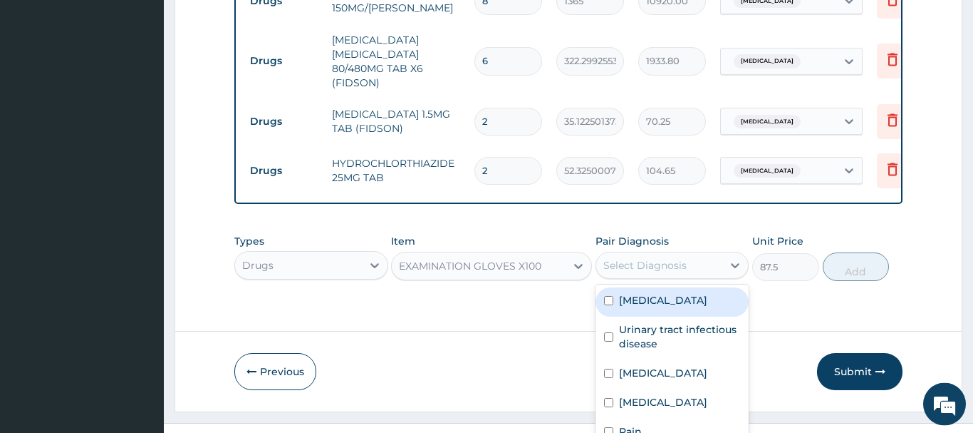
scroll to position [1238, 0]
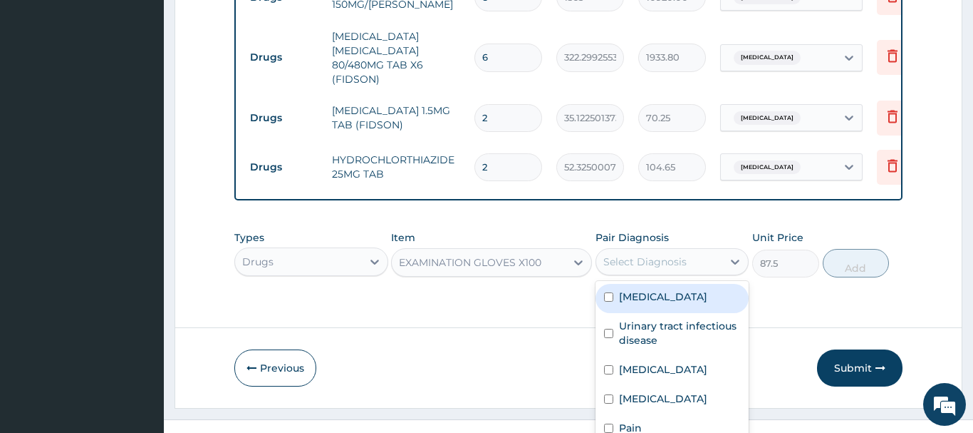
click at [658, 289] on label "[MEDICAL_DATA]" at bounding box center [663, 296] width 88 height 14
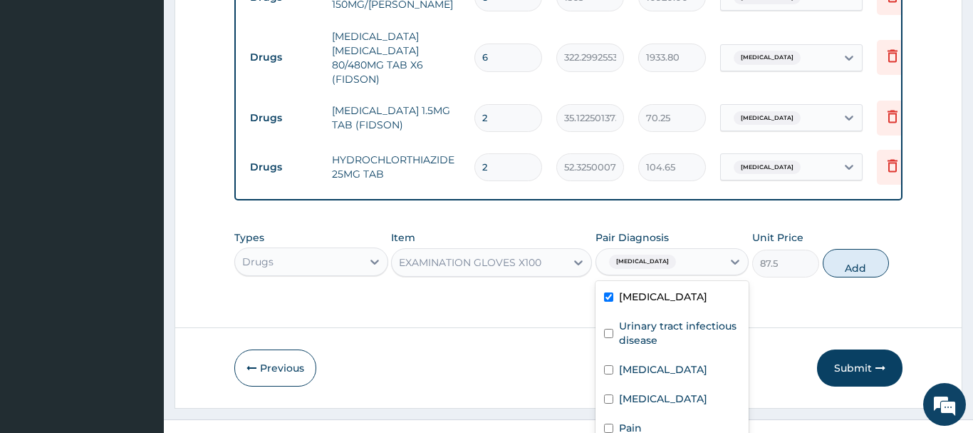
checkbox input "true"
click at [832, 223] on div "Types Drugs Item EXAMINATION GLOVES X100 Pair Diagnosis option Acute tonsilliti…" at bounding box center [568, 253] width 668 height 61
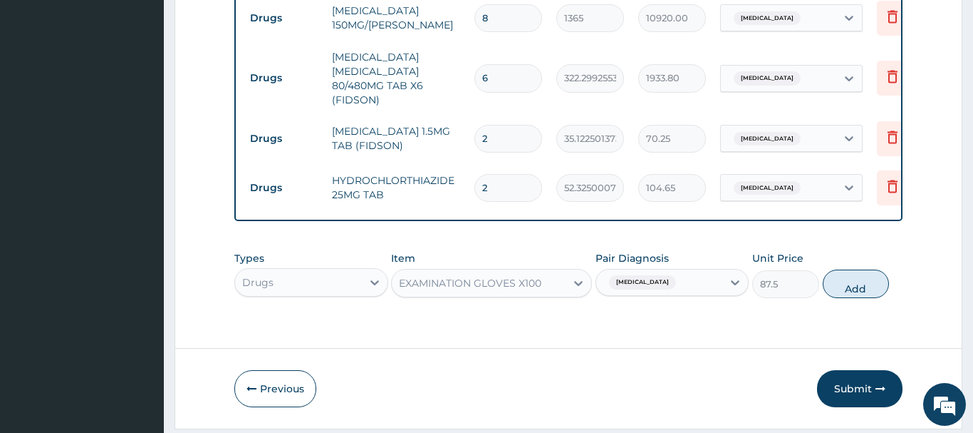
scroll to position [0, 0]
click at [863, 269] on button "Add" at bounding box center [856, 283] width 67 height 29
type input "0"
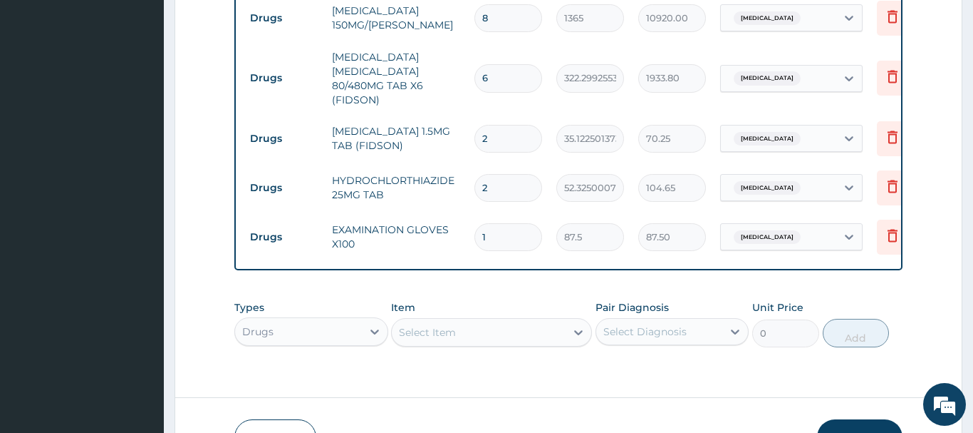
click at [475, 223] on input "1" at bounding box center [509, 237] width 68 height 28
type input "6"
type input "525.00"
type input "60"
type input "5250.00"
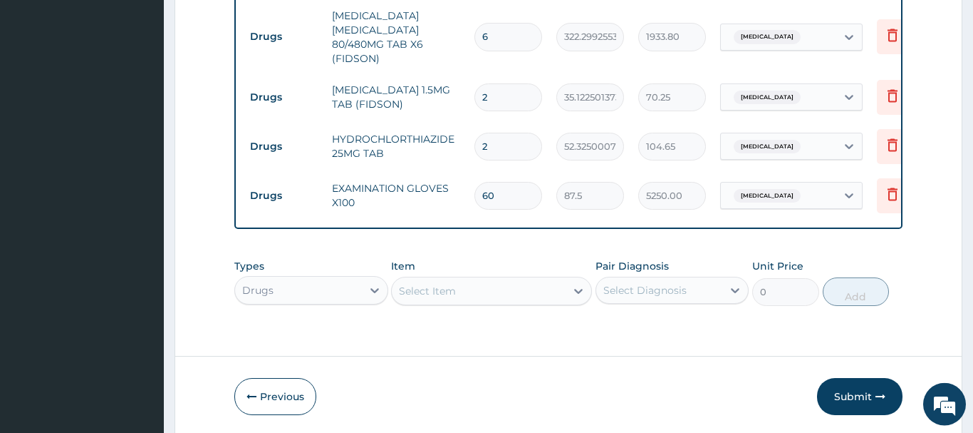
scroll to position [1287, 0]
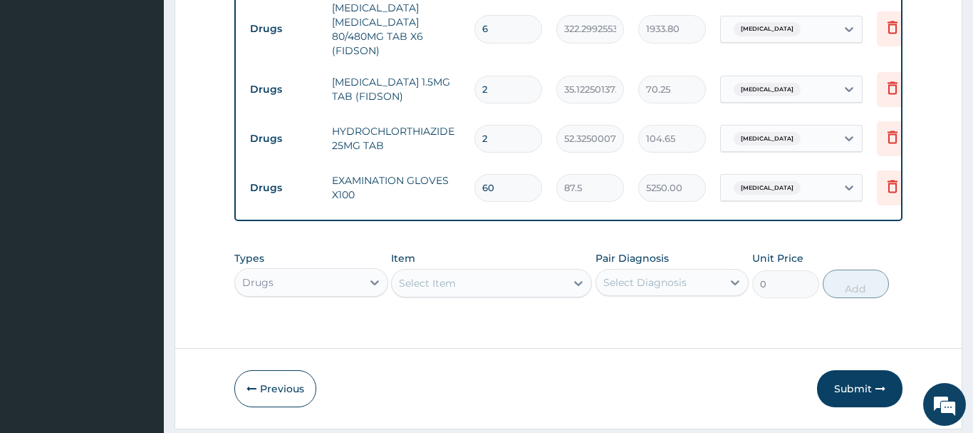
type input "60"
click at [430, 269] on div "Select Item" at bounding box center [491, 283] width 201 height 29
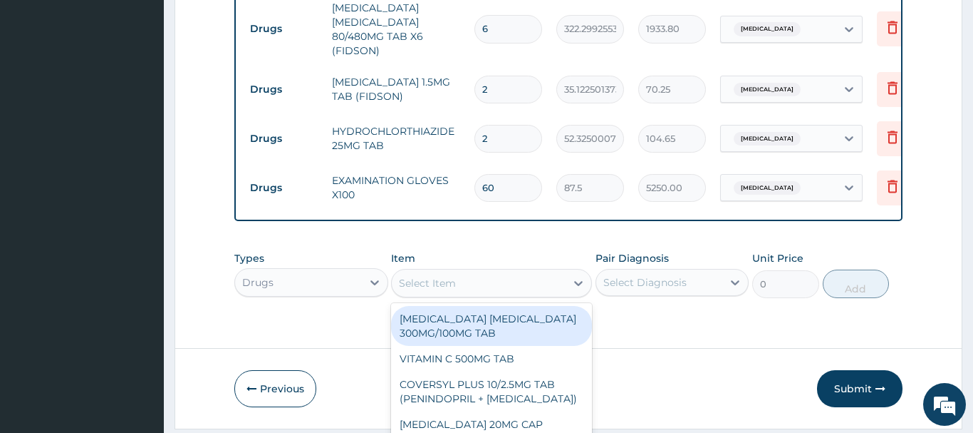
scroll to position [41, 0]
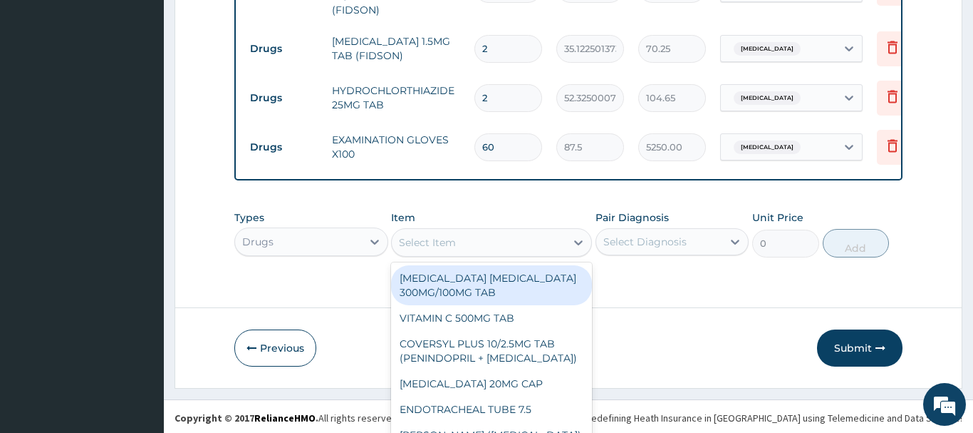
paste input "GIVING SET"
type input "GIVING SET"
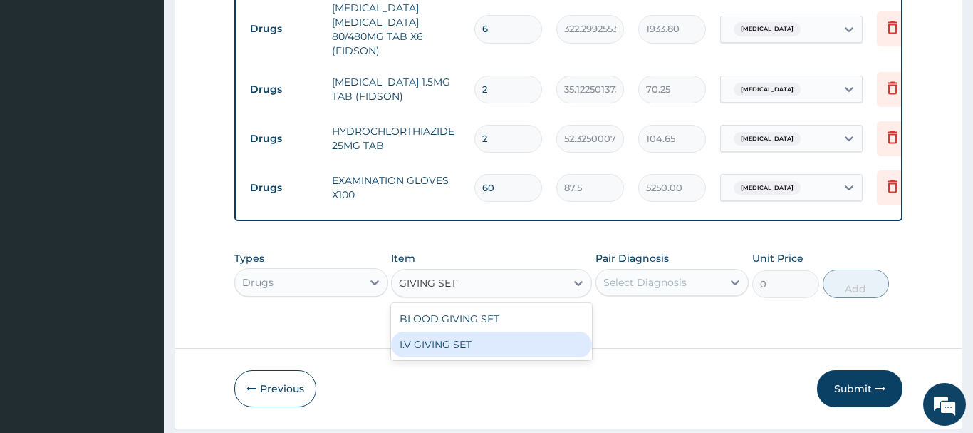
click at [463, 331] on div "I.V GIVING SET" at bounding box center [491, 344] width 201 height 26
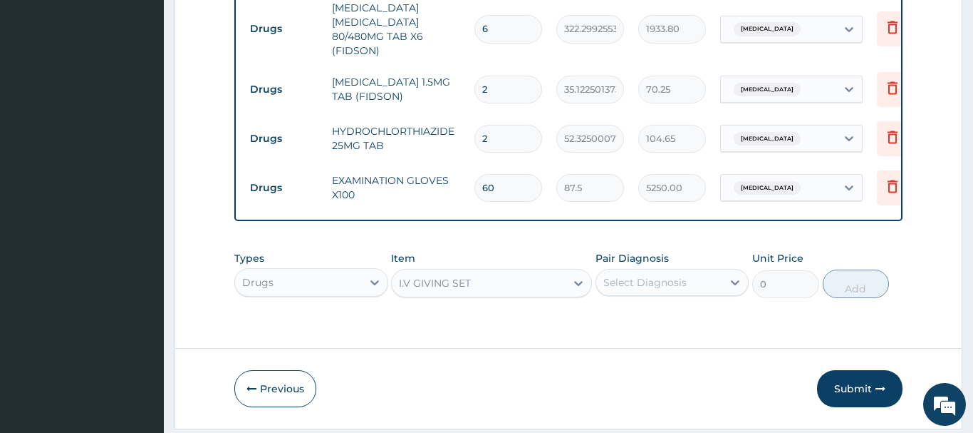
type input "525"
click at [631, 247] on div "Types Drugs Item option I.V GIVING SET, selected. Select is focused ,type to re…" at bounding box center [568, 274] width 668 height 61
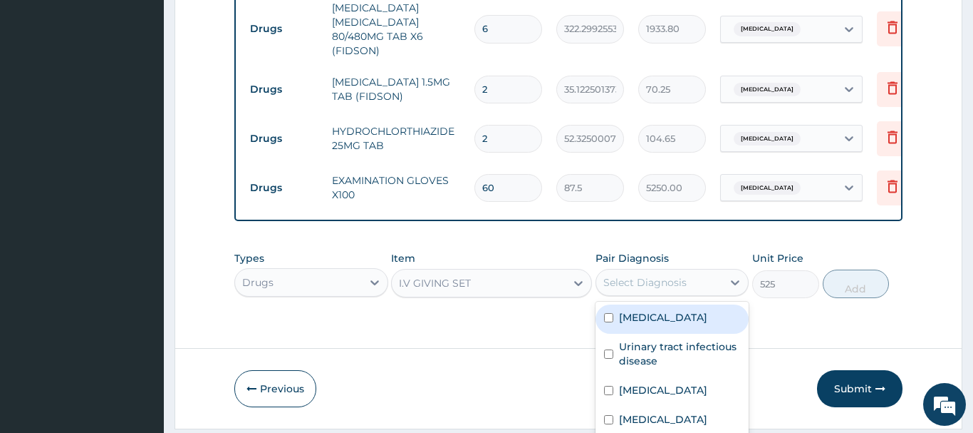
scroll to position [21, 0]
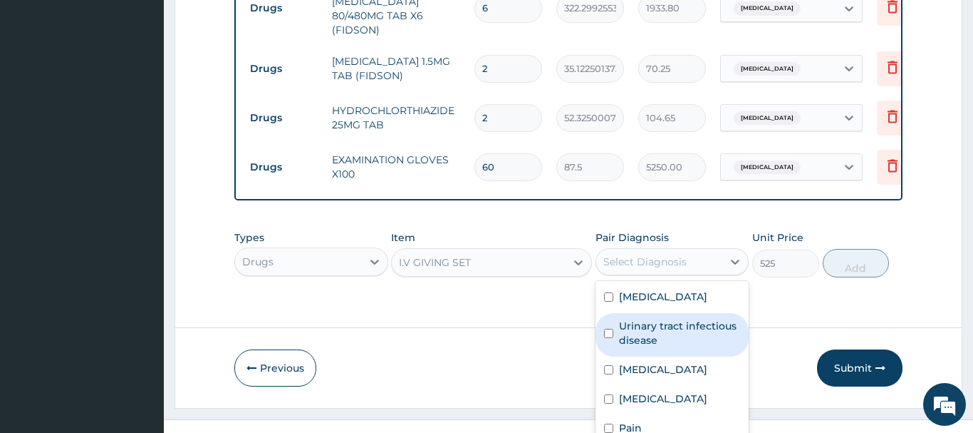
click at [651, 319] on label "Urinary tract infectious disease" at bounding box center [680, 333] width 122 height 29
checkbox input "true"
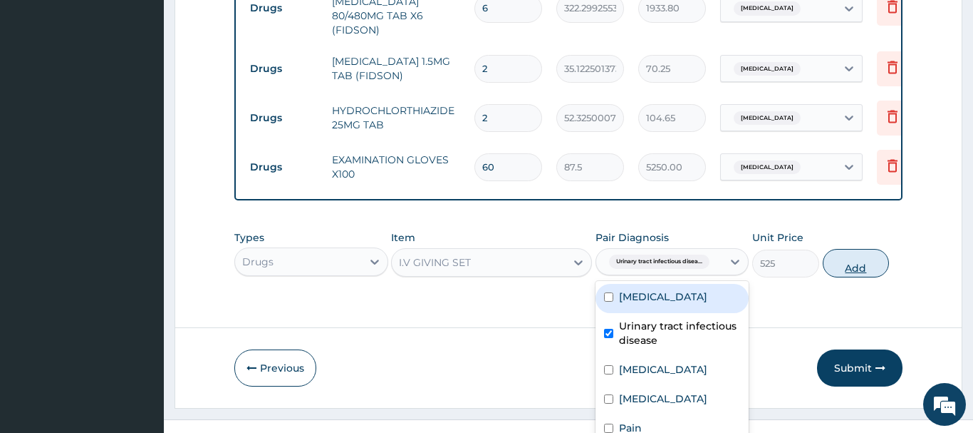
click at [839, 223] on div "Types Drugs Item I.V GIVING SET Pair Diagnosis option Urinary tract infectious …" at bounding box center [568, 253] width 668 height 61
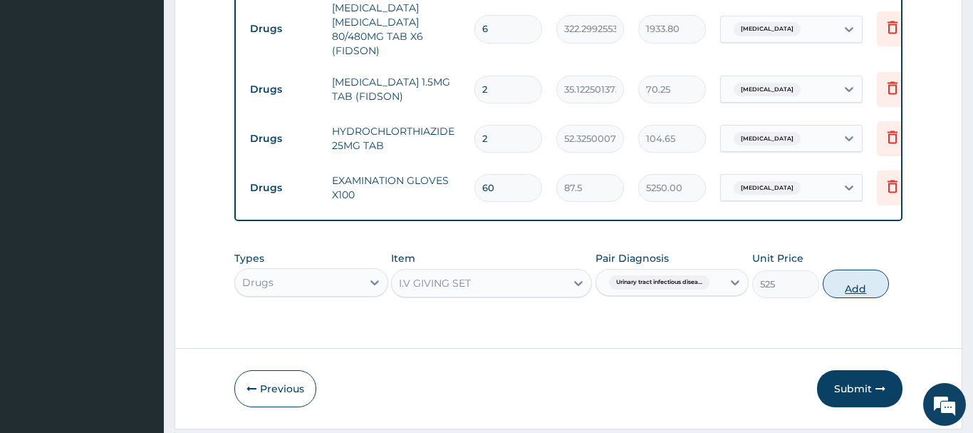
click at [859, 269] on button "Add" at bounding box center [856, 283] width 67 height 29
type input "0"
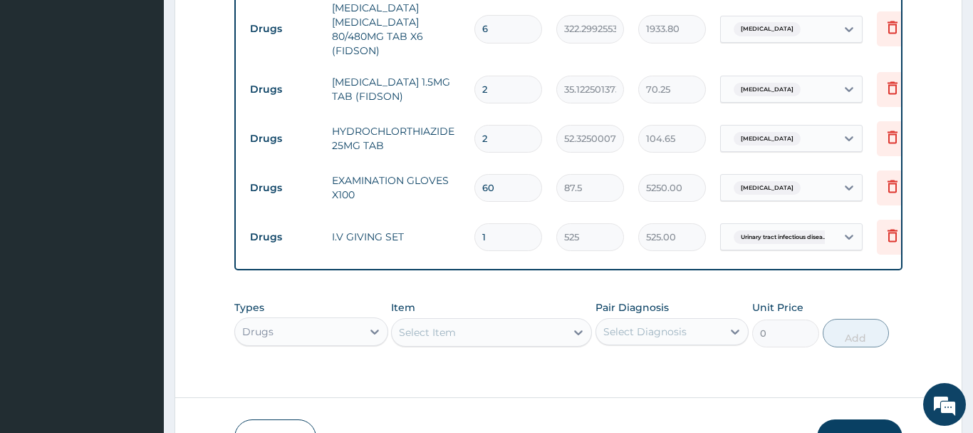
click at [409, 293] on div "Types Drugs Item Select Item Pair Diagnosis Select Diagnosis Unit Price 0 Add" at bounding box center [568, 323] width 668 height 61
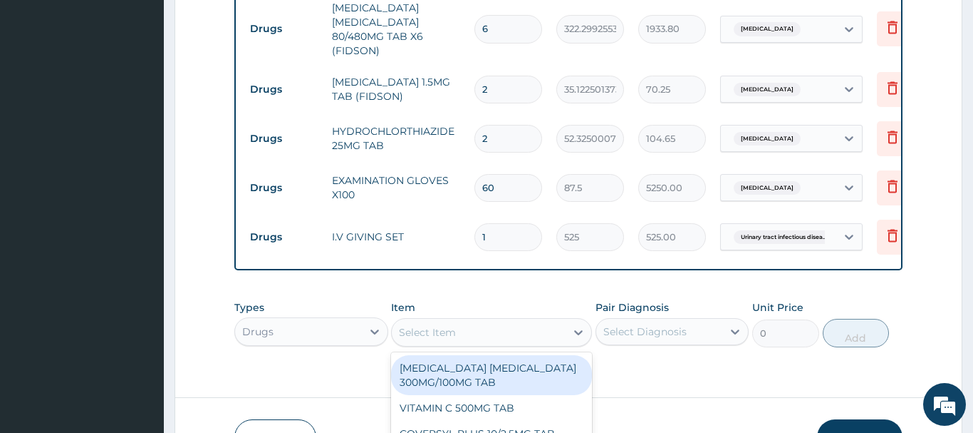
scroll to position [41, 0]
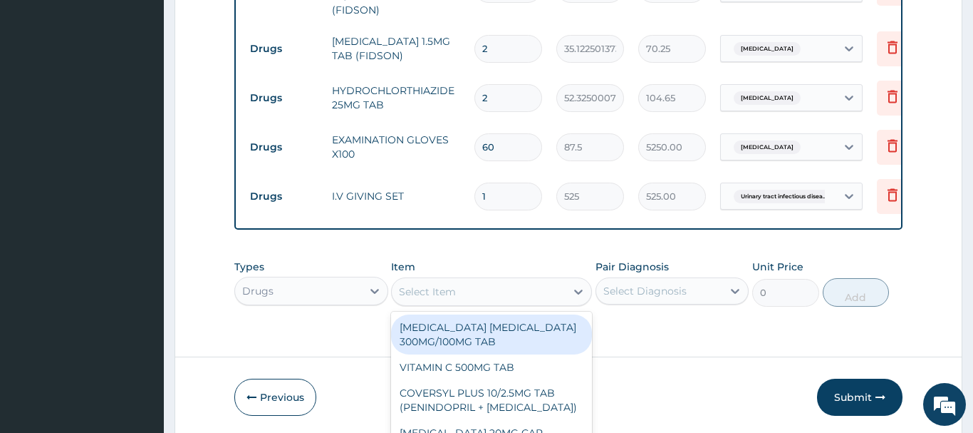
paste input "NEEDLE & SYRINGE 10M"
type input "NEEDLE & SYRINGE 10M"
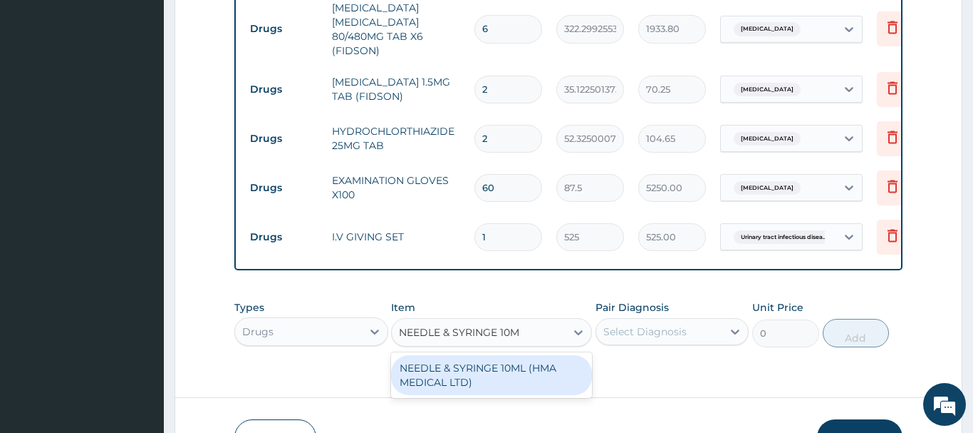
scroll to position [0, 0]
click at [470, 355] on div "NEEDLE & SYRINGE 10ML (HMA MEDICAL LTD)" at bounding box center [491, 375] width 201 height 40
type input "262.5"
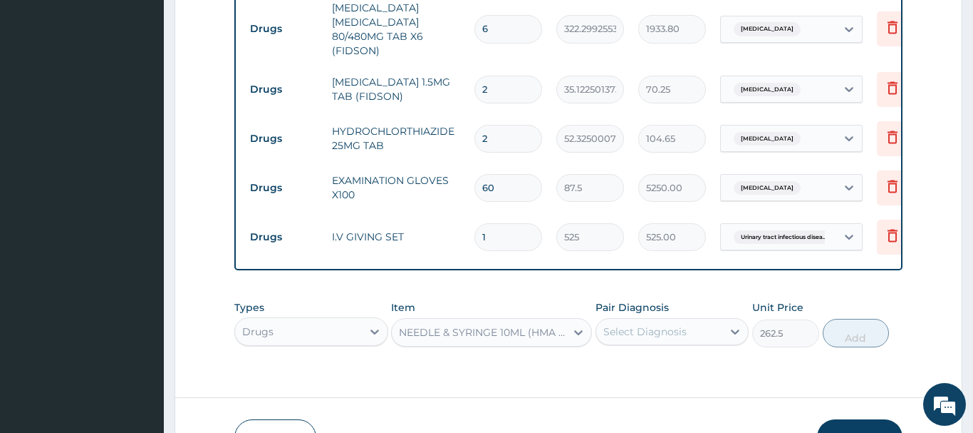
click at [671, 318] on div "Select Diagnosis" at bounding box center [673, 331] width 154 height 27
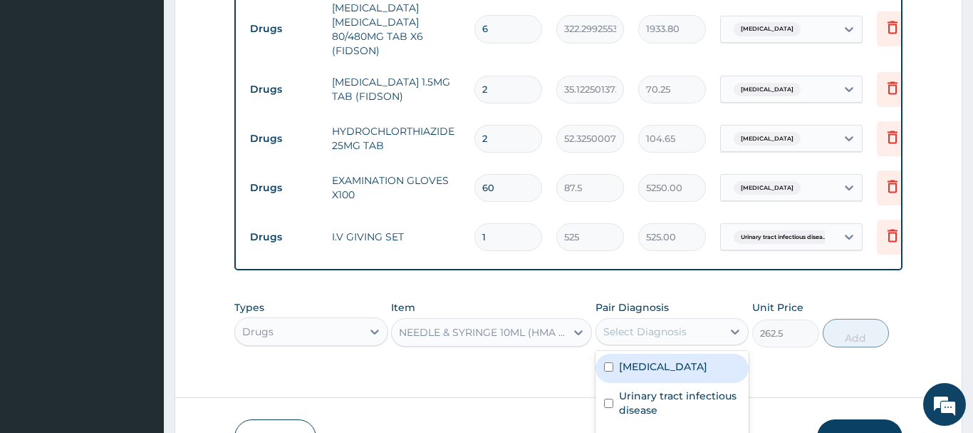
scroll to position [21, 0]
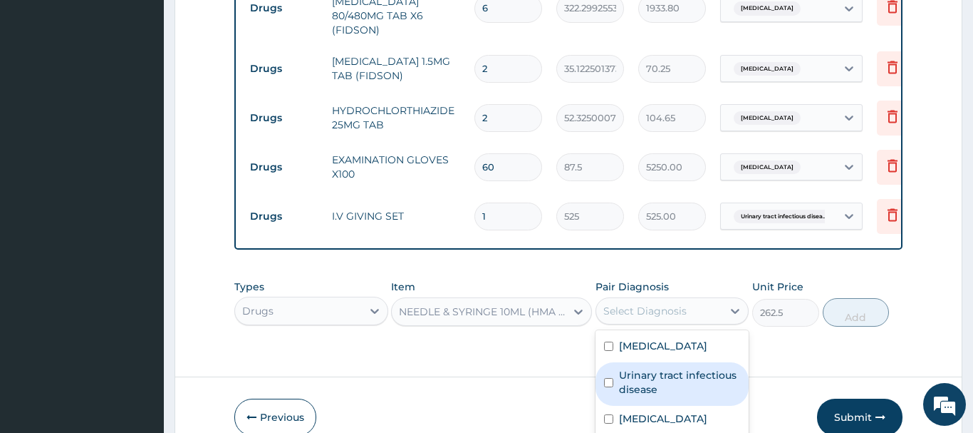
click at [636, 368] on label "Urinary tract infectious disease" at bounding box center [680, 382] width 122 height 29
checkbox input "true"
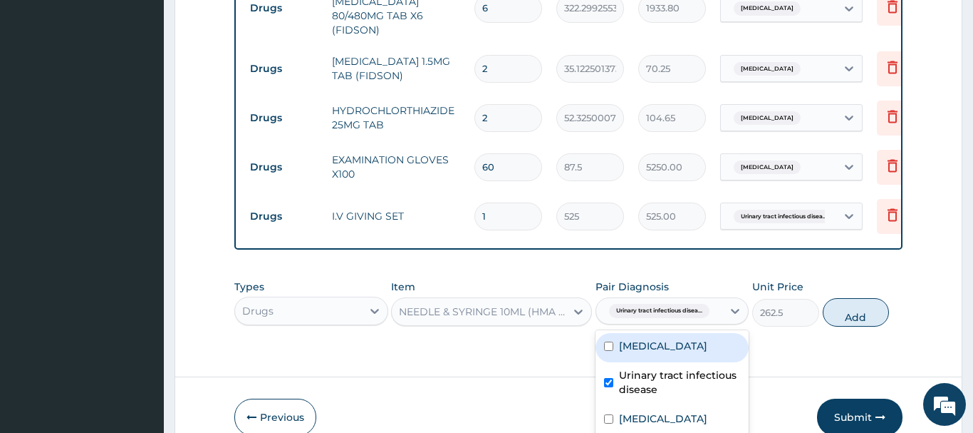
click at [648, 339] on label "Acute tonsillitis" at bounding box center [663, 346] width 88 height 14
checkbox input "true"
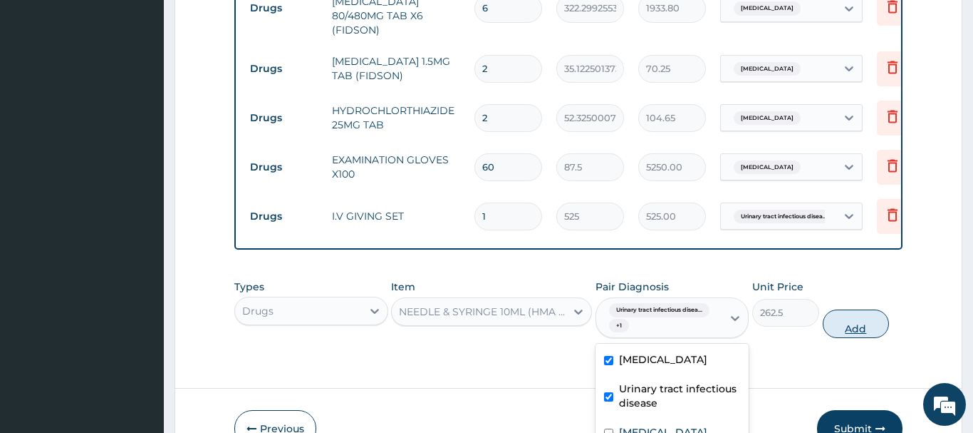
click at [849, 281] on div "Types Drugs Item NEEDLE & SYRINGE 10ML (HMA MEDICAL LTD) Pair Diagnosis option …" at bounding box center [568, 308] width 668 height 73
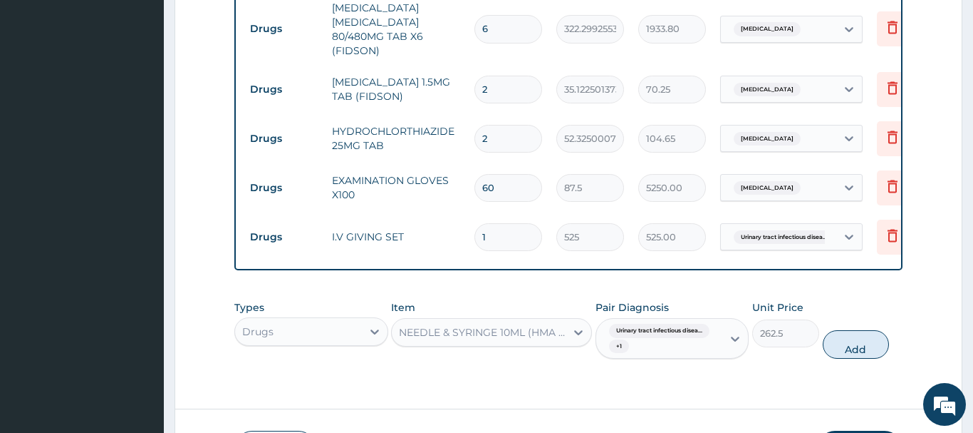
drag, startPoint x: 463, startPoint y: 191, endPoint x: 446, endPoint y: 191, distance: 17.1
click at [475, 223] on input "1" at bounding box center [509, 237] width 68 height 28
type input "6"
type input "3150.00"
drag, startPoint x: 494, startPoint y: 189, endPoint x: 467, endPoint y: 197, distance: 28.2
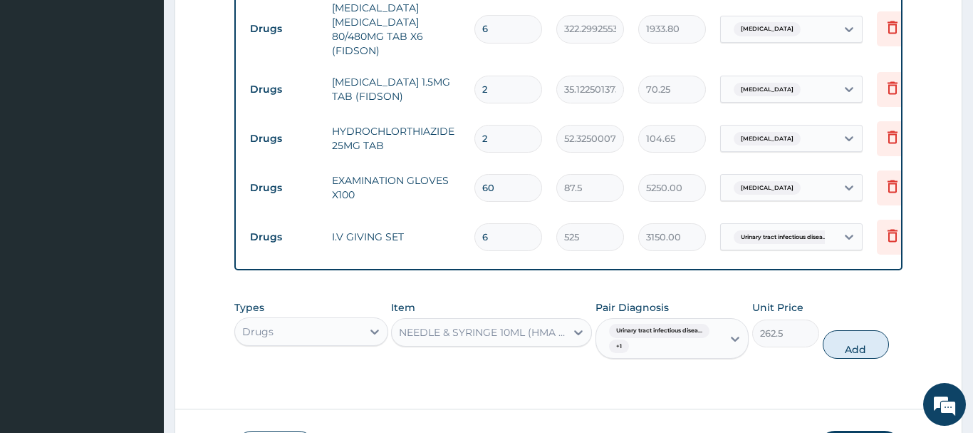
click at [475, 223] on input "6" at bounding box center [509, 237] width 68 height 28
type input "1"
type input "525.00"
type input "18"
type input "9450.00"
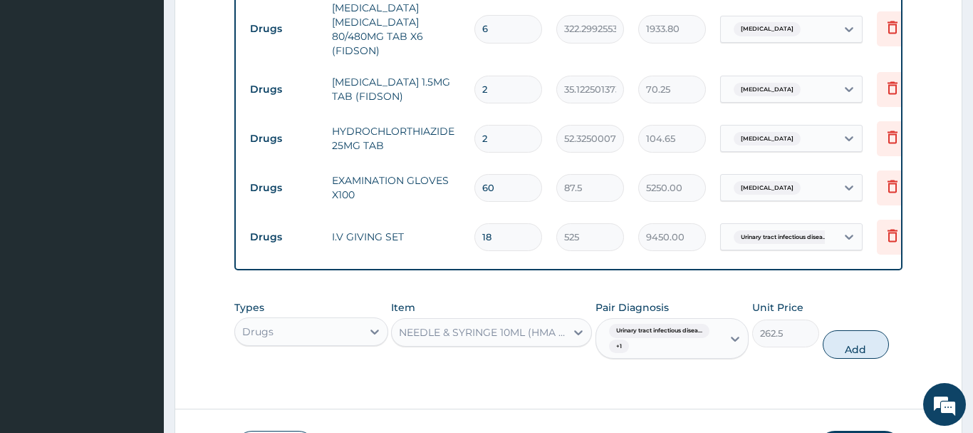
type input "18"
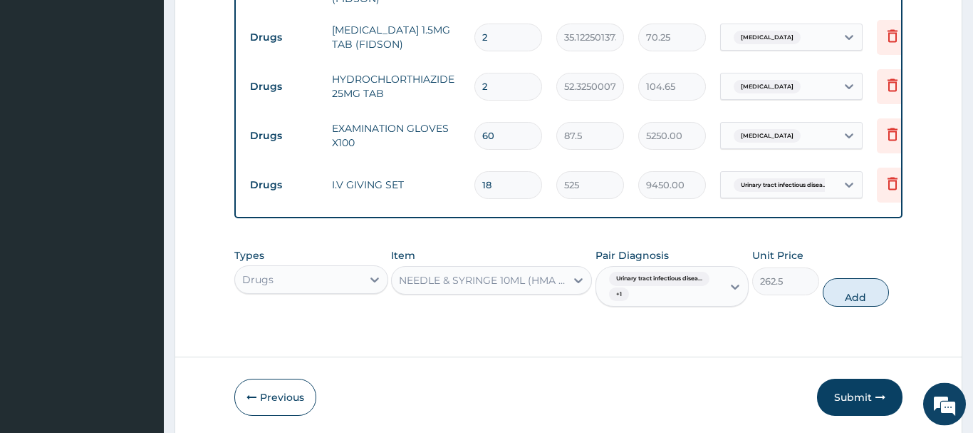
scroll to position [1348, 0]
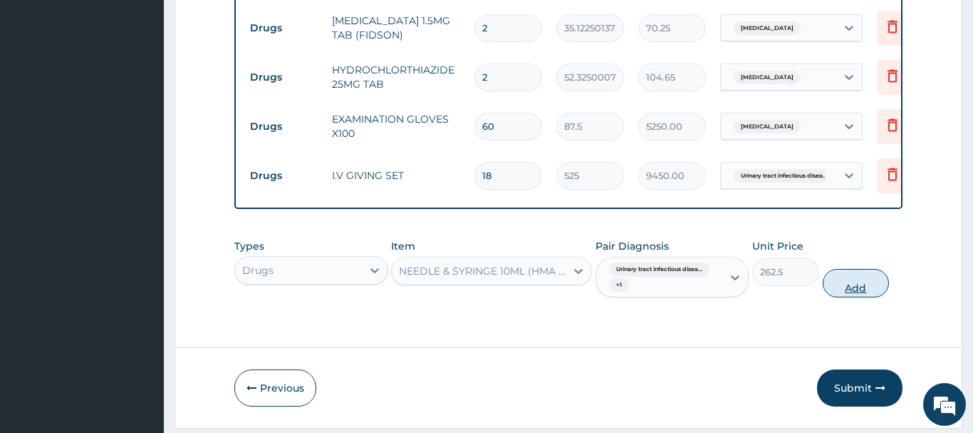
click at [857, 269] on button "Add" at bounding box center [856, 283] width 67 height 29
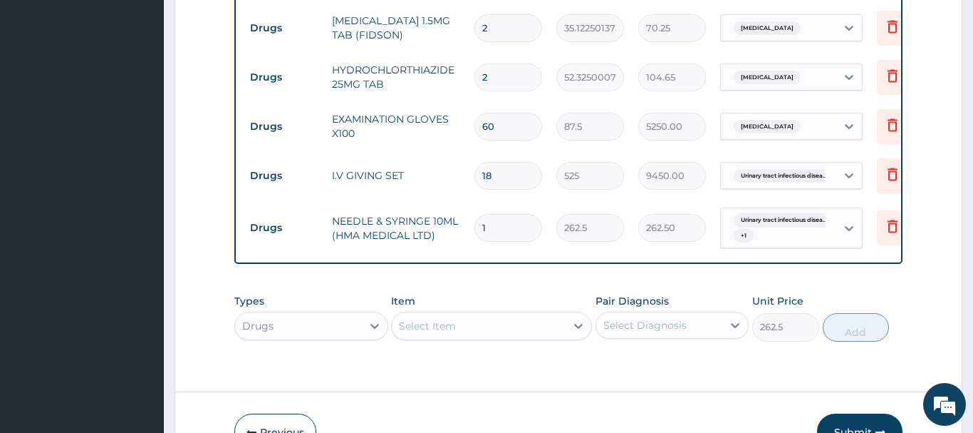
type input "0"
drag, startPoint x: 499, startPoint y: 128, endPoint x: 471, endPoint y: 134, distance: 28.5
click at [475, 162] on input "18" at bounding box center [509, 176] width 68 height 28
type input "1"
type input "525.00"
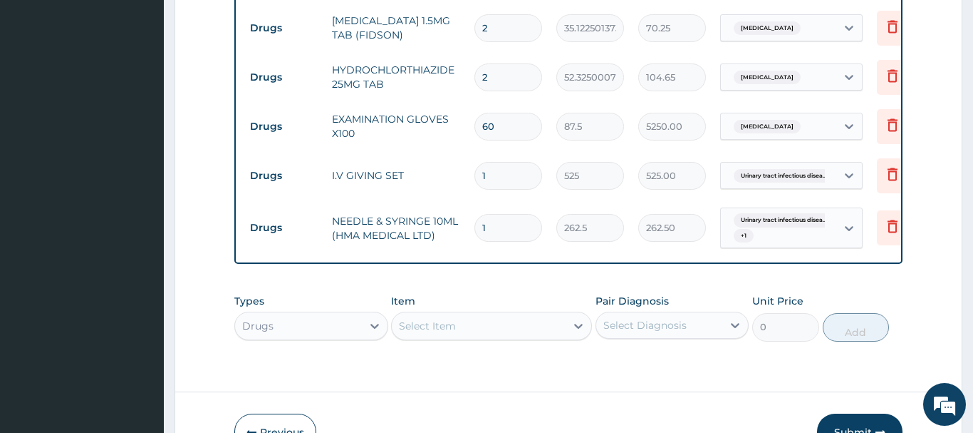
type input "1"
click at [502, 214] on input "1" at bounding box center [509, 228] width 68 height 28
type input "18"
type input "4725.00"
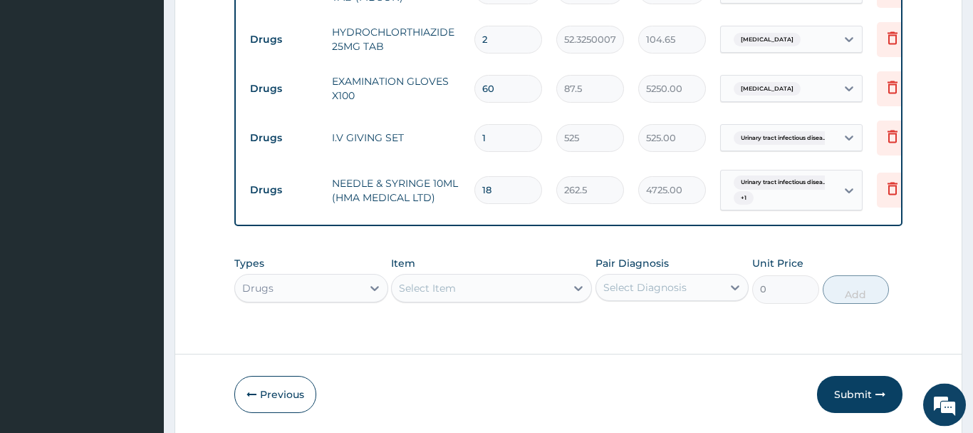
scroll to position [1392, 0]
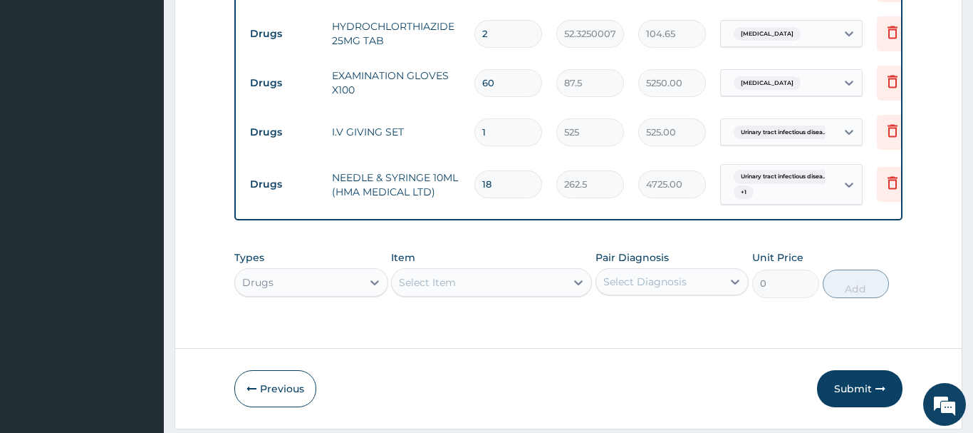
type input "18"
click at [429, 275] on div "Select Item" at bounding box center [427, 282] width 57 height 14
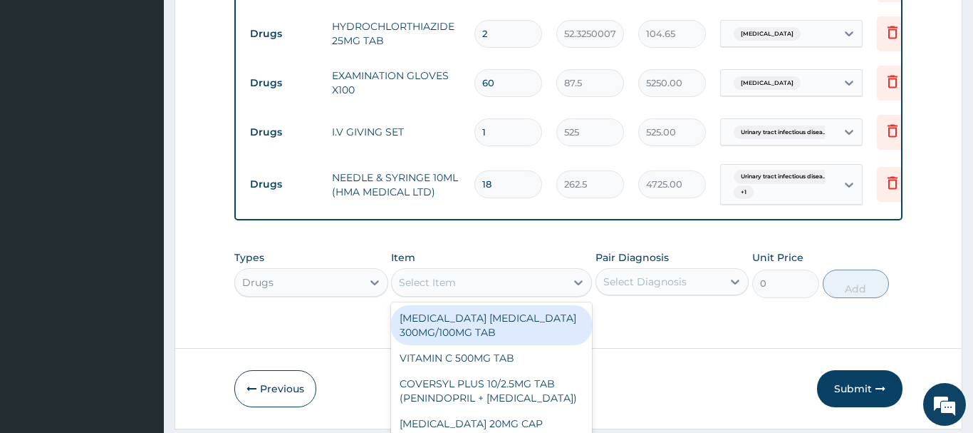
scroll to position [41, 0]
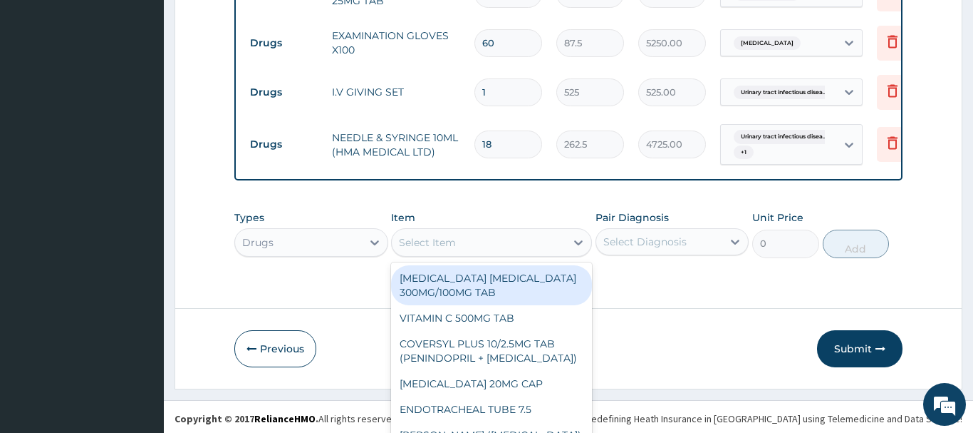
paste input "CANNULAR PIN"
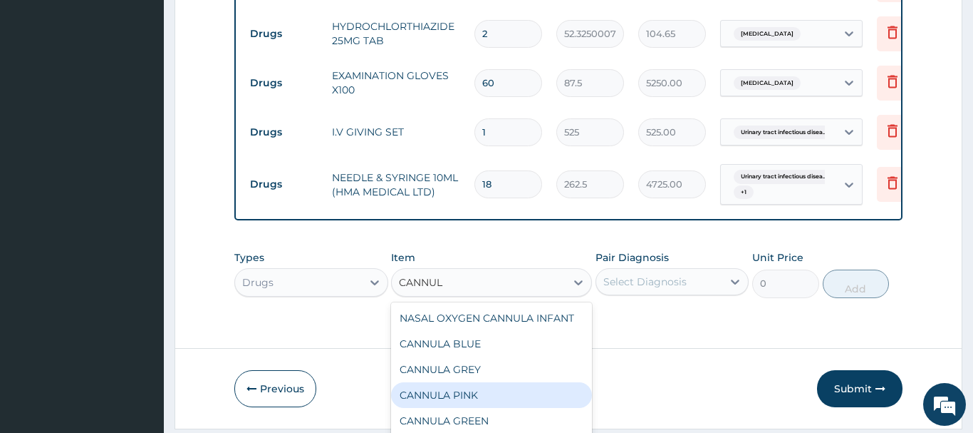
type input "CANNUL"
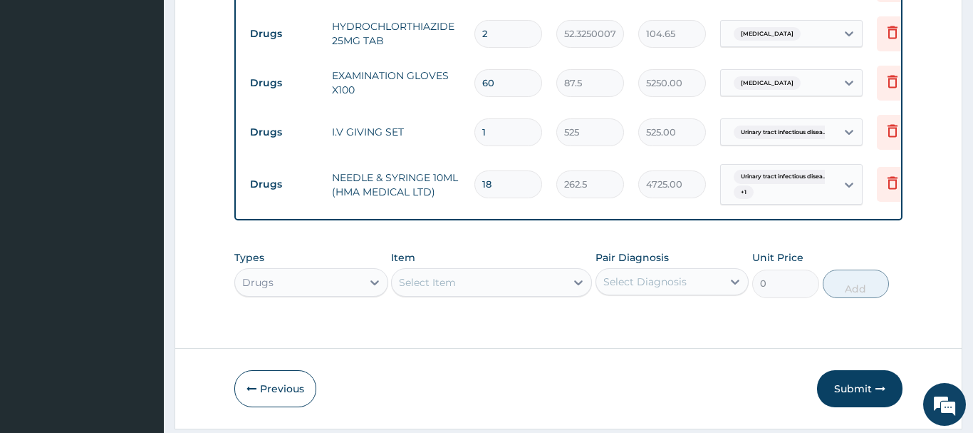
paste input "CANNULAR PIN"
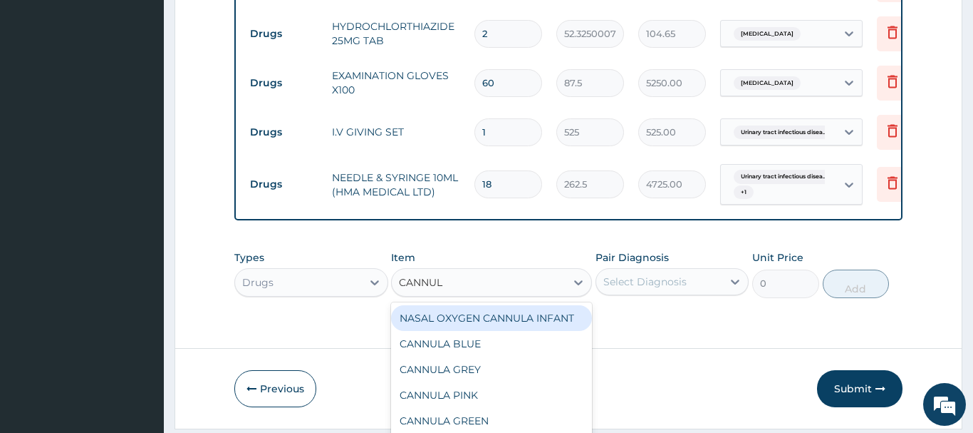
type input "CANNU"
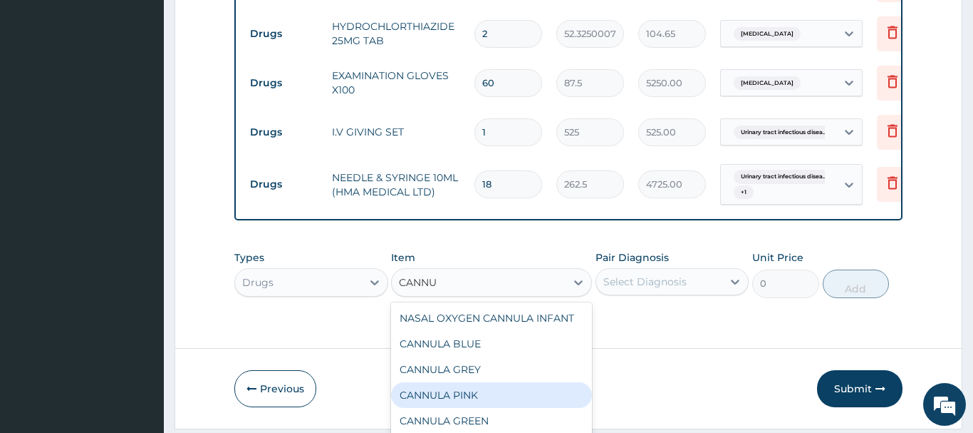
click at [452, 382] on div "CANNULA PINK" at bounding box center [491, 395] width 201 height 26
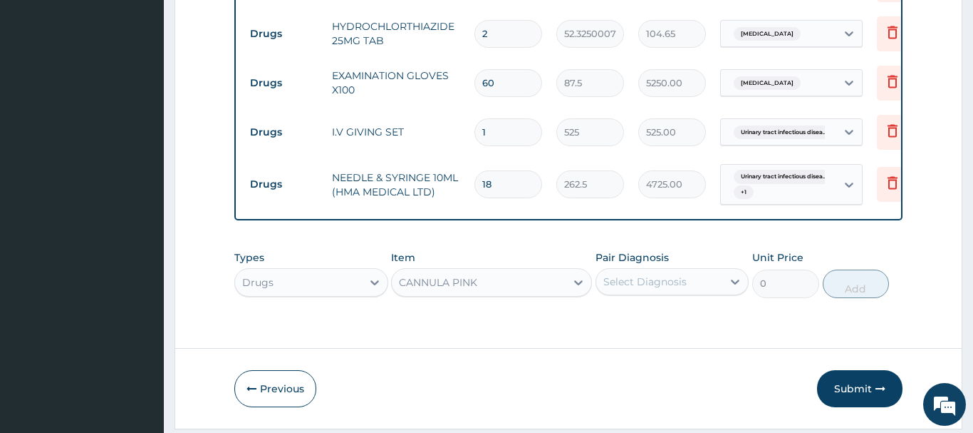
type input "437.5"
click at [668, 268] on div "Select Diagnosis" at bounding box center [673, 281] width 154 height 27
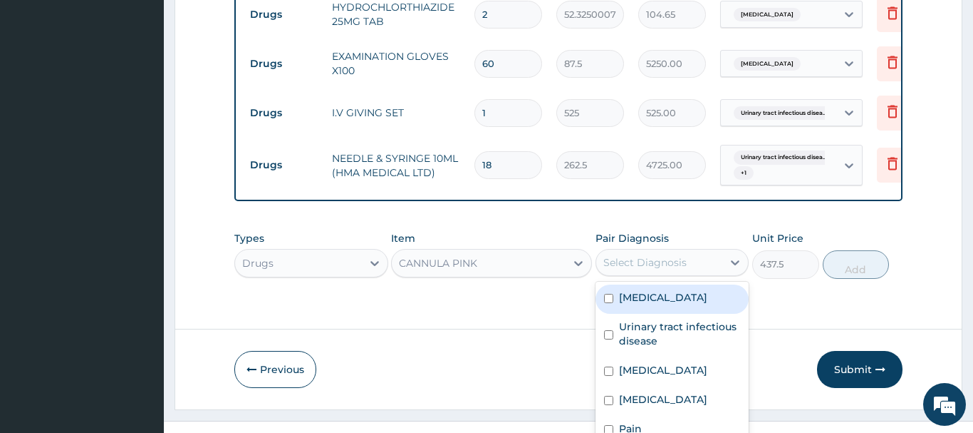
scroll to position [21, 0]
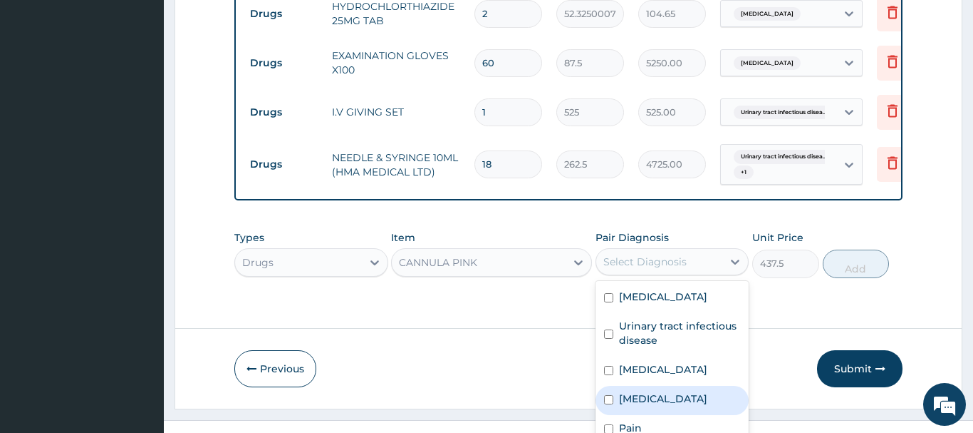
click at [646, 391] on label "Malaria" at bounding box center [663, 398] width 88 height 14
checkbox input "true"
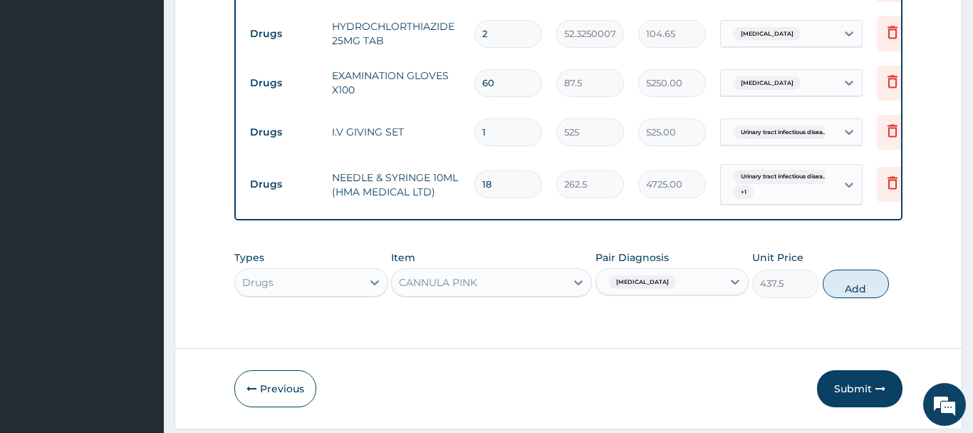
click at [848, 243] on div "Types Drugs Item CANNULA PINK Pair Diagnosis Malaria Unit Price 437.5 Add" at bounding box center [568, 273] width 668 height 61
click at [850, 269] on button "Add" at bounding box center [856, 283] width 67 height 29
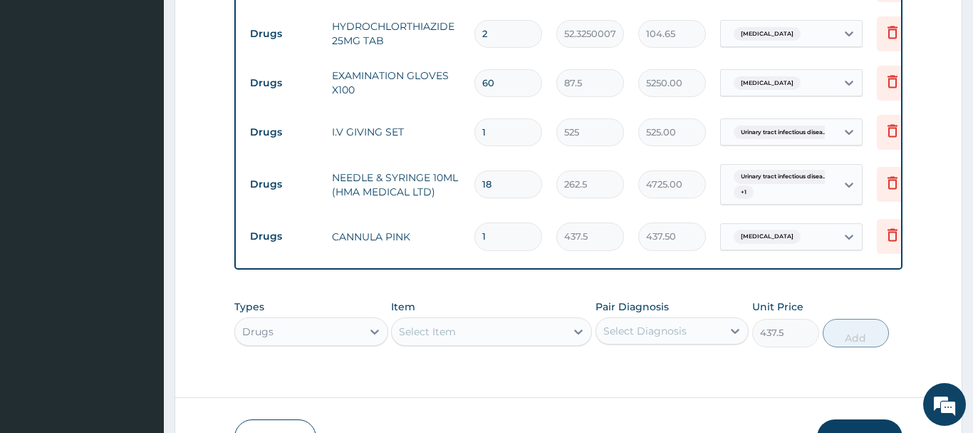
type input "0"
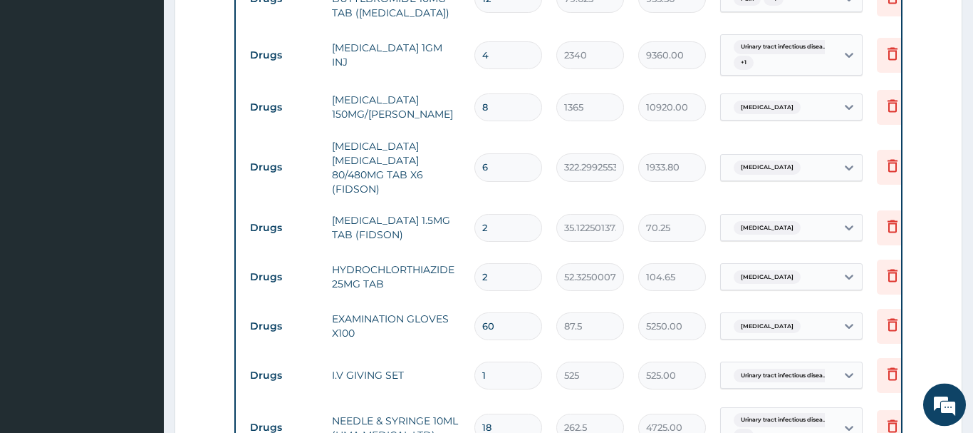
scroll to position [1078, 0]
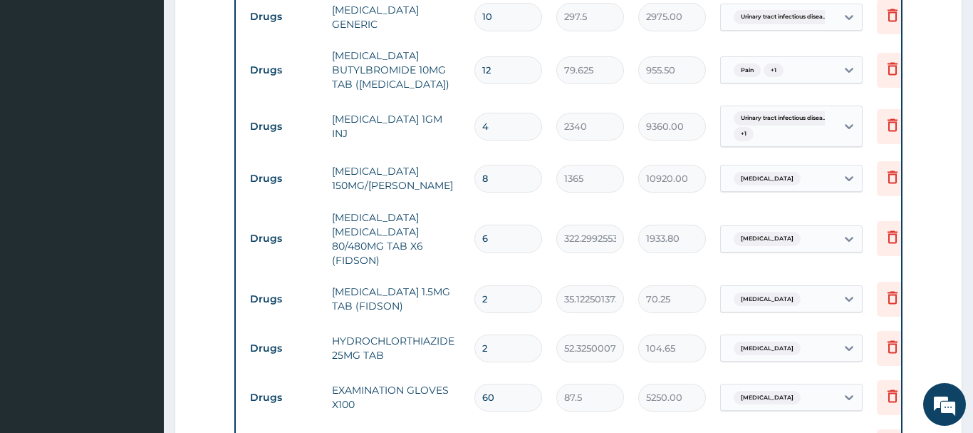
drag, startPoint x: 495, startPoint y: 306, endPoint x: 456, endPoint y: 306, distance: 38.5
click at [475, 334] on input "2" at bounding box center [509, 348] width 68 height 28
type input "1"
type input "52.33"
type input "14"
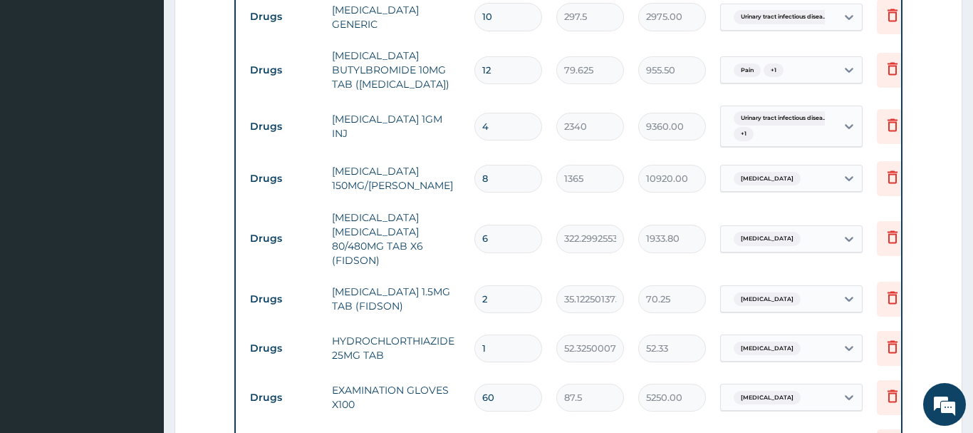
type input "732.55"
type input "14"
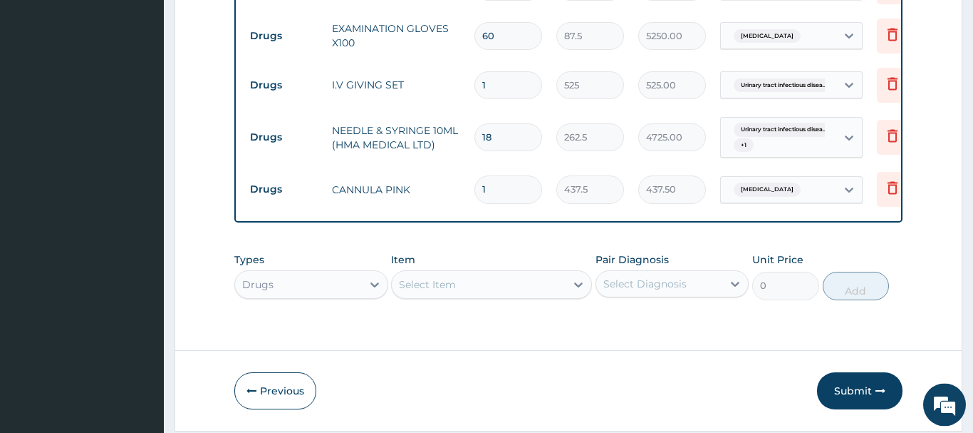
scroll to position [1441, 0]
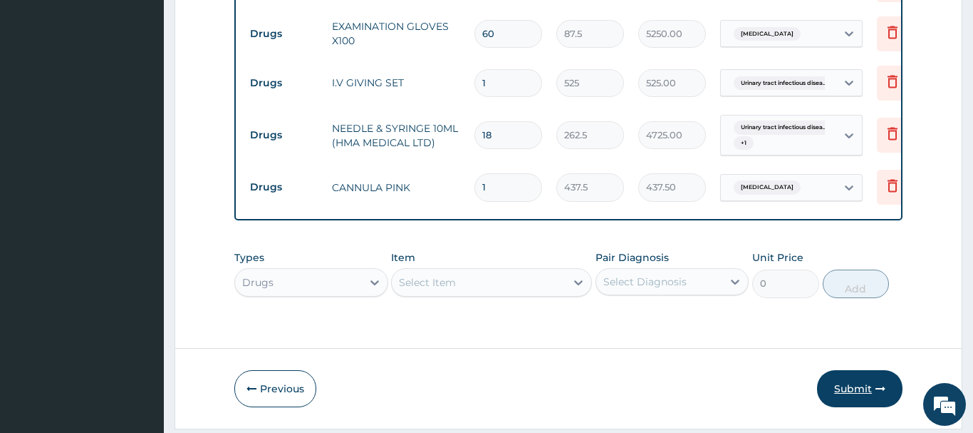
click at [853, 370] on button "Submit" at bounding box center [860, 388] width 86 height 37
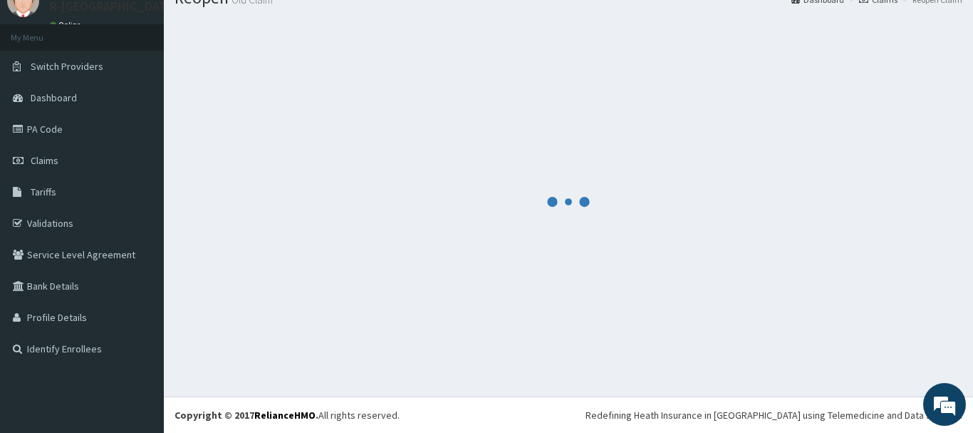
scroll to position [58, 0]
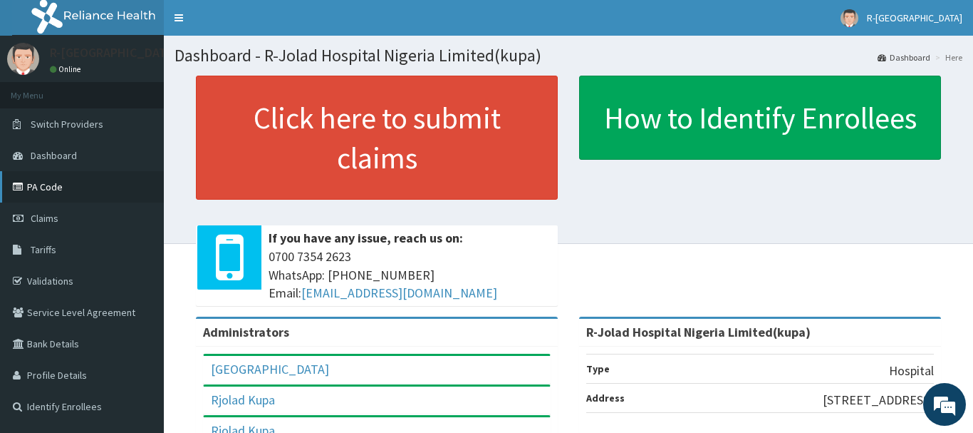
click at [45, 190] on link "PA Code" at bounding box center [82, 186] width 164 height 31
click at [48, 224] on span "Claims" at bounding box center [45, 218] width 28 height 13
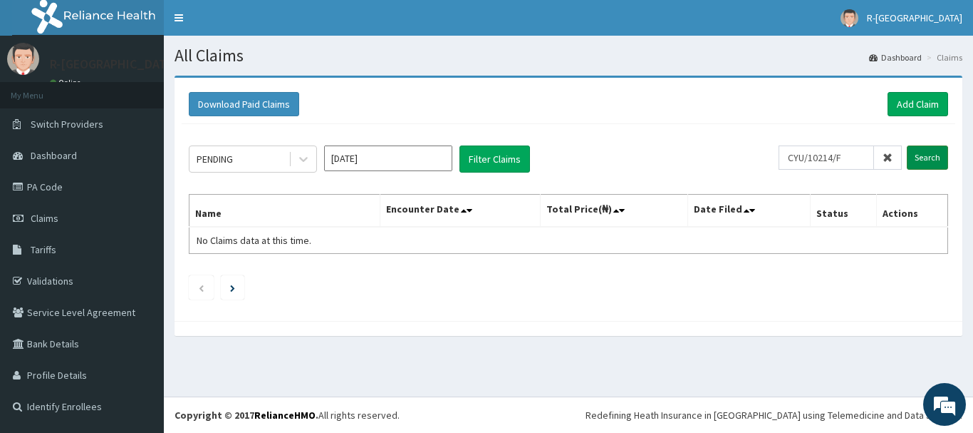
type input "CYU/10214/F"
click at [927, 158] on input "Search" at bounding box center [927, 157] width 41 height 24
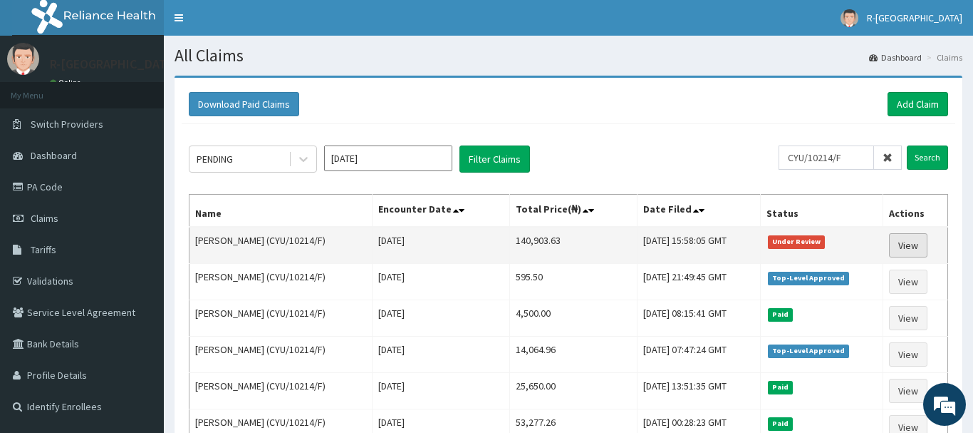
click at [919, 243] on link "View" at bounding box center [908, 245] width 38 height 24
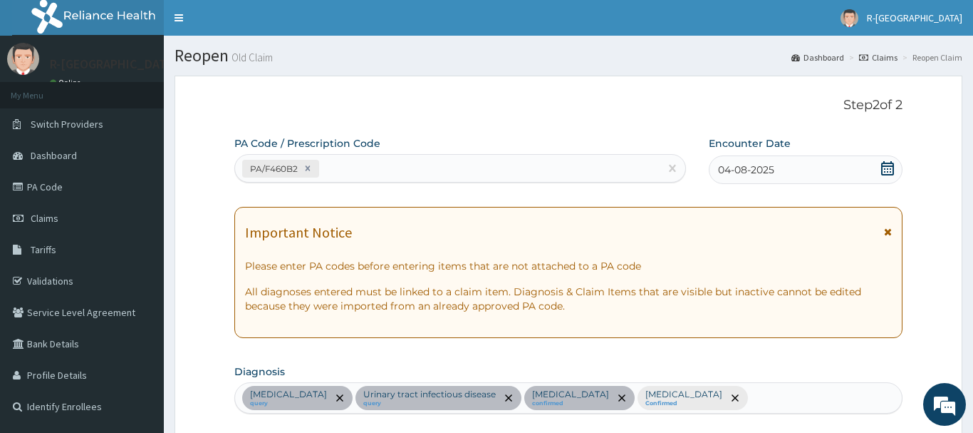
scroll to position [907, 0]
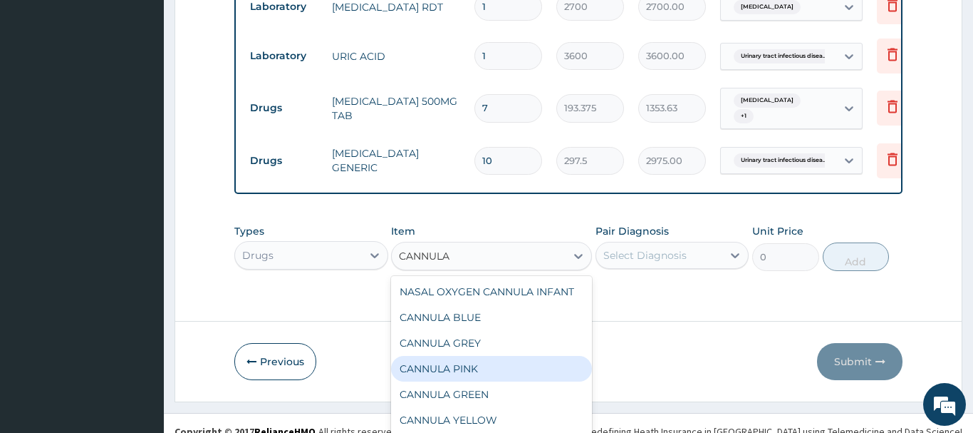
click at [464, 356] on div "CANNULA PINK" at bounding box center [491, 369] width 201 height 26
type input "437.5"
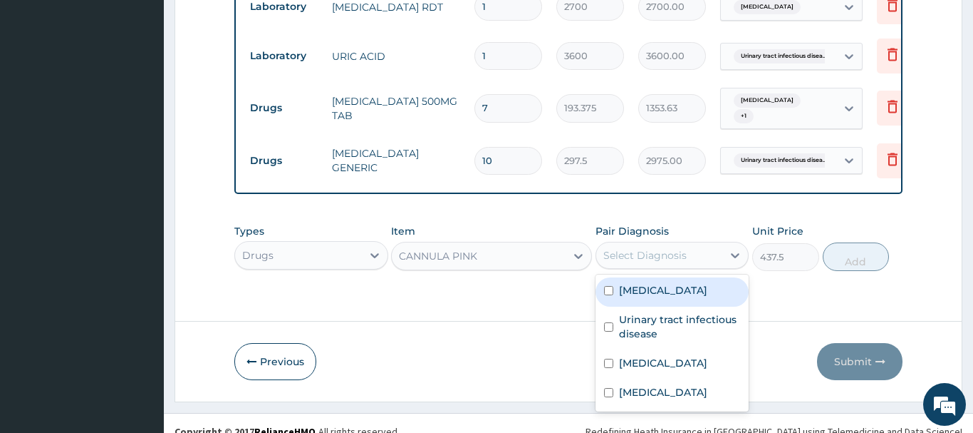
click at [657, 248] on div "Select Diagnosis" at bounding box center [645, 255] width 83 height 14
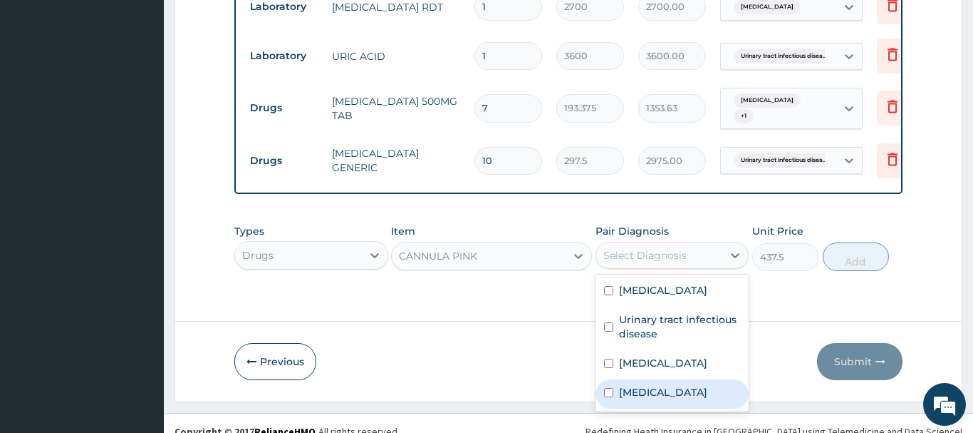
click at [641, 385] on label "Malaria" at bounding box center [663, 392] width 88 height 14
checkbox input "true"
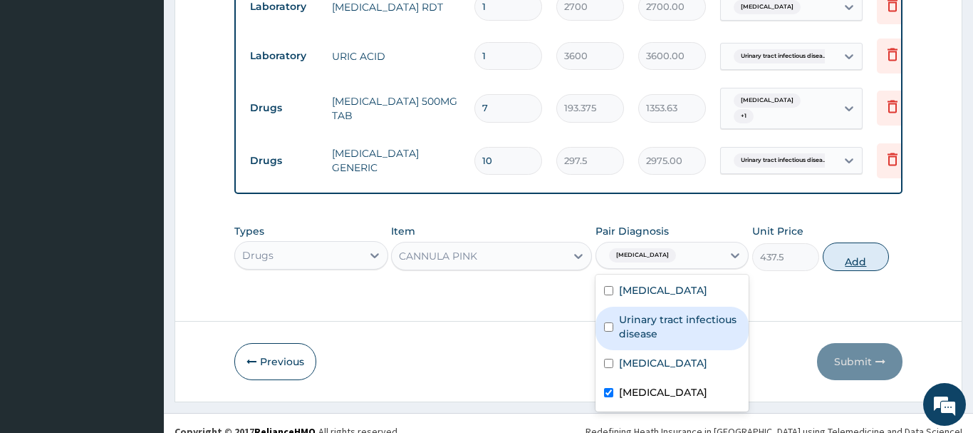
drag, startPoint x: 853, startPoint y: 245, endPoint x: 844, endPoint y: 234, distance: 14.3
click at [854, 244] on button "Add" at bounding box center [856, 256] width 67 height 29
type input "0"
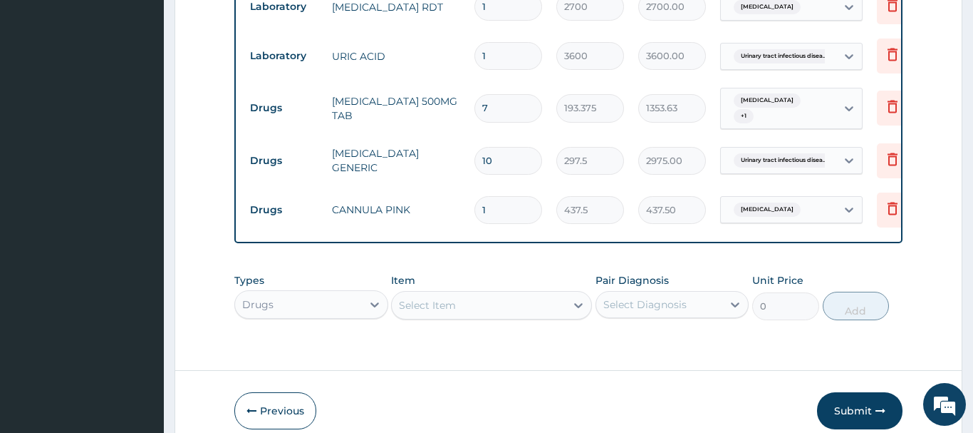
click at [412, 294] on div "Select Item" at bounding box center [491, 305] width 201 height 29
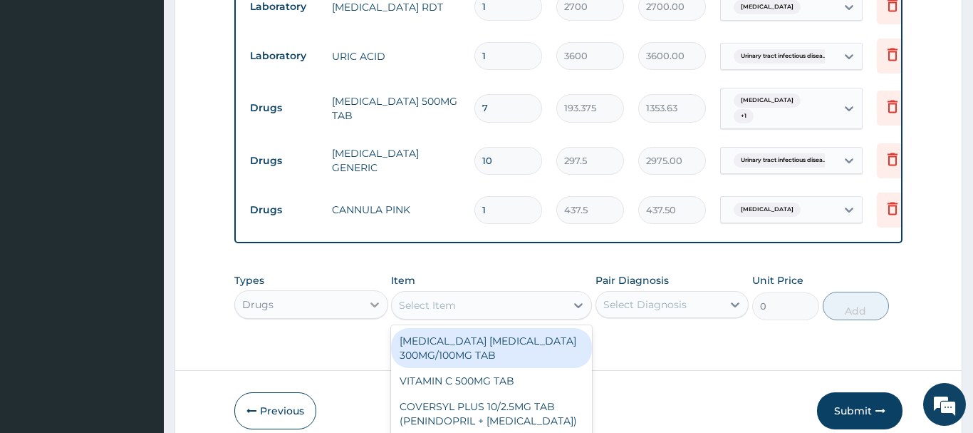
scroll to position [41, 0]
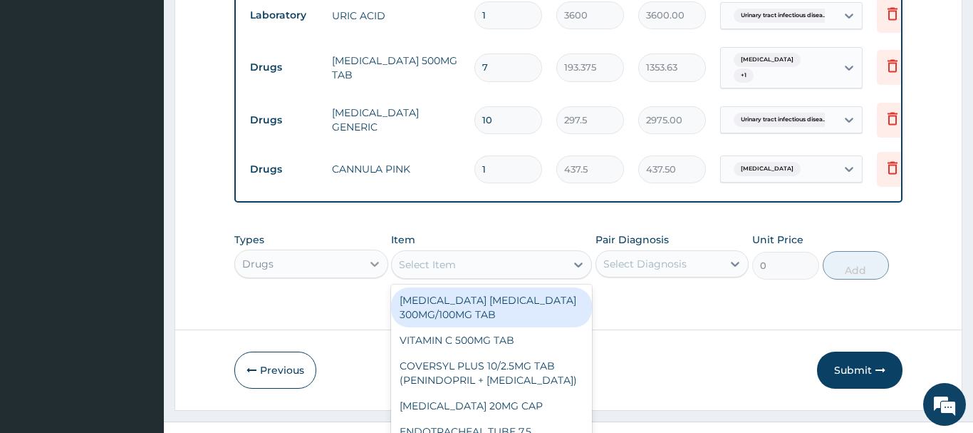
paste input "EXAMINATION GLOVE(LATEX)"
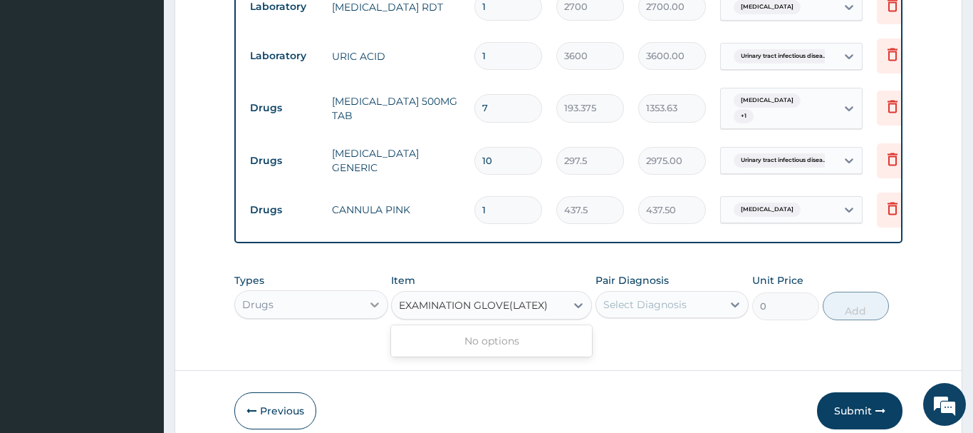
scroll to position [0, 0]
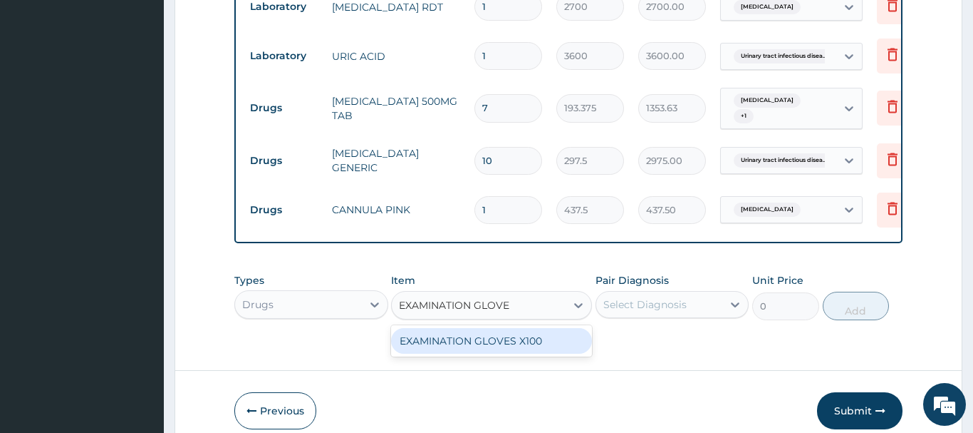
type input "EXAMINATION GLOV"
drag, startPoint x: 524, startPoint y: 317, endPoint x: 532, endPoint y: 319, distance: 8.8
click at [524, 328] on div "EXAMINATION GLOVES X100" at bounding box center [491, 341] width 201 height 26
type input "87.5"
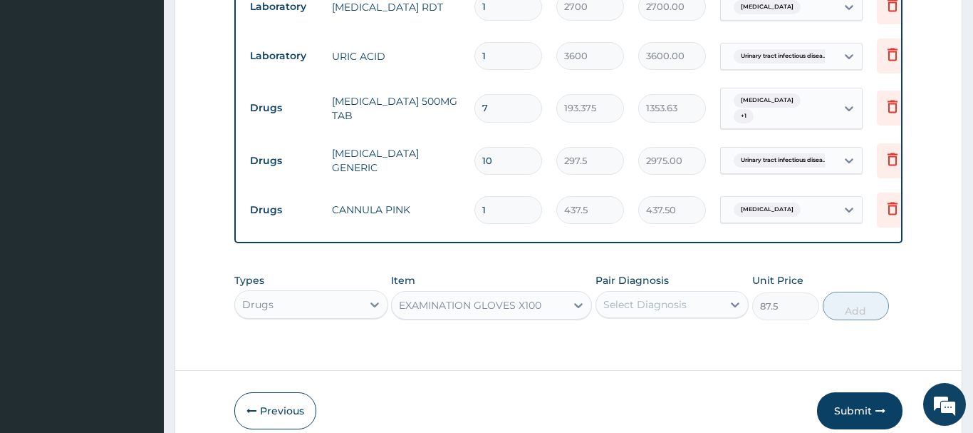
click at [651, 297] on div "Select Diagnosis" at bounding box center [645, 304] width 83 height 14
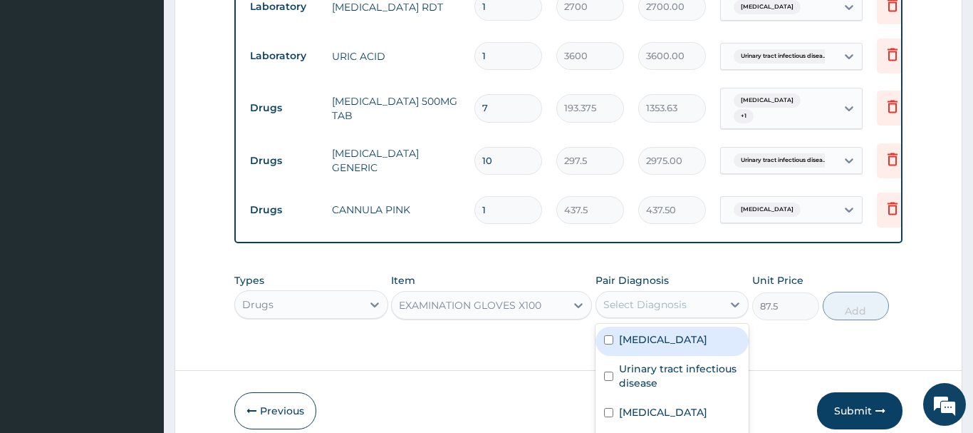
click at [671, 332] on label "Acute tonsillitis" at bounding box center [663, 339] width 88 height 14
checkbox input "true"
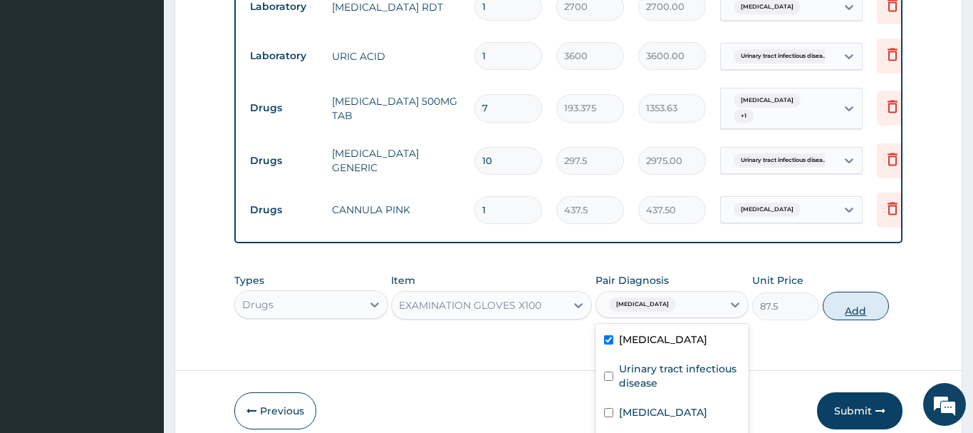
click at [866, 291] on button "Add" at bounding box center [856, 305] width 67 height 29
type input "0"
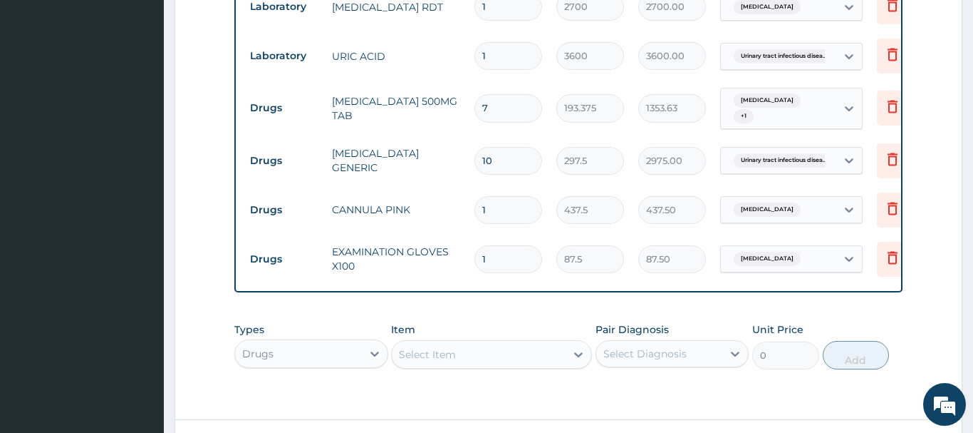
drag, startPoint x: 496, startPoint y: 240, endPoint x: 468, endPoint y: 251, distance: 29.8
click at [475, 249] on input "1" at bounding box center [509, 259] width 68 height 28
type input "6"
type input "525.00"
type input "60"
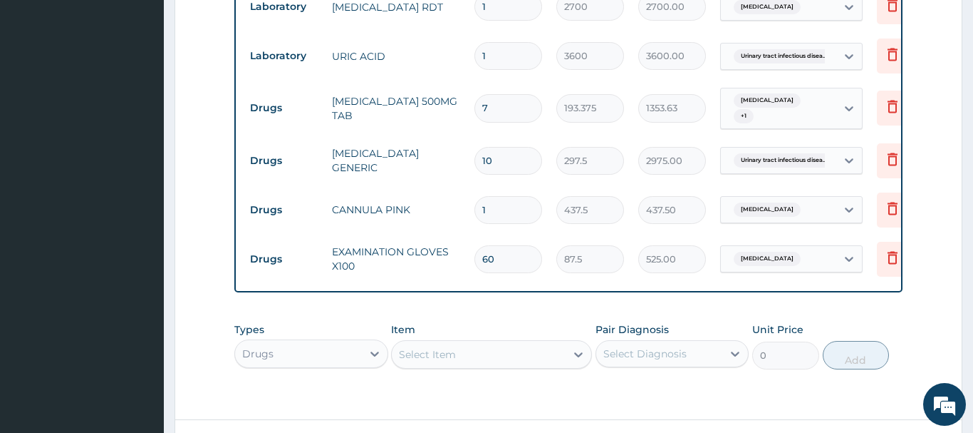
type input "5250.00"
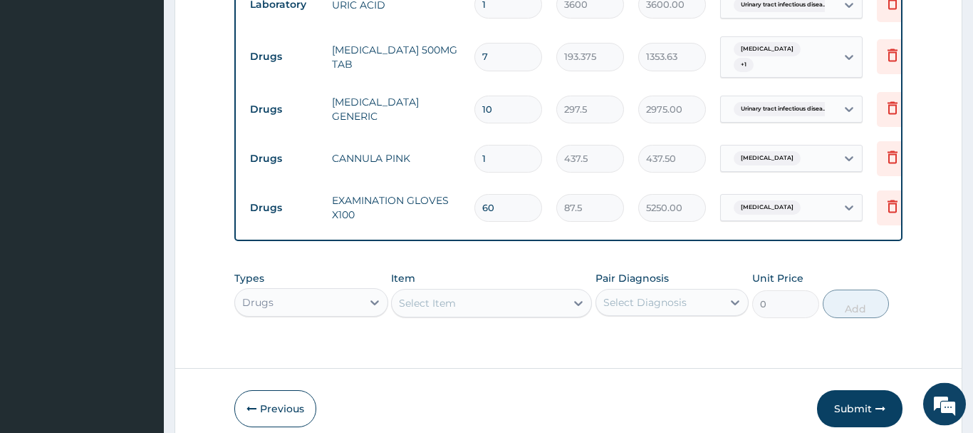
scroll to position [980, 0]
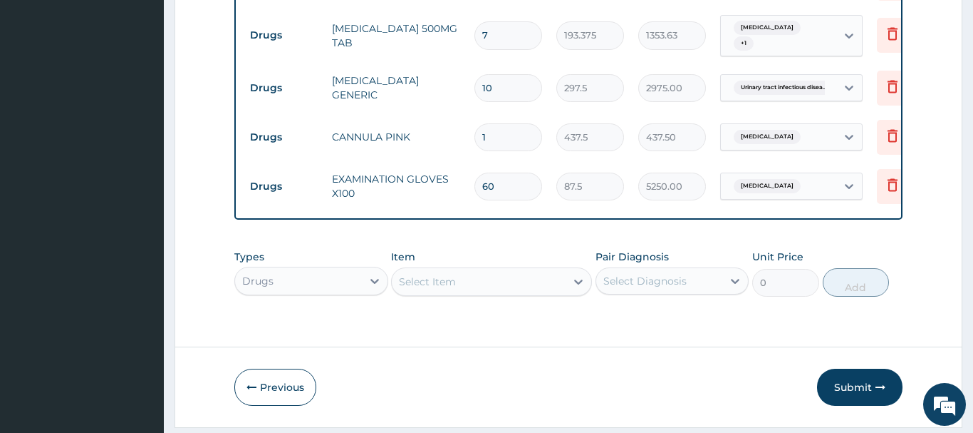
type input "60"
click at [419, 270] on div "Types Drugs Item Select Item Pair Diagnosis Select Diagnosis Unit Price 0 Add" at bounding box center [568, 272] width 668 height 61
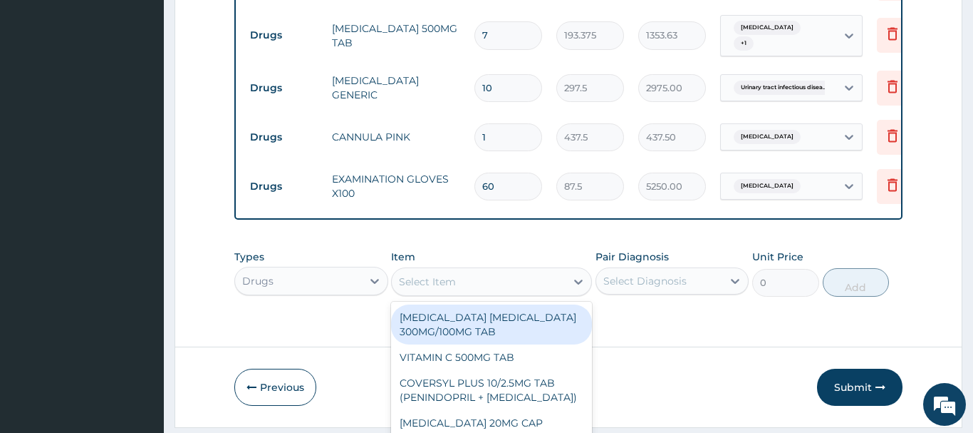
scroll to position [41, 0]
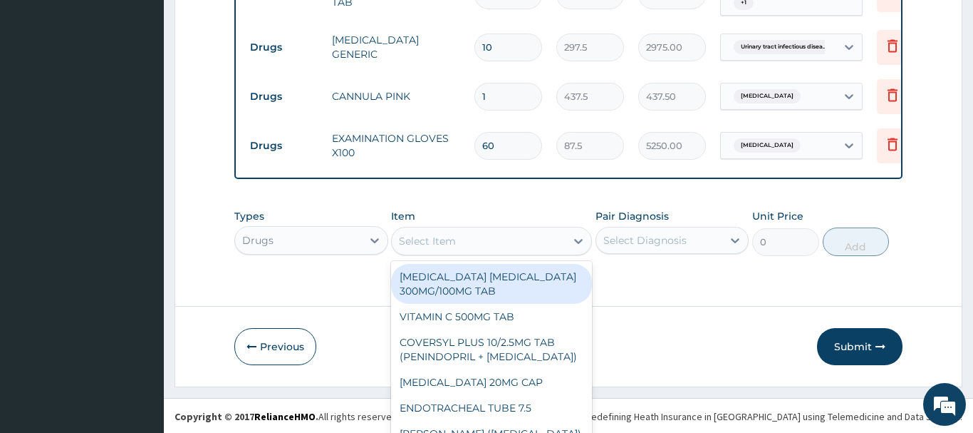
paste input "GIVING SET"
type input "GIVING SET"
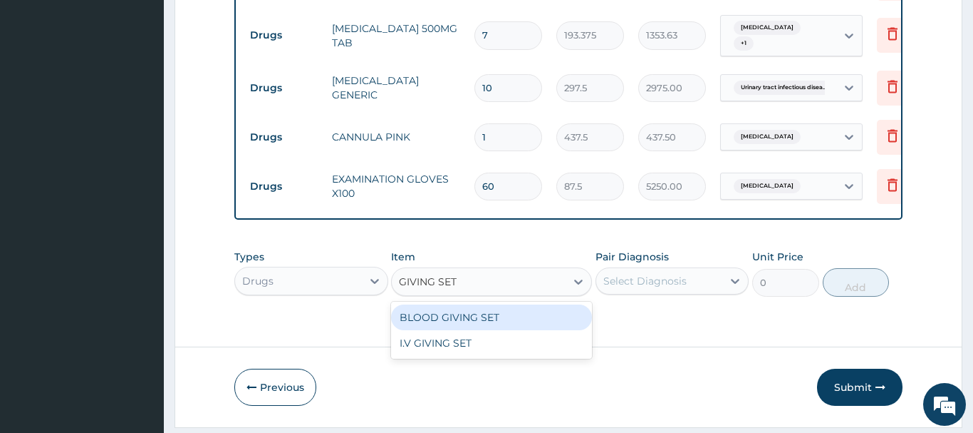
scroll to position [0, 0]
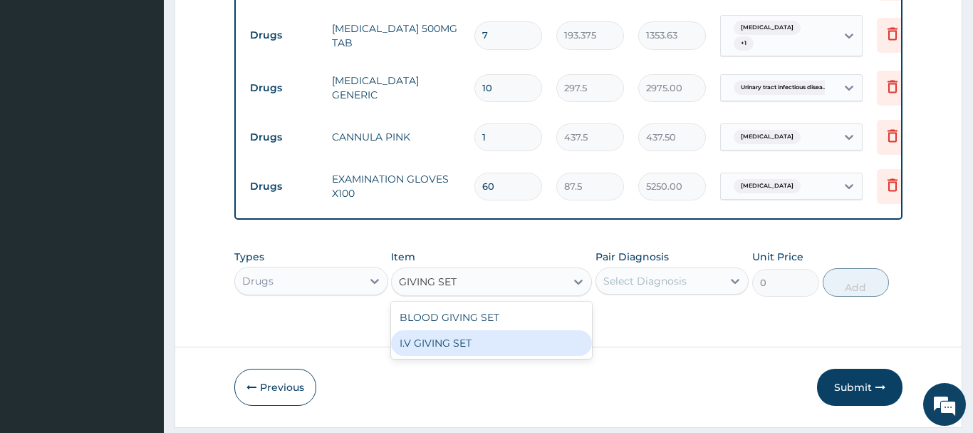
click at [495, 330] on div "I.V GIVING SET" at bounding box center [491, 343] width 201 height 26
type input "525"
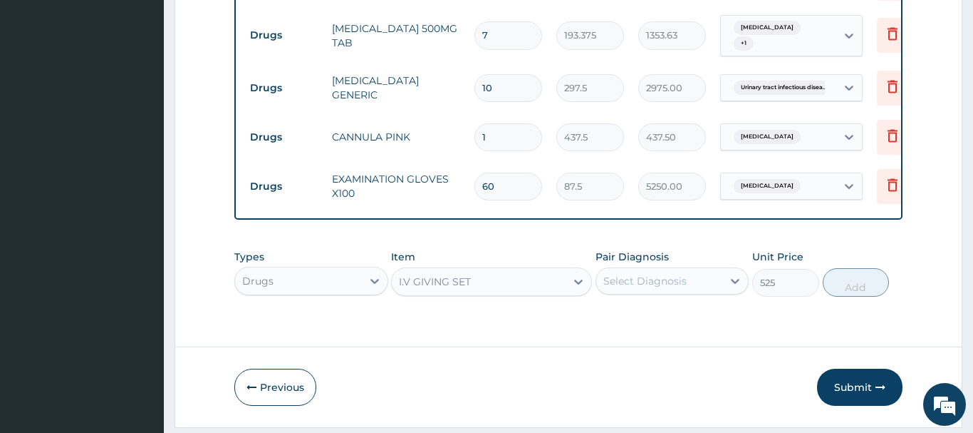
click at [643, 274] on div "Select Diagnosis" at bounding box center [645, 281] width 83 height 14
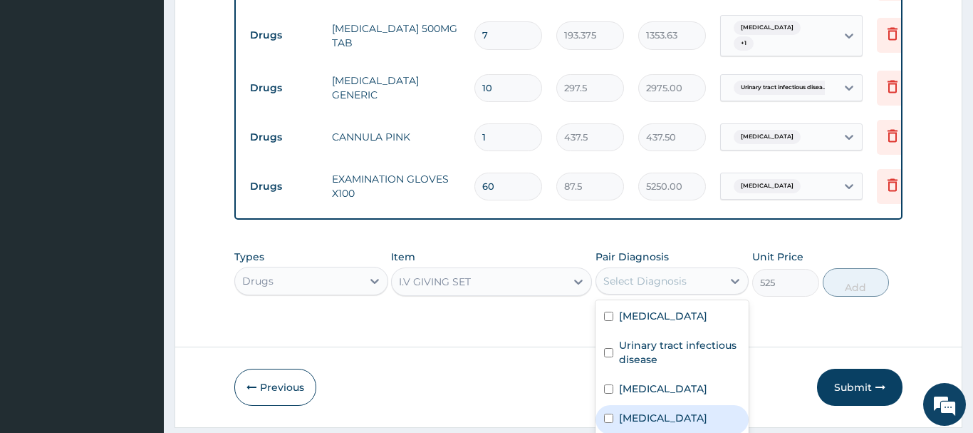
click at [668, 410] on div "Malaria" at bounding box center [673, 419] width 154 height 29
checkbox input "true"
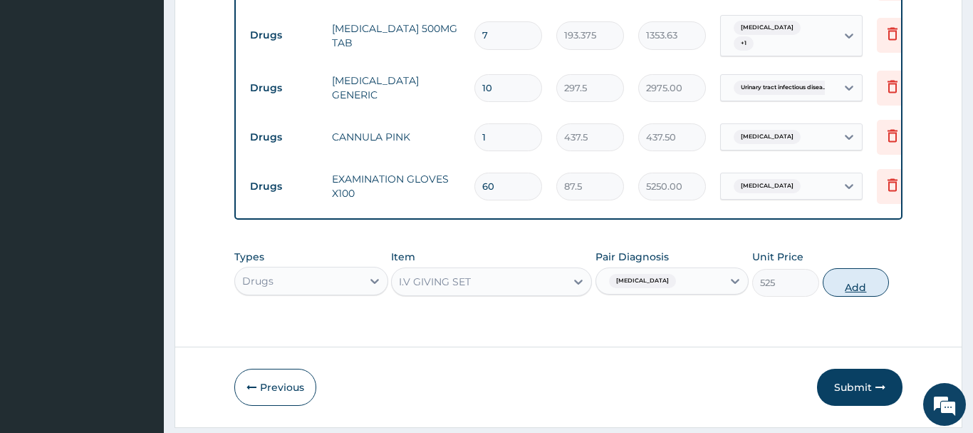
click at [847, 268] on button "Add" at bounding box center [856, 282] width 67 height 29
type input "0"
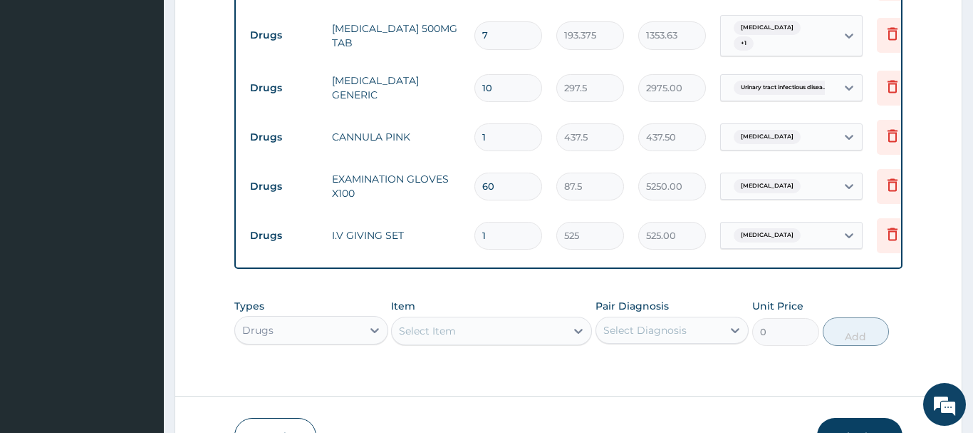
click at [419, 316] on div "Select Item" at bounding box center [491, 330] width 201 height 29
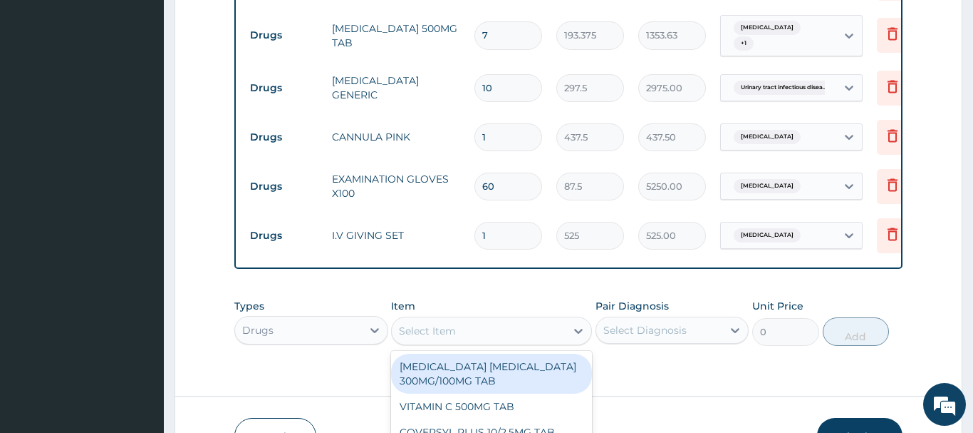
scroll to position [41, 0]
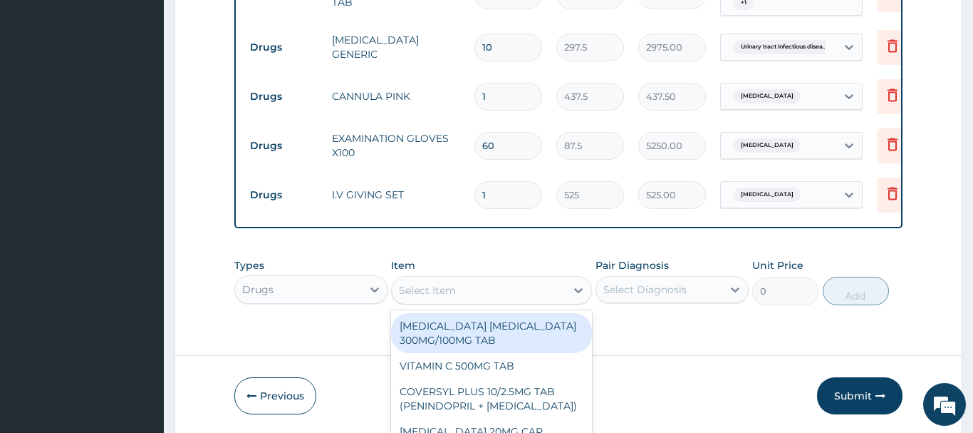
paste input "NEEDLE & SYRINGE 10ML"
type input "NEEDLE & SYRINGE 10ML"
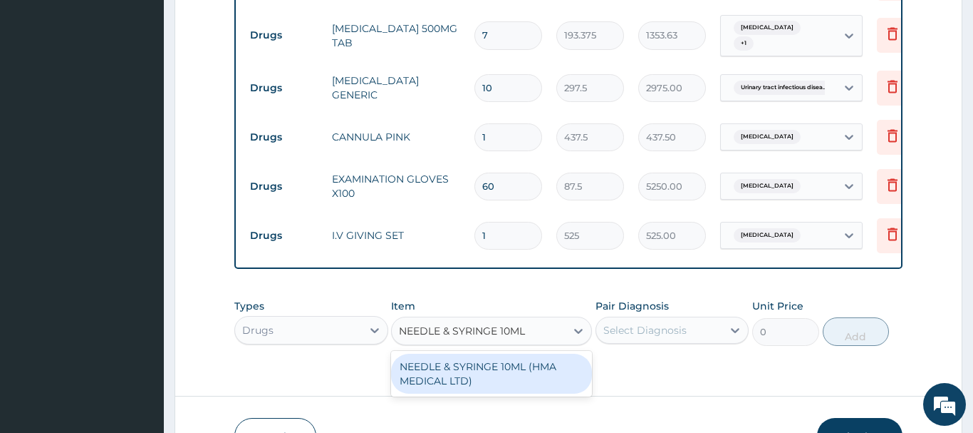
scroll to position [0, 0]
click at [473, 354] on div "NEEDLE & SYRINGE 10ML (HMA MEDICAL LTD)" at bounding box center [491, 373] width 201 height 40
type input "262.5"
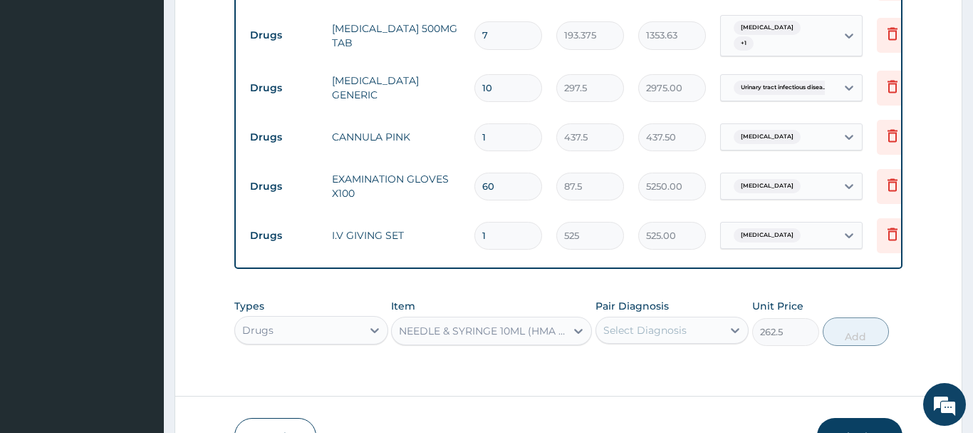
drag, startPoint x: 649, startPoint y: 316, endPoint x: 672, endPoint y: 264, distance: 57.5
click at [650, 323] on div "Select Diagnosis" at bounding box center [645, 330] width 83 height 14
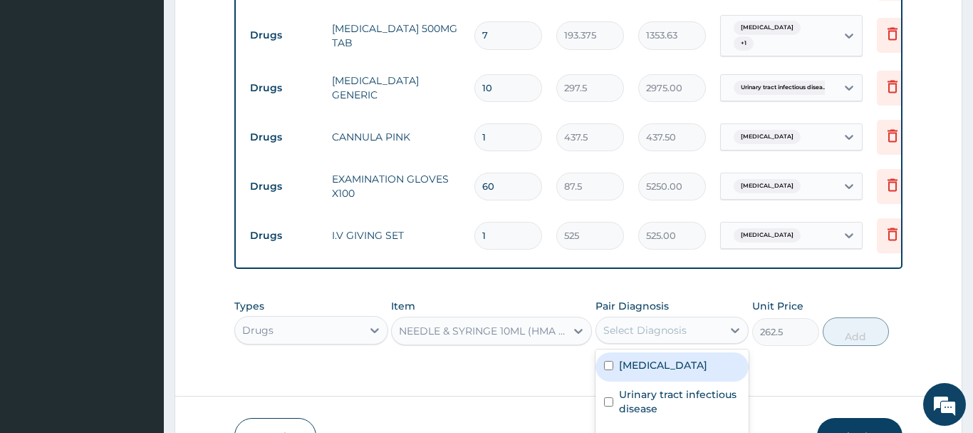
scroll to position [1055, 0]
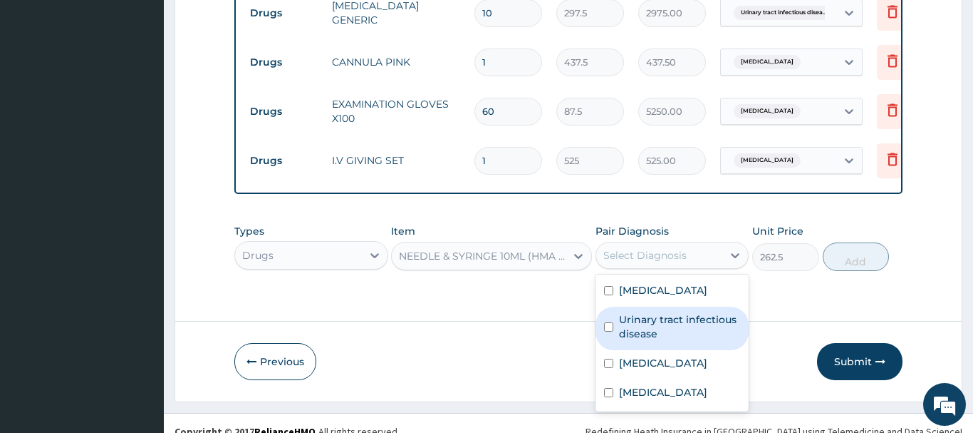
click at [661, 312] on label "Urinary tract infectious disease" at bounding box center [680, 326] width 122 height 29
checkbox input "true"
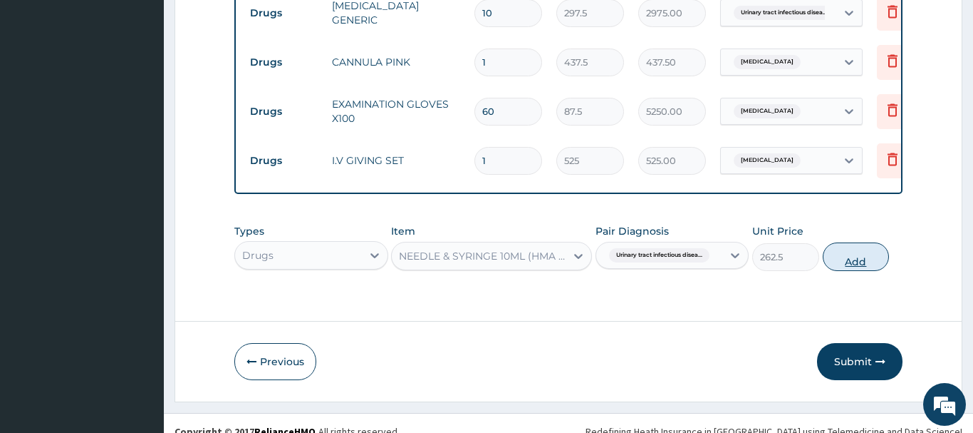
click at [851, 242] on button "Add" at bounding box center [856, 256] width 67 height 29
type input "0"
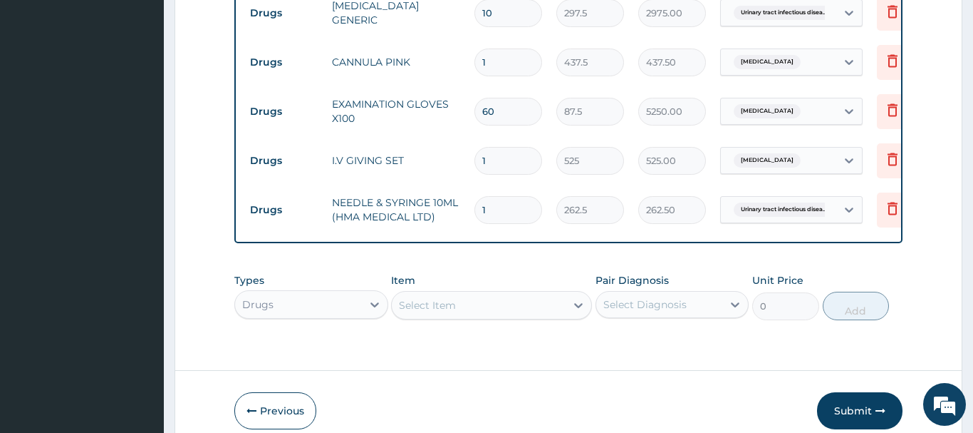
click at [494, 196] on input "1" at bounding box center [509, 210] width 68 height 28
type input "18"
type input "4725.00"
type input "18"
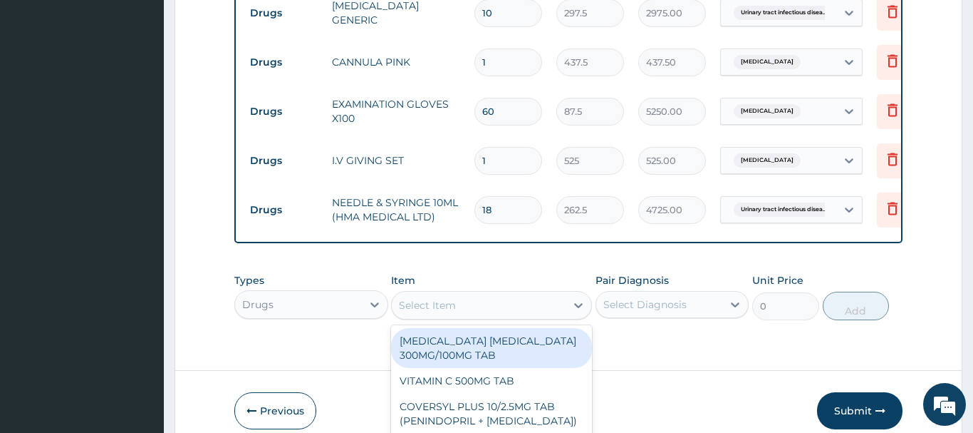
click at [428, 291] on div "option NEEDLE & SYRINGE 10ML (HMA MEDICAL LTD), selected. option AMODIAQUINE AR…" at bounding box center [491, 305] width 201 height 29
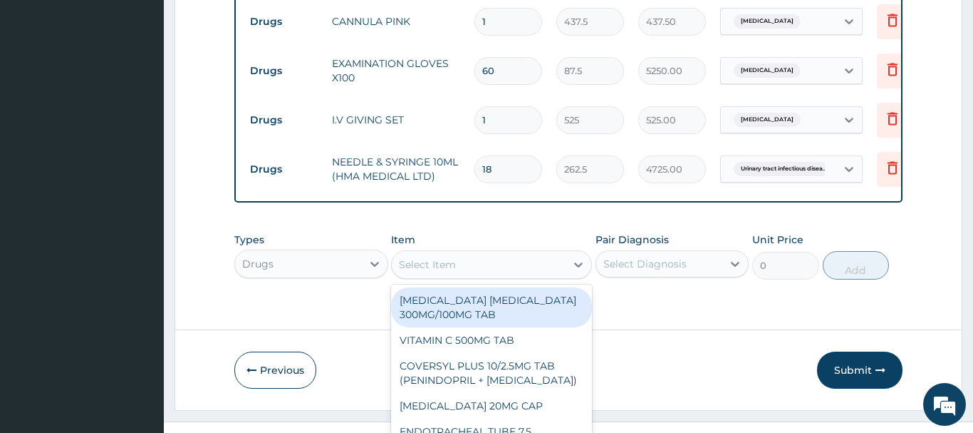
paste input "HYDROCHLORTHIAZIDE"
type input "HYDROCHLORTHIAZIDE"
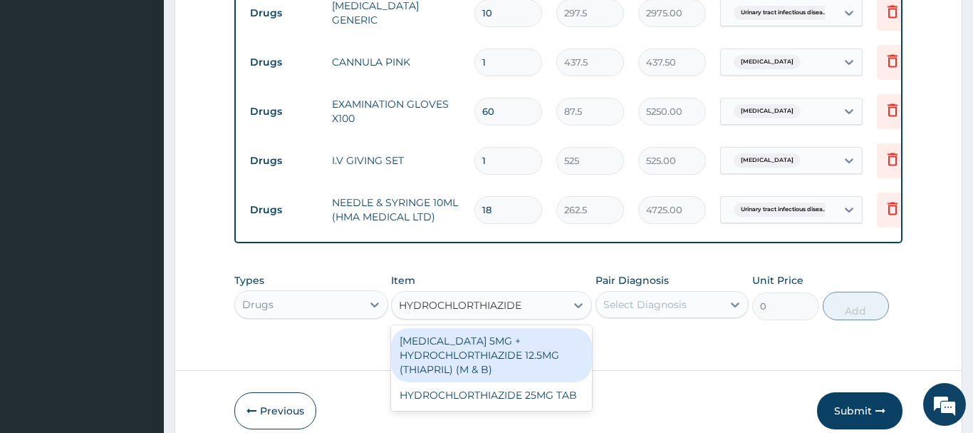
scroll to position [0, 0]
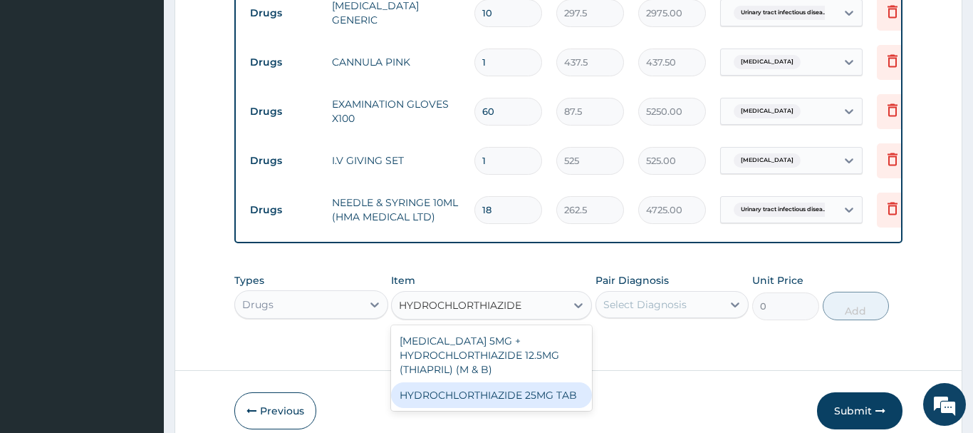
click at [535, 382] on div "HYDROCHLORTHIAZIDE 25MG TAB" at bounding box center [491, 395] width 201 height 26
type input "52.32500076293945"
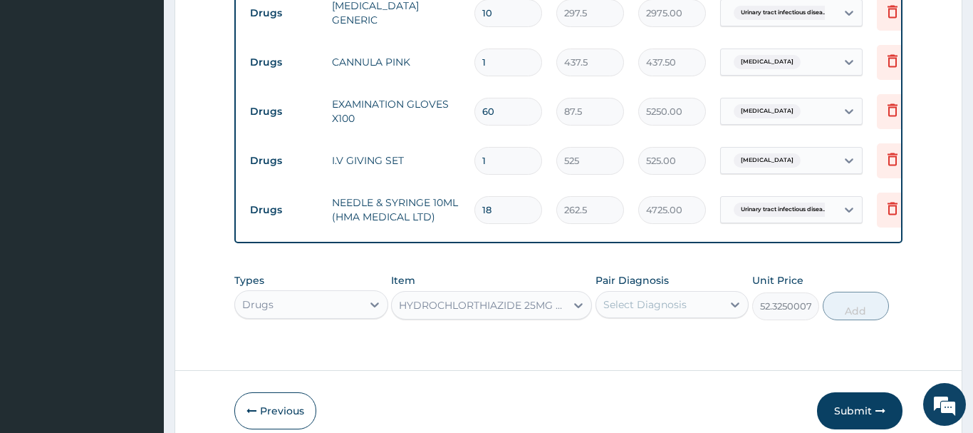
click at [659, 297] on div "Select Diagnosis" at bounding box center [645, 304] width 83 height 14
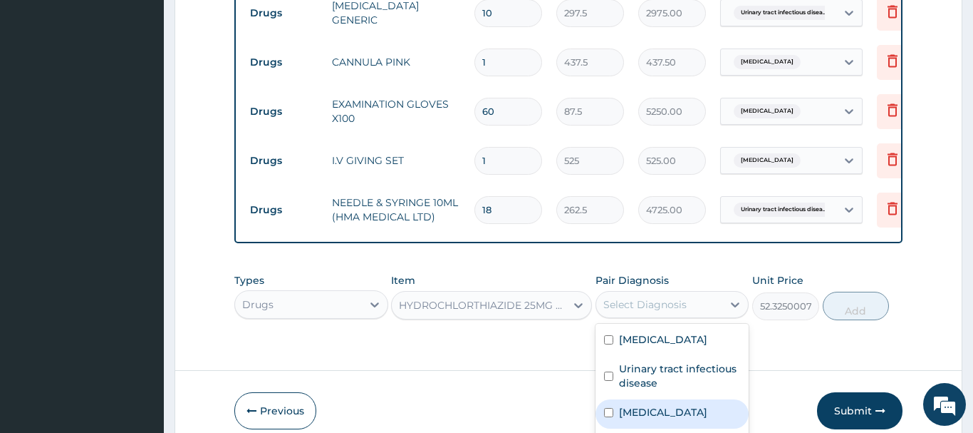
click at [664, 405] on label "Essential hypertension" at bounding box center [663, 412] width 88 height 14
checkbox input "true"
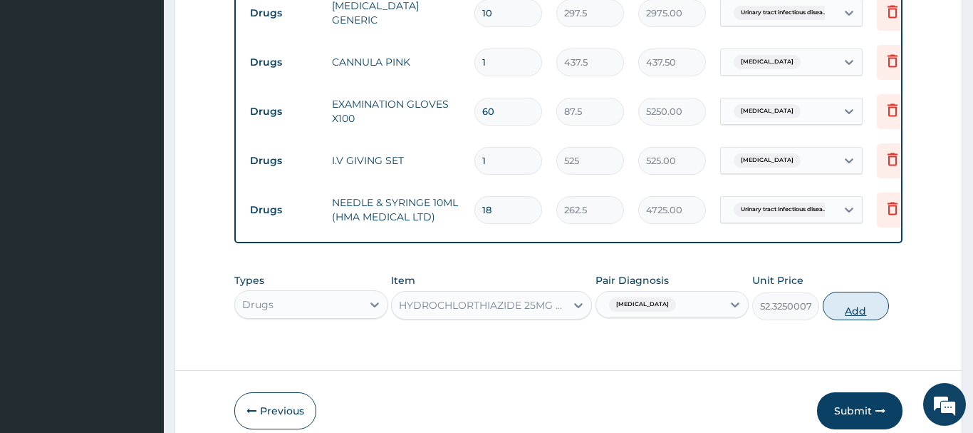
click at [839, 291] on button "Add" at bounding box center [856, 305] width 67 height 29
type input "0"
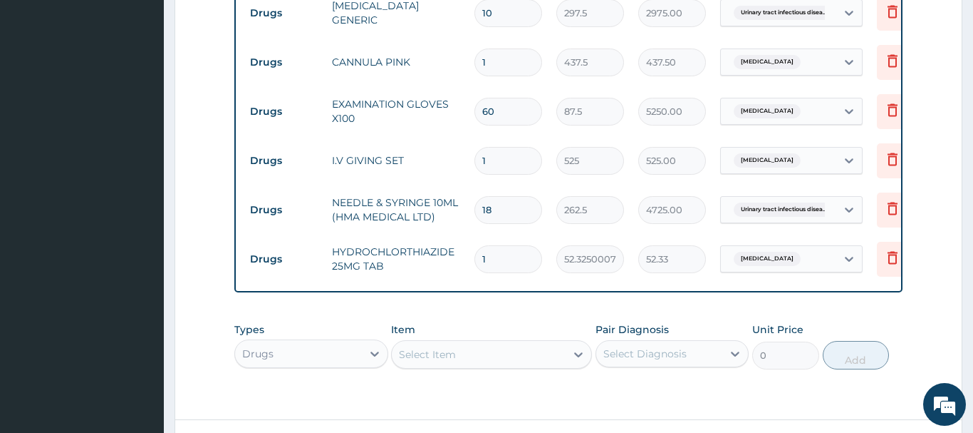
type input "14"
type input "732.55"
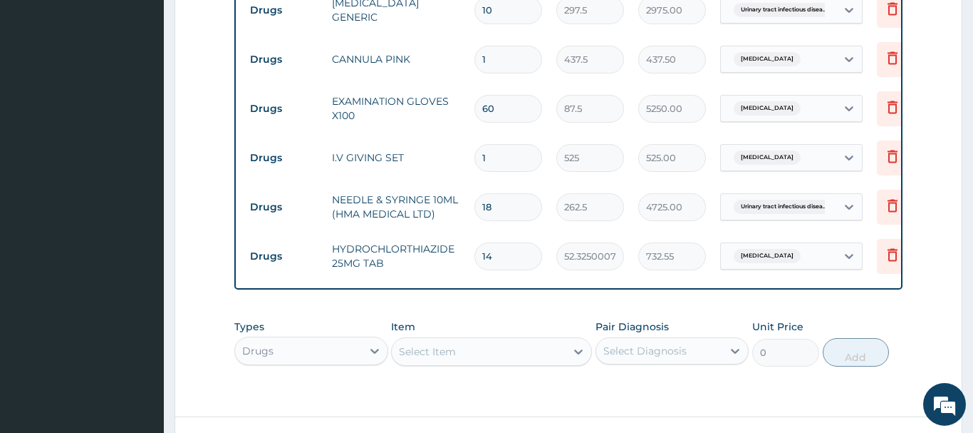
scroll to position [1153, 0]
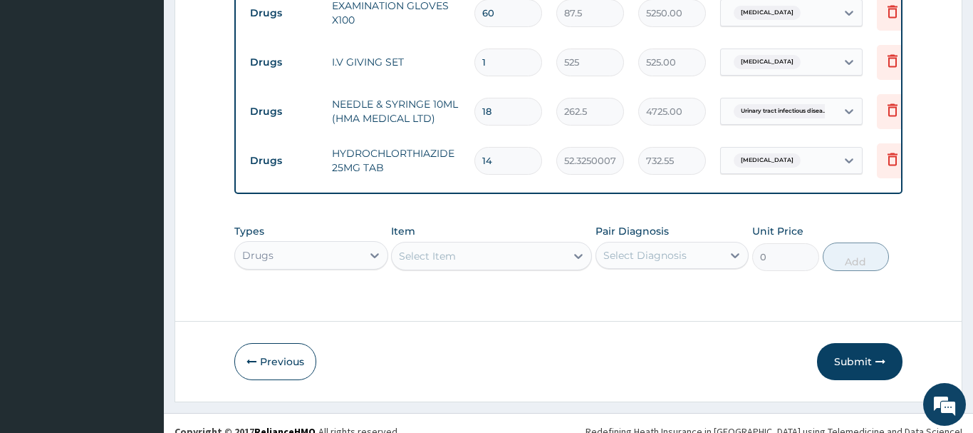
type input "14"
click at [425, 244] on div "Select Item" at bounding box center [479, 255] width 174 height 23
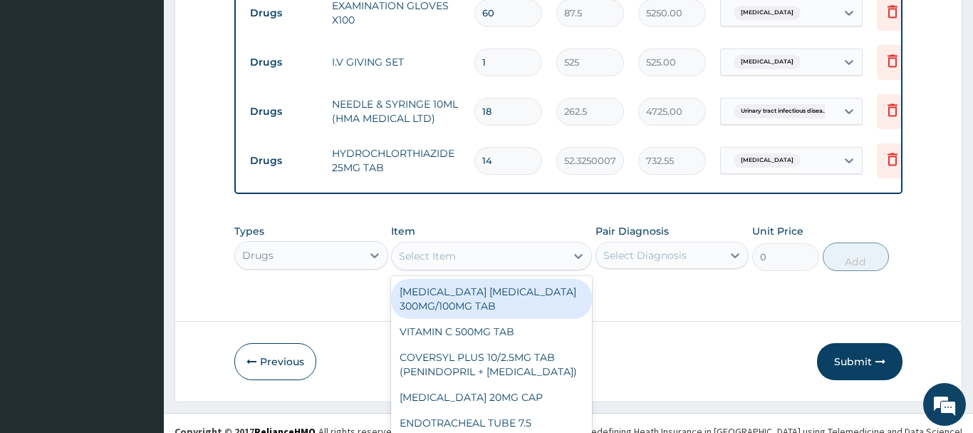
scroll to position [41, 0]
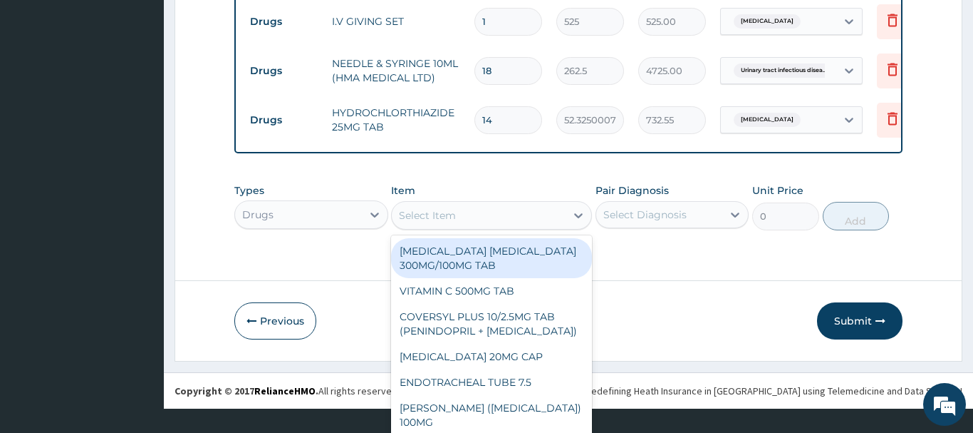
paste input "BUSCOPAN"
type input "BUSCOPAN"
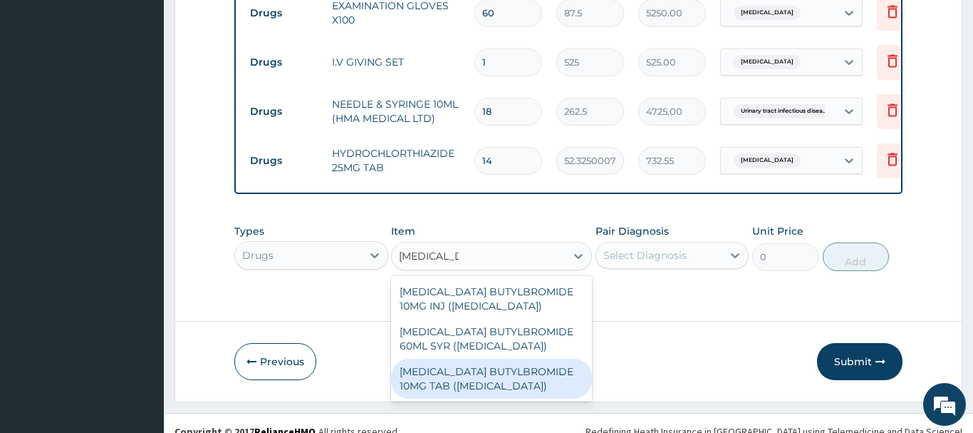
click at [485, 361] on div "HYOSCINE BUTYLBROMIDE 10MG TAB (BUSCOPAN)" at bounding box center [491, 378] width 201 height 40
type input "79.625"
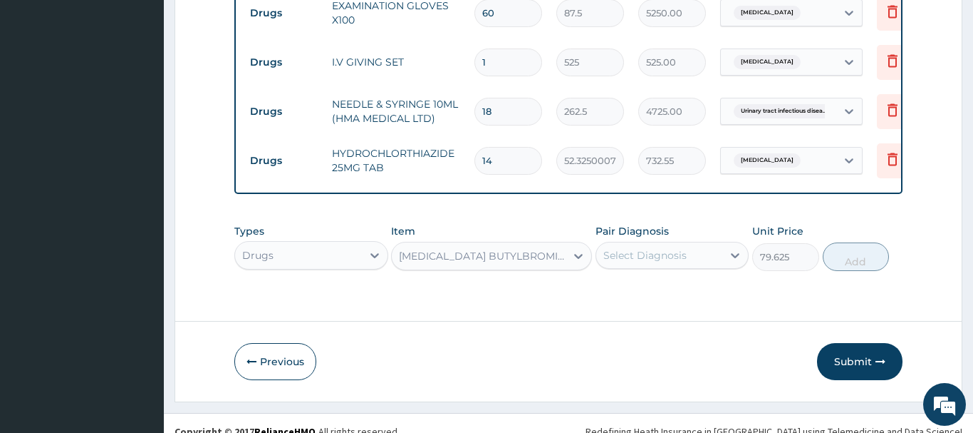
click at [651, 244] on div "Select Diagnosis" at bounding box center [659, 255] width 127 height 23
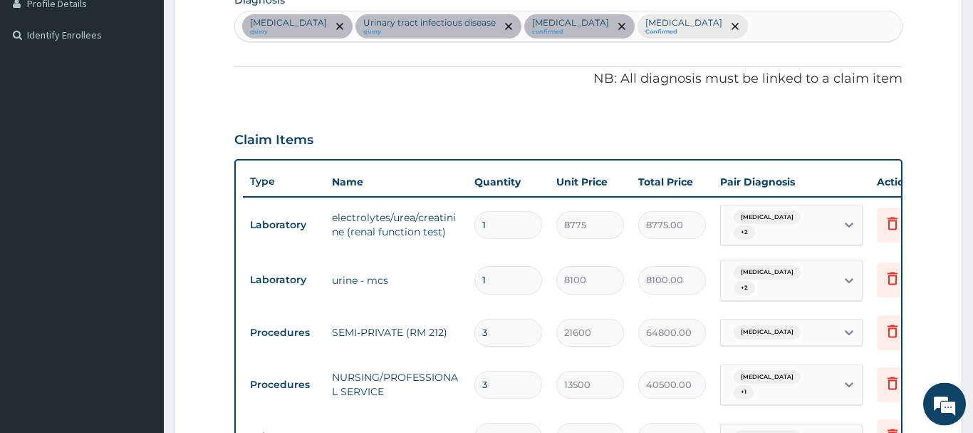
scroll to position [281, 0]
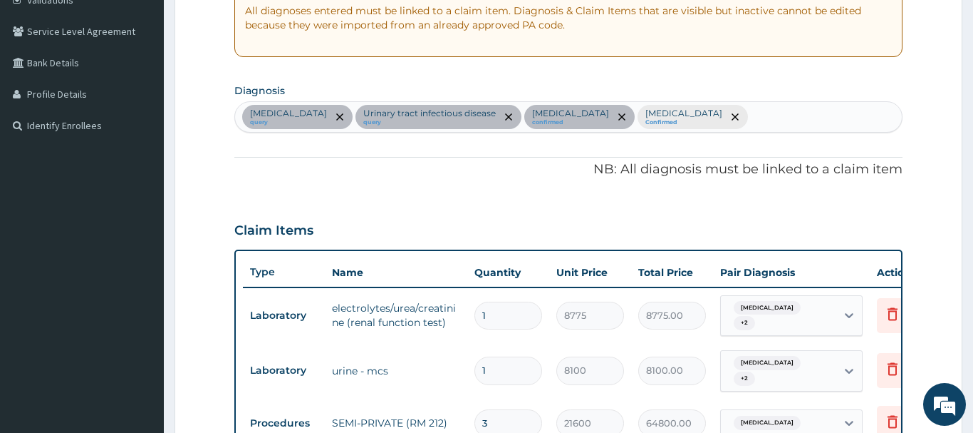
click at [733, 114] on div "Acute tonsillitis query Urinary tract infectious disease query Essential hypert…" at bounding box center [568, 117] width 667 height 30
type input "PAIN"
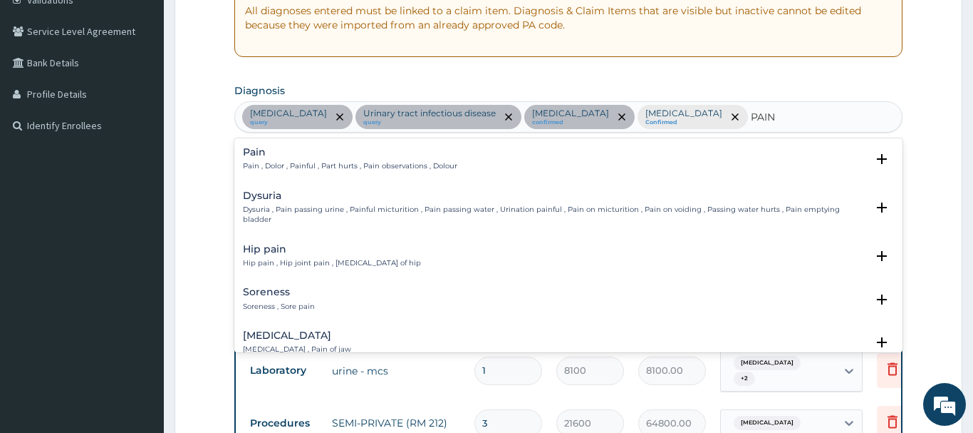
click at [248, 152] on h4 "Pain" at bounding box center [350, 152] width 215 height 11
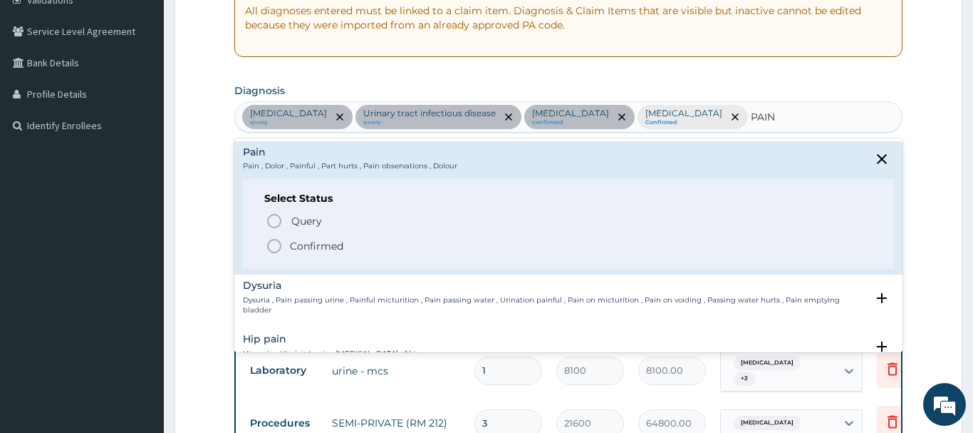
click at [272, 243] on icon "status option filled" at bounding box center [274, 245] width 17 height 17
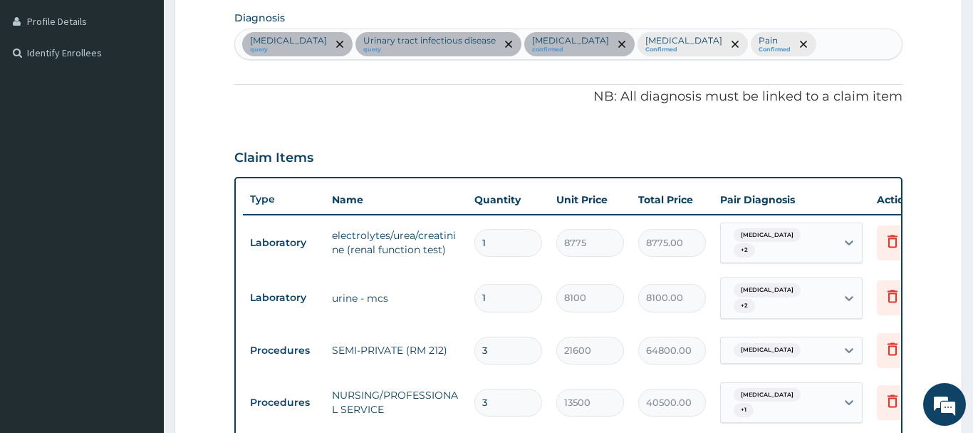
scroll to position [63, 0]
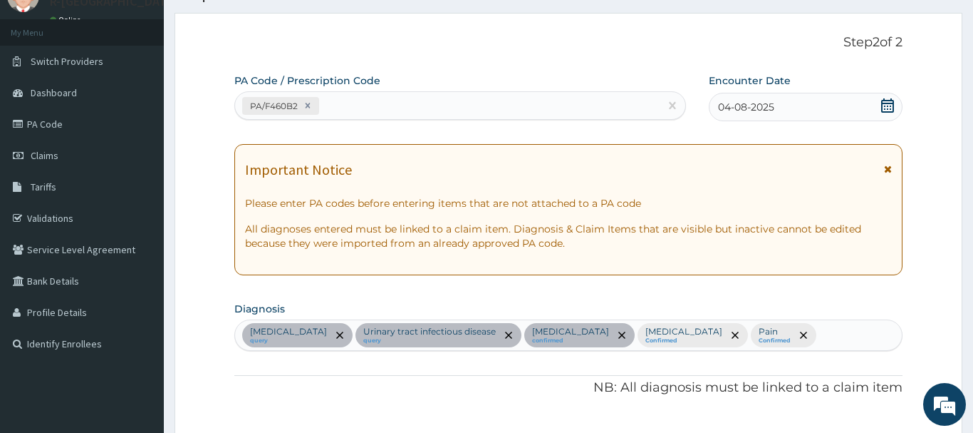
click at [797, 334] on div "Acute tonsillitis query Urinary tract infectious disease query Essential hypert…" at bounding box center [568, 335] width 667 height 30
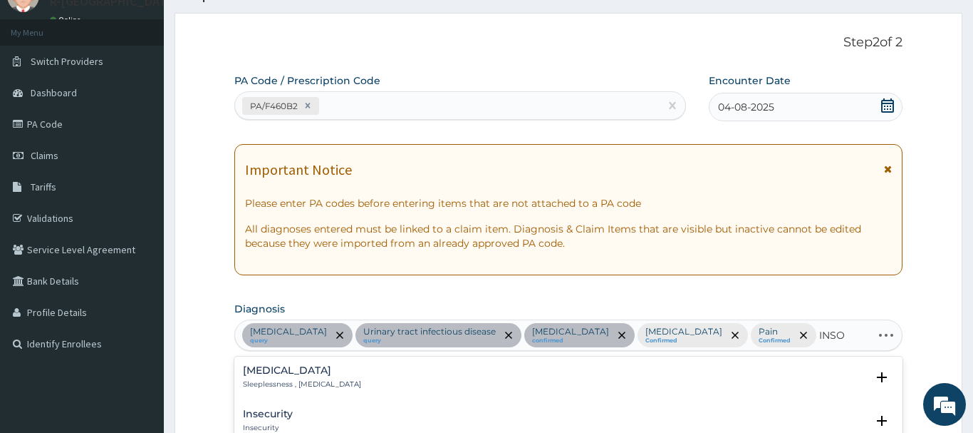
type input "INSOM"
click at [268, 375] on h4 "Insomnia" at bounding box center [302, 370] width 118 height 11
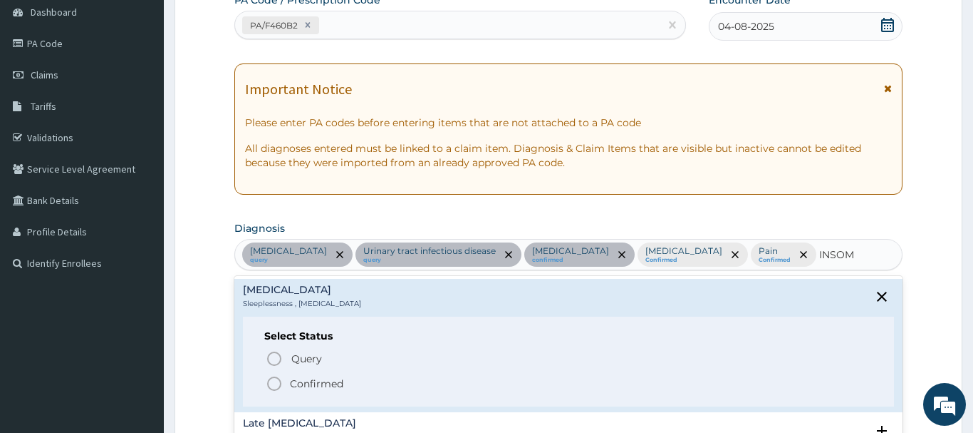
scroll to position [208, 0]
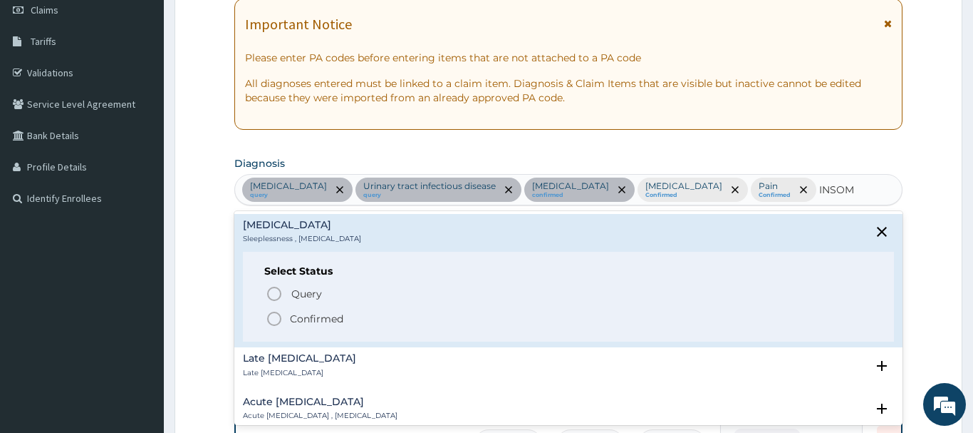
click at [274, 316] on icon "status option filled" at bounding box center [274, 318] width 17 height 17
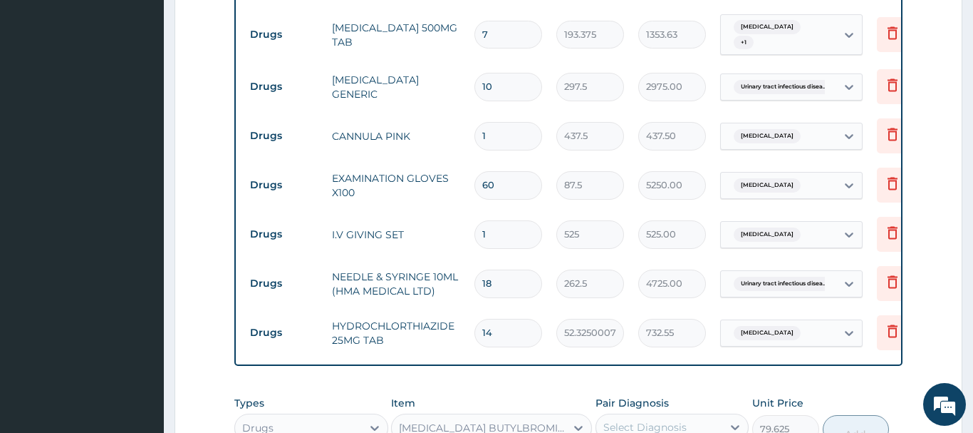
scroll to position [1153, 0]
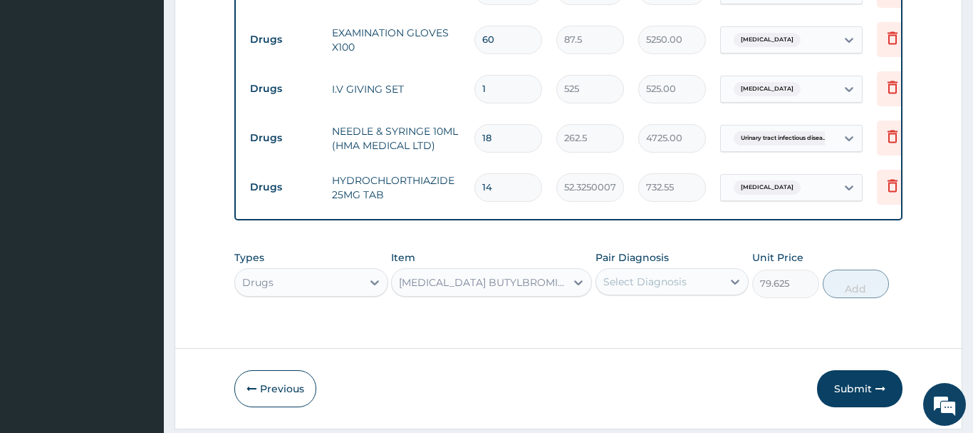
click at [645, 274] on div "Select Diagnosis" at bounding box center [645, 281] width 83 height 14
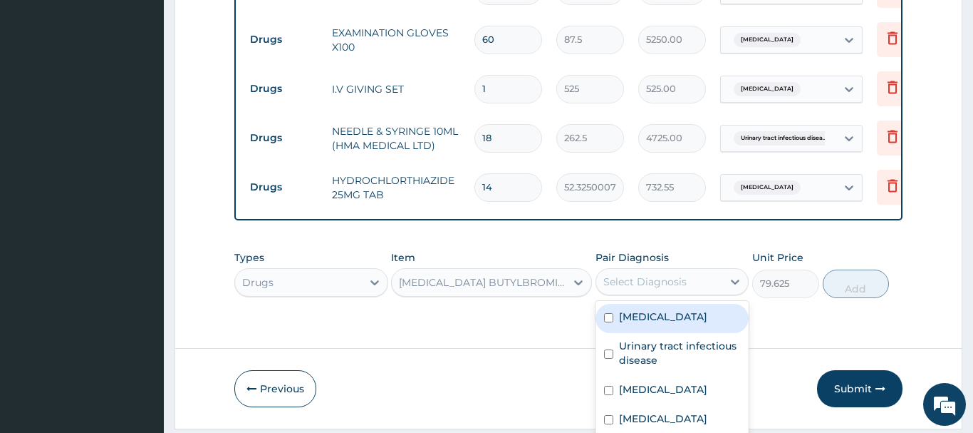
scroll to position [21, 0]
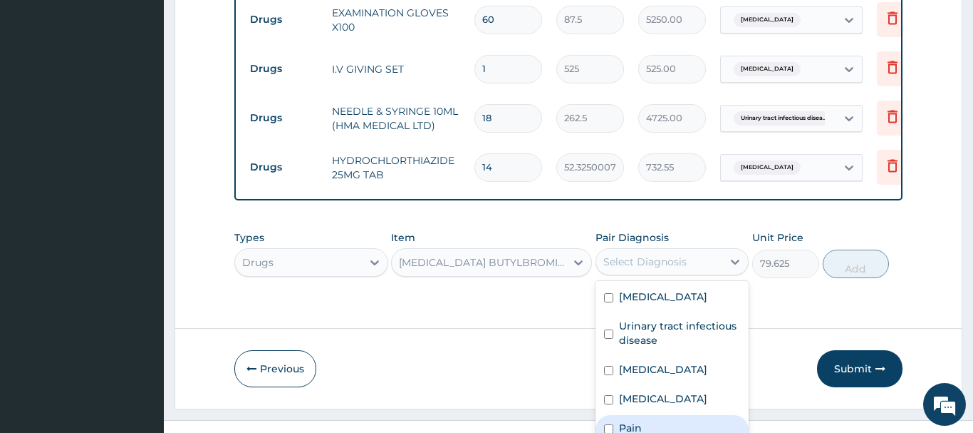
click at [639, 420] on label "Pain" at bounding box center [630, 427] width 23 height 14
checkbox input "true"
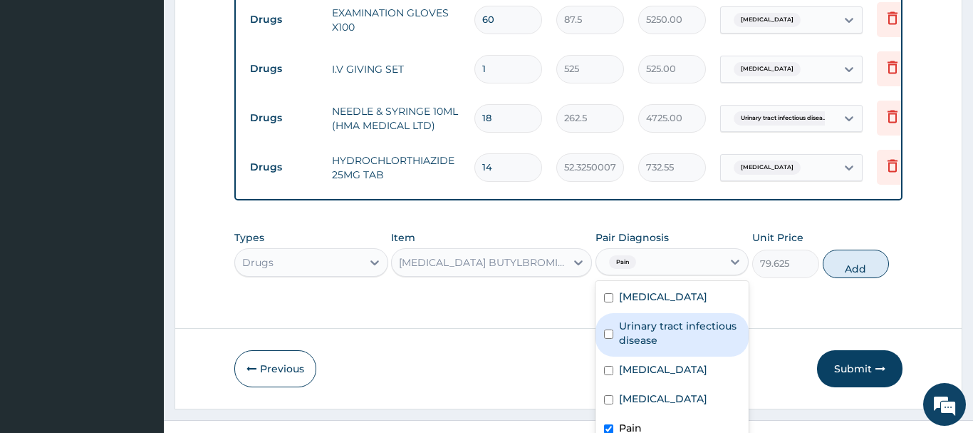
click at [862, 223] on div "Types Drugs Item HYOSCINE BUTYLBROMIDE 10MG TAB (BUSCOPAN) Pair Diagnosis optio…" at bounding box center [568, 253] width 668 height 61
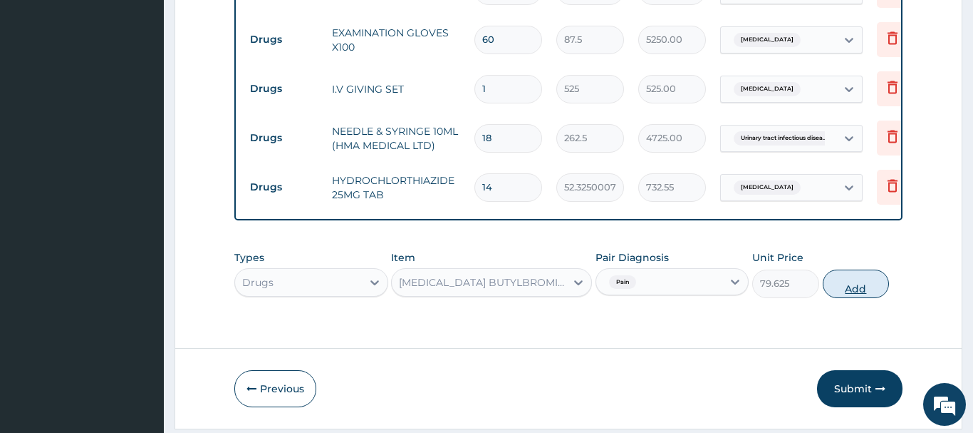
click at [863, 269] on button "Add" at bounding box center [856, 283] width 67 height 29
type input "0"
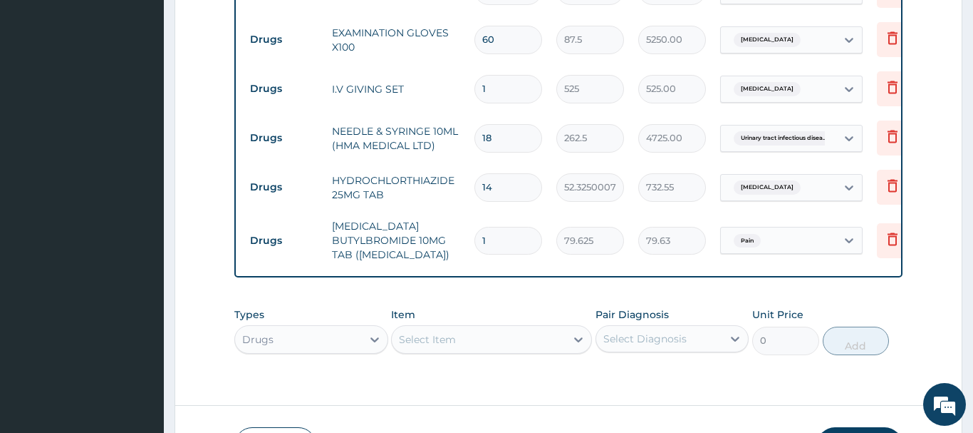
drag, startPoint x: 496, startPoint y: 195, endPoint x: 506, endPoint y: 192, distance: 10.4
click at [500, 227] on input "1" at bounding box center [509, 241] width 68 height 28
type input "12"
type input "955.50"
type input "12"
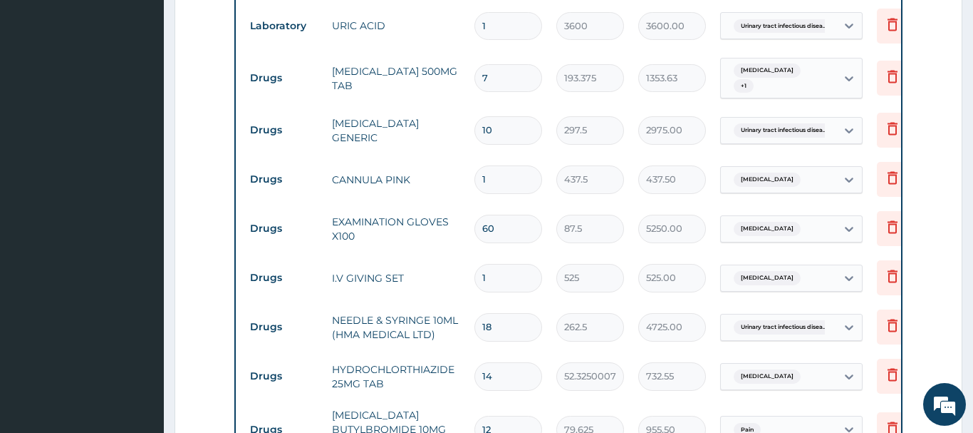
scroll to position [1080, 0]
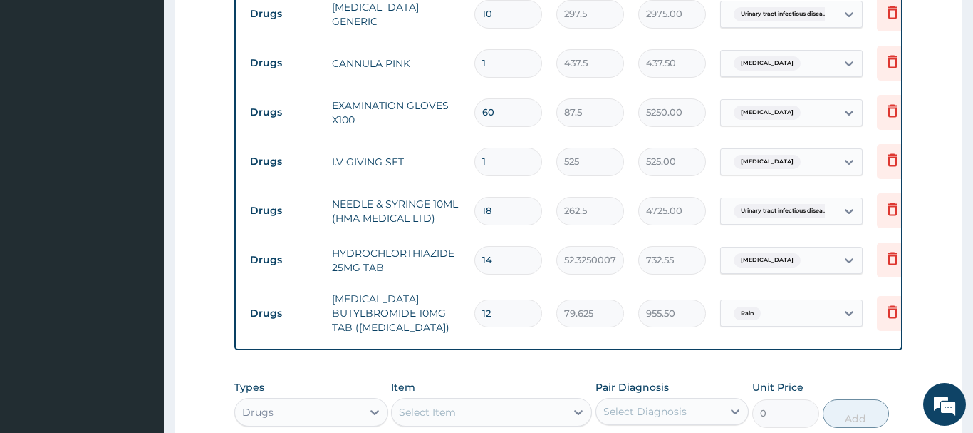
click at [419, 398] on div "Select Item" at bounding box center [491, 412] width 201 height 29
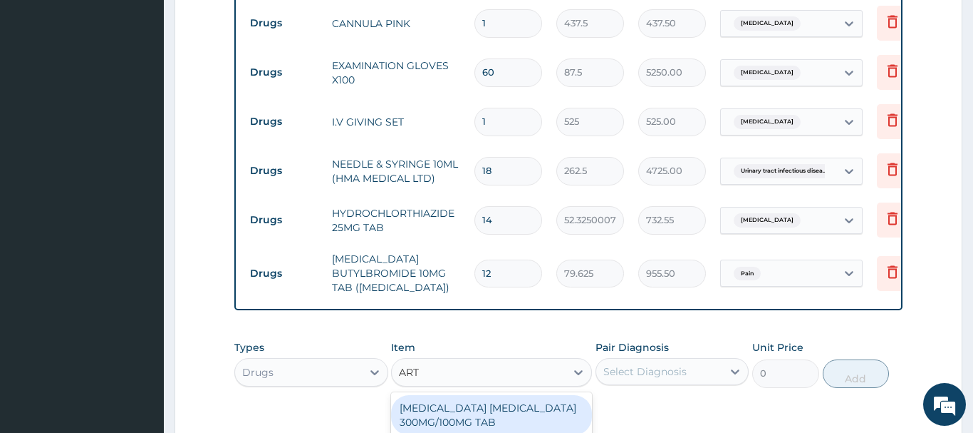
type input "ARTE"
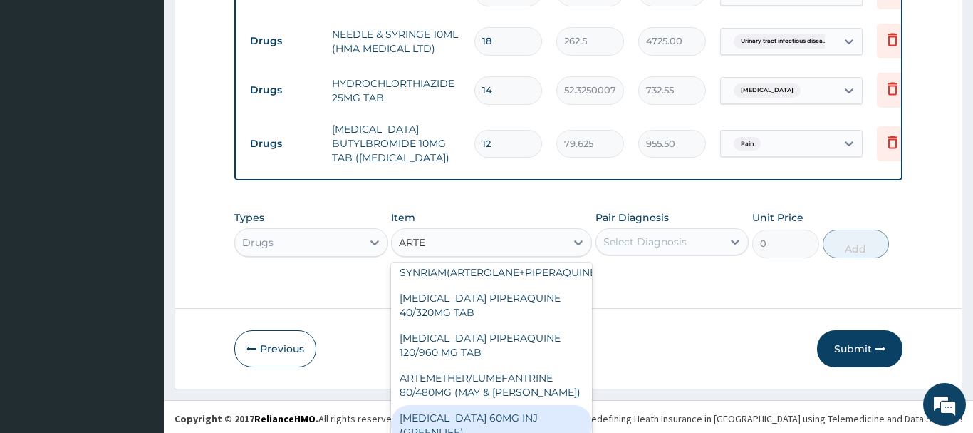
scroll to position [282, 0]
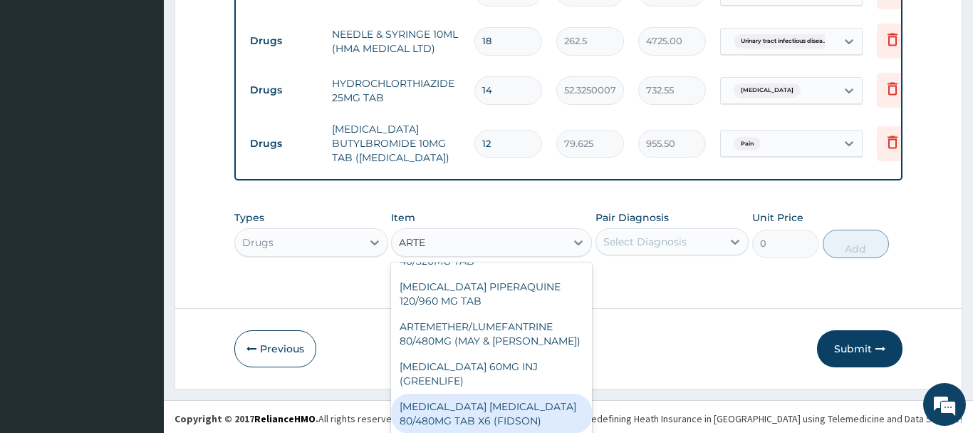
click at [512, 393] on div "ARTEMETHER LUMEFANTRINE 80/480MG TAB X6 (FIDSON)" at bounding box center [491, 413] width 201 height 40
type input "322.2992553710938"
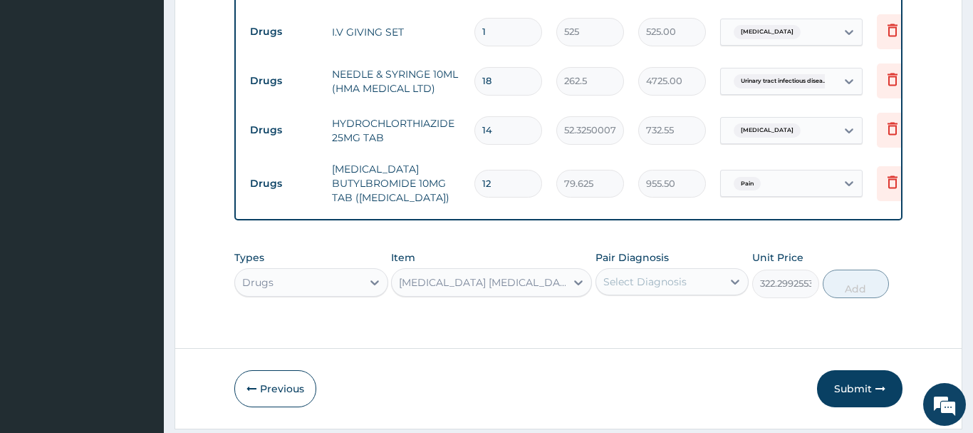
click at [624, 274] on div "Select Diagnosis" at bounding box center [645, 281] width 83 height 14
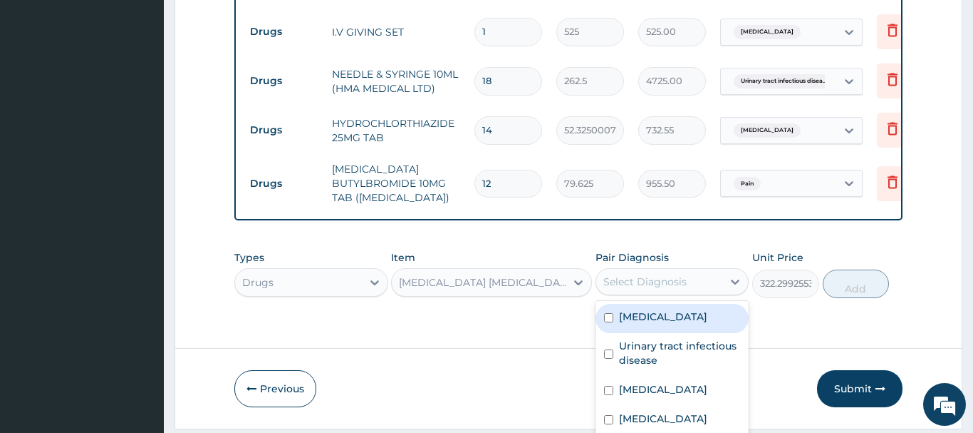
scroll to position [21, 0]
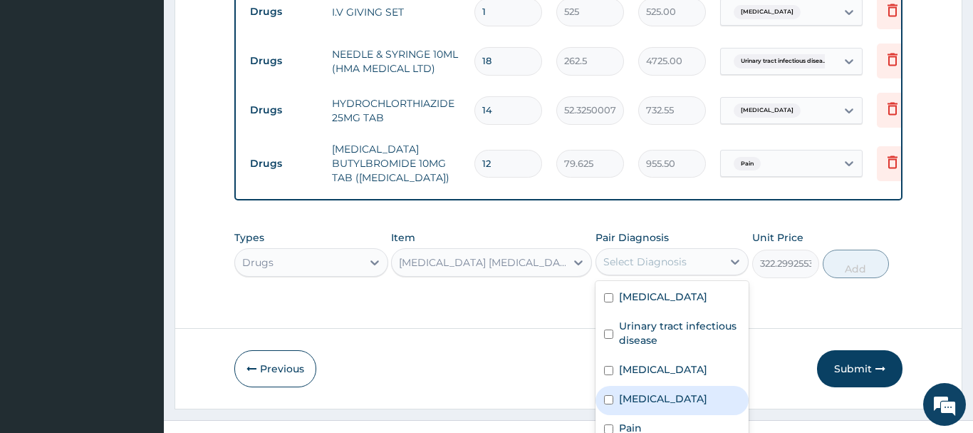
click at [654, 391] on label "Malaria" at bounding box center [663, 398] width 88 height 14
checkbox input "true"
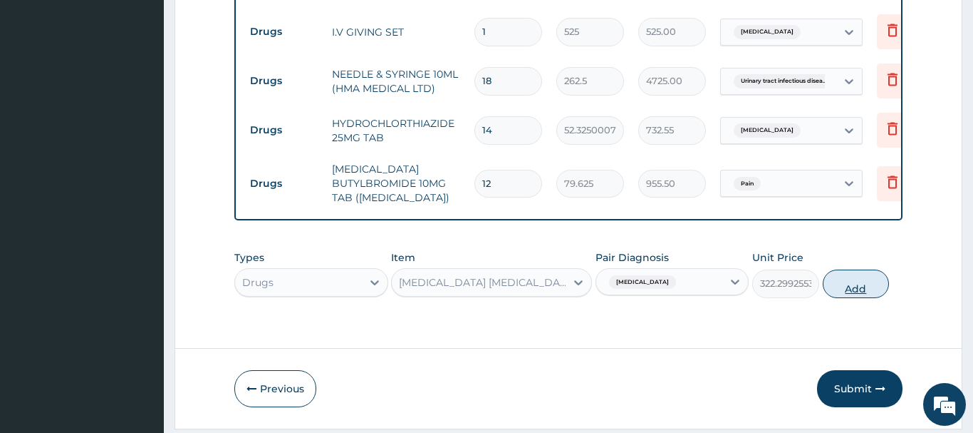
click at [853, 243] on div "Types Drugs Item ARTEMETHER LUMEFANTRINE 80/480MG TAB X6 (FIDSON) Pair Diagnosi…" at bounding box center [568, 273] width 668 height 61
click at [842, 269] on button "Add" at bounding box center [856, 283] width 67 height 29
type input "0"
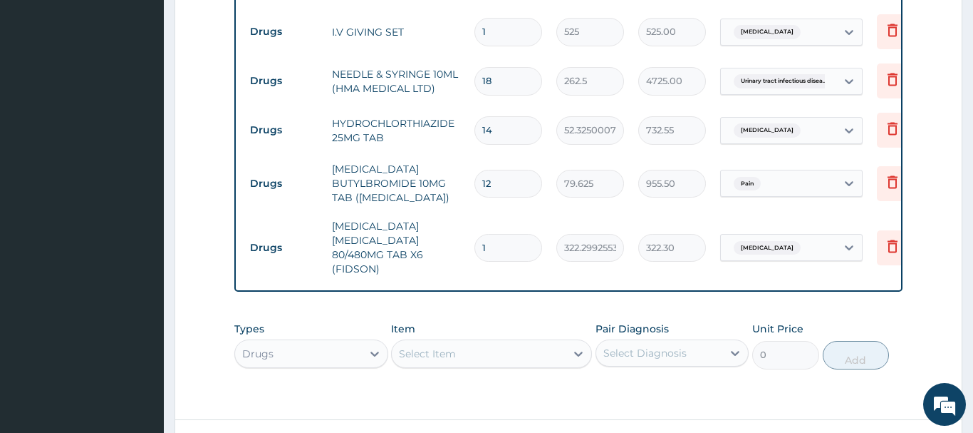
click at [475, 234] on input "1" at bounding box center [509, 248] width 68 height 28
type input "6"
type input "1933.80"
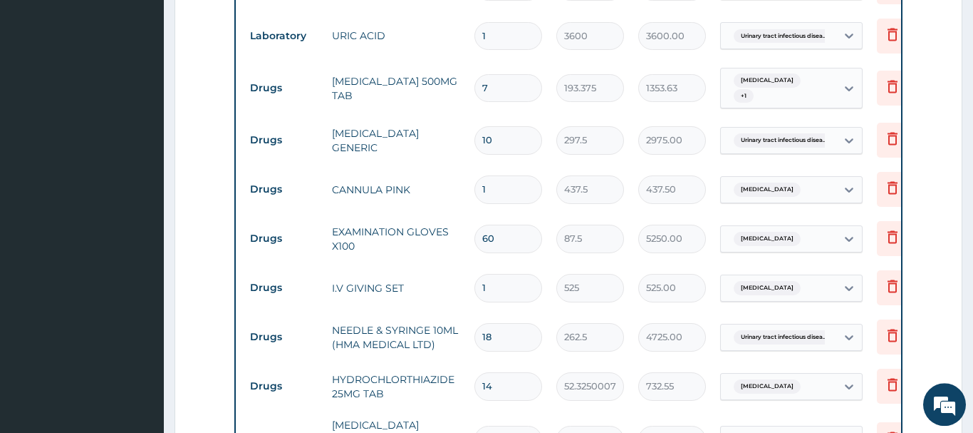
scroll to position [918, 0]
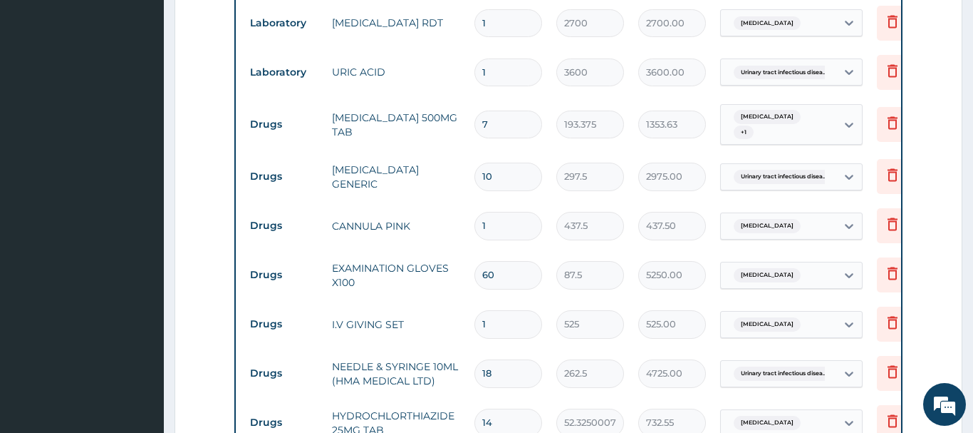
type input "6"
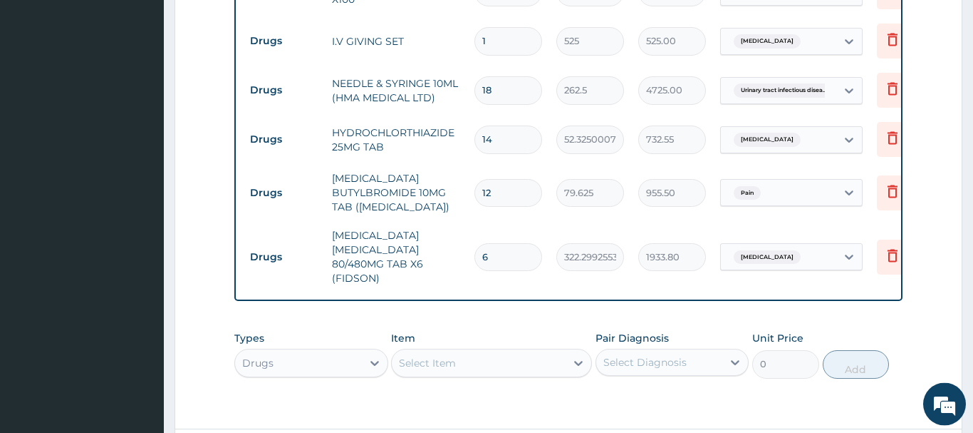
scroll to position [1209, 0]
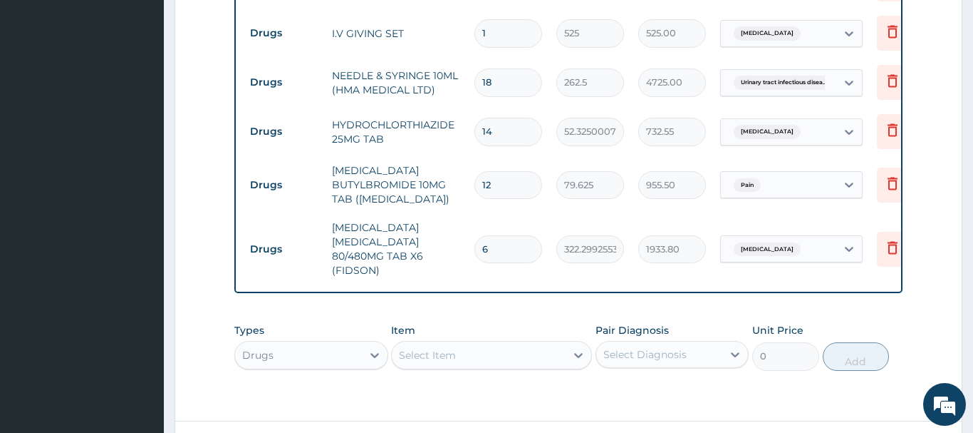
click at [430, 341] on div "Select Item" at bounding box center [491, 355] width 201 height 29
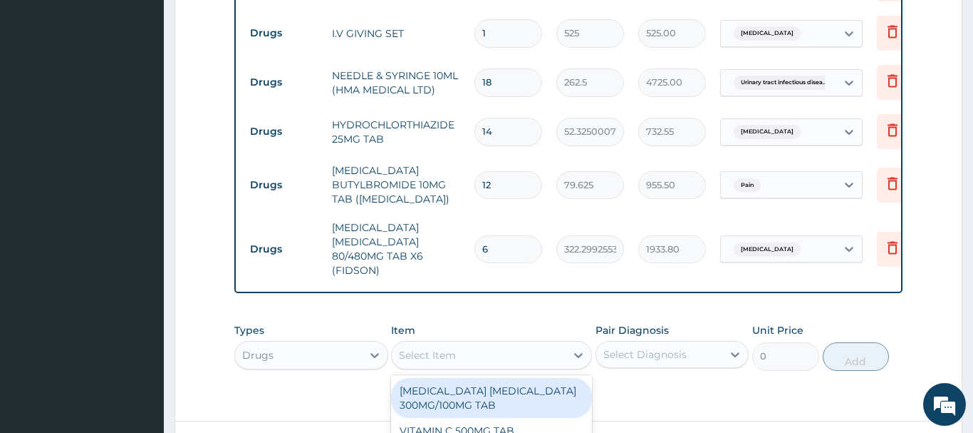
scroll to position [41, 0]
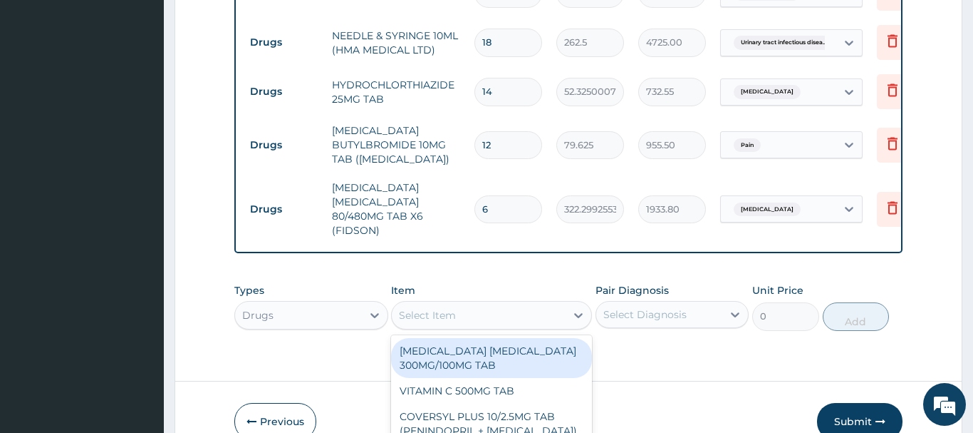
paste input "BROMAZEPAM 1.5MG TAB"
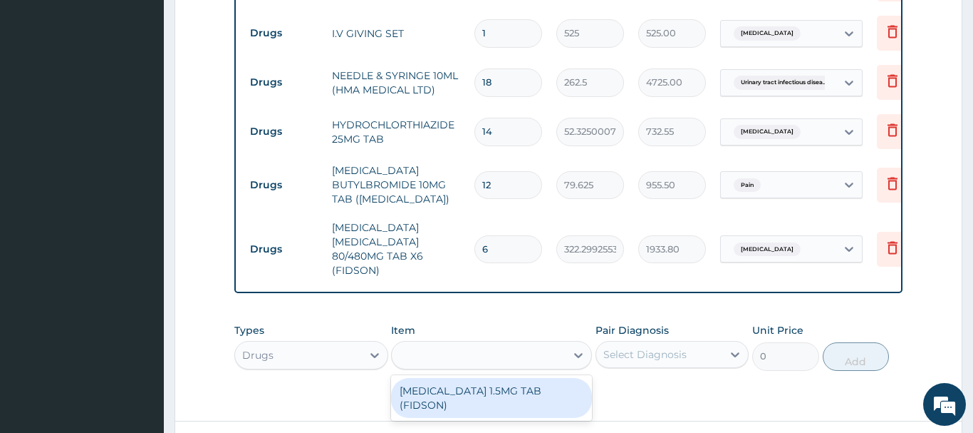
type input "BROMAZEPAM 1.5MG TAB"
click at [526, 378] on div "BROMAZEPAM 1.5MG TAB (FIDSON)" at bounding box center [491, 398] width 201 height 40
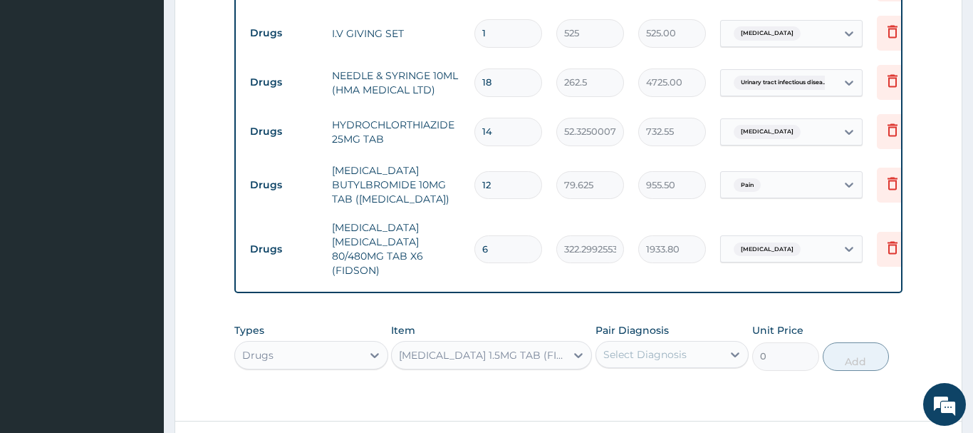
type input "35.12250137329102"
click at [663, 341] on div "Select Diagnosis" at bounding box center [673, 354] width 154 height 27
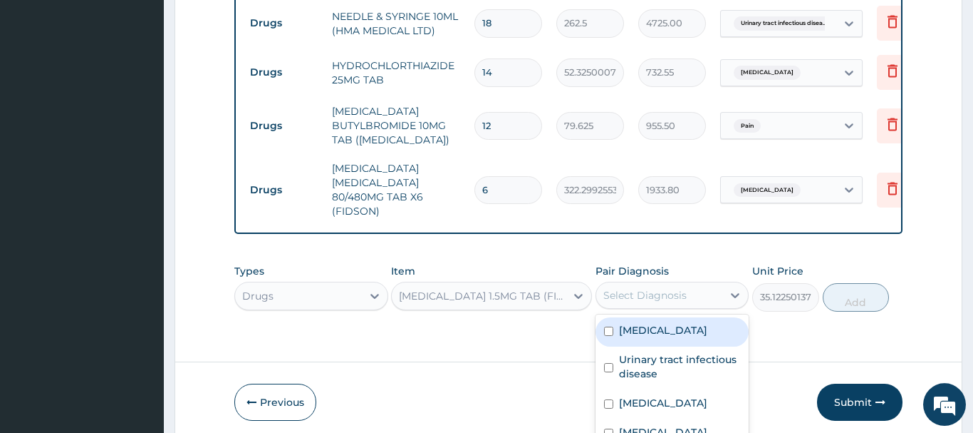
scroll to position [1281, 0]
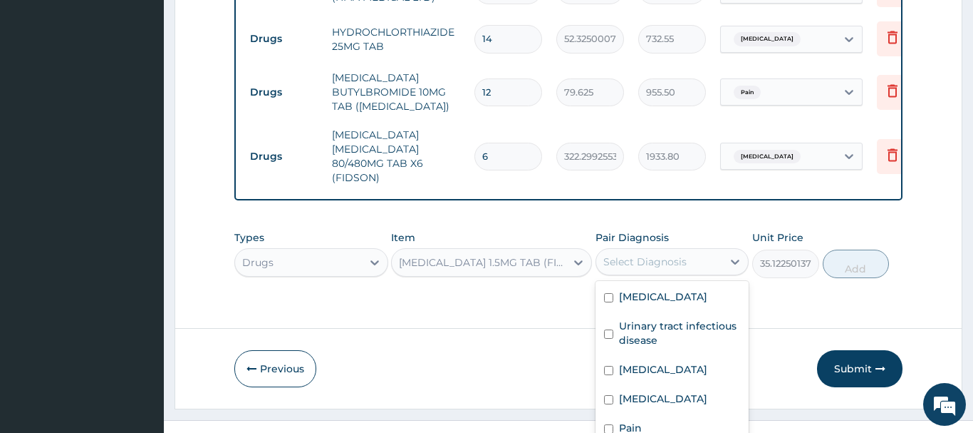
checkbox input "true"
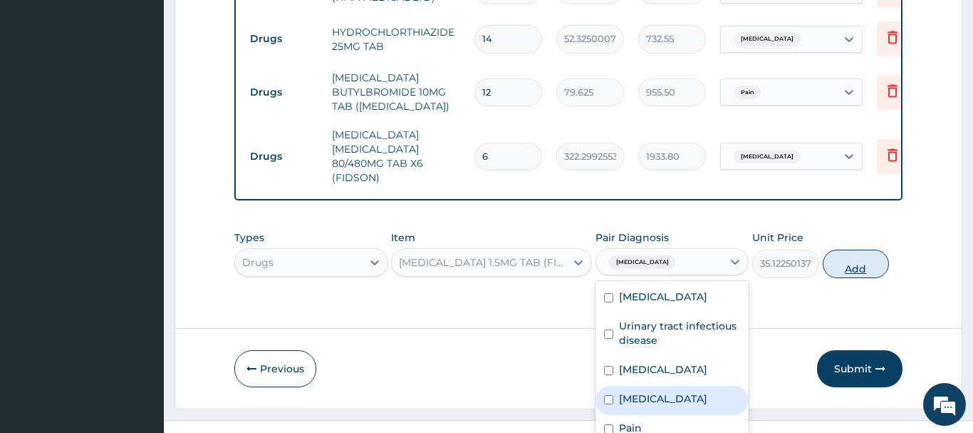
click at [844, 223] on div "Types Drugs Item BROMAZEPAM 1.5MG TAB (FIDSON) Pair Diagnosis option Insomnia, …" at bounding box center [568, 253] width 668 height 61
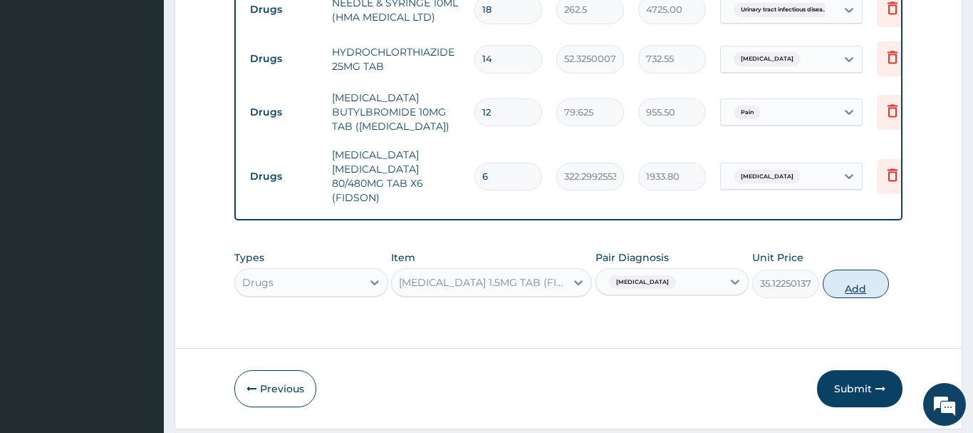
scroll to position [0, 0]
click at [852, 269] on button "Add" at bounding box center [856, 283] width 67 height 29
type input "0"
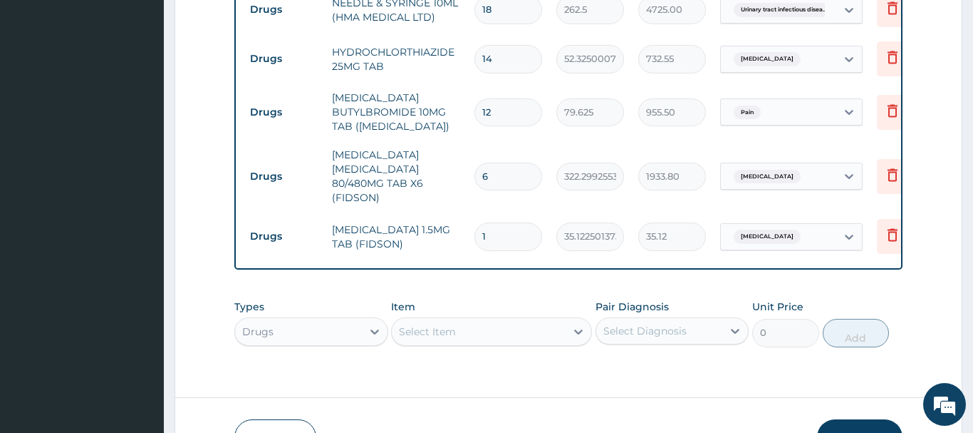
drag, startPoint x: 488, startPoint y: 195, endPoint x: 457, endPoint y: 195, distance: 31.4
click at [475, 222] on input "1" at bounding box center [509, 236] width 68 height 28
type input "2"
type input "70.25"
drag, startPoint x: 503, startPoint y: 194, endPoint x: 466, endPoint y: 199, distance: 37.4
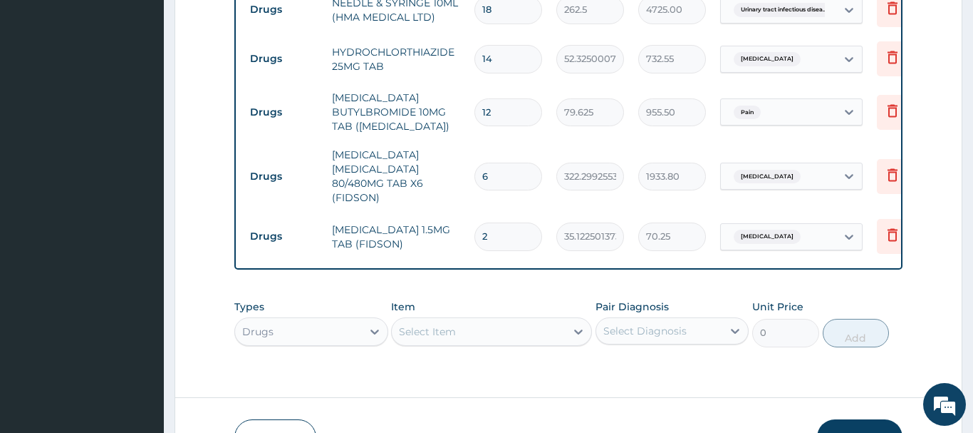
click at [475, 222] on input "2" at bounding box center [509, 236] width 68 height 28
type input "4"
type input "140.49"
type input "4"
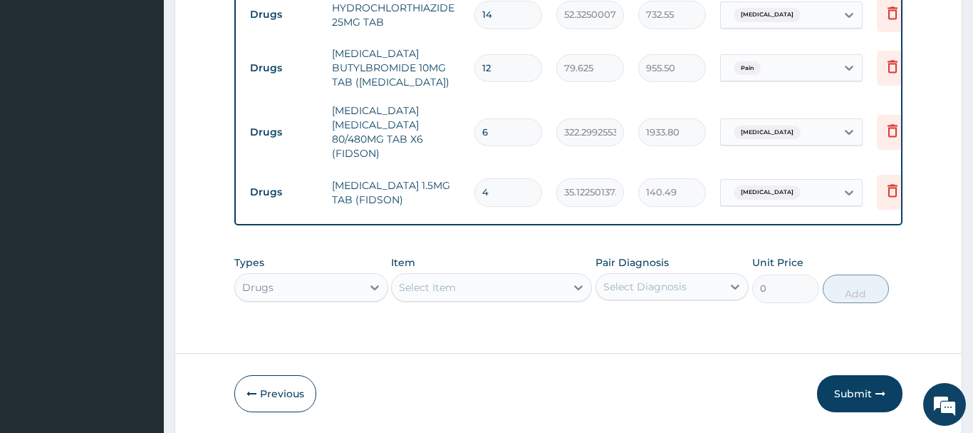
scroll to position [1330, 0]
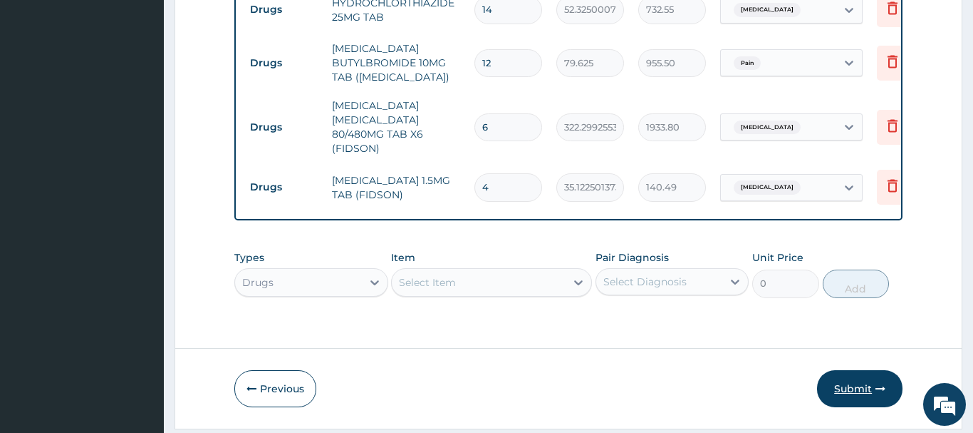
click at [843, 370] on button "Submit" at bounding box center [860, 388] width 86 height 37
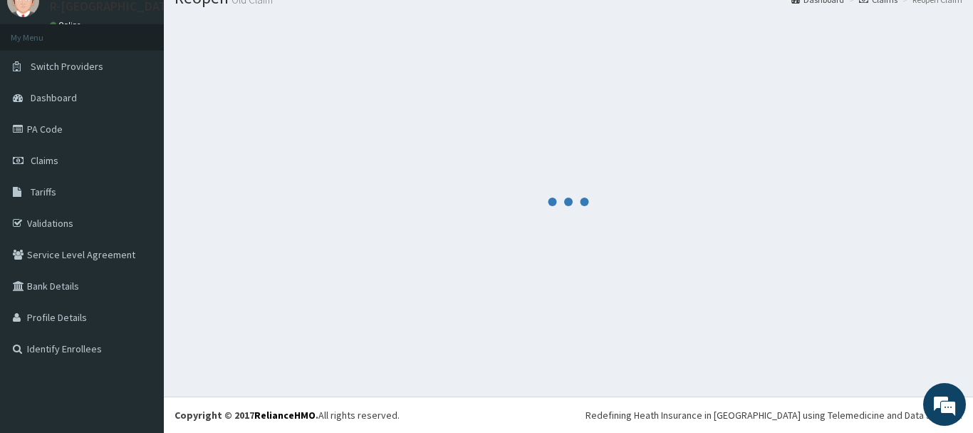
scroll to position [58, 0]
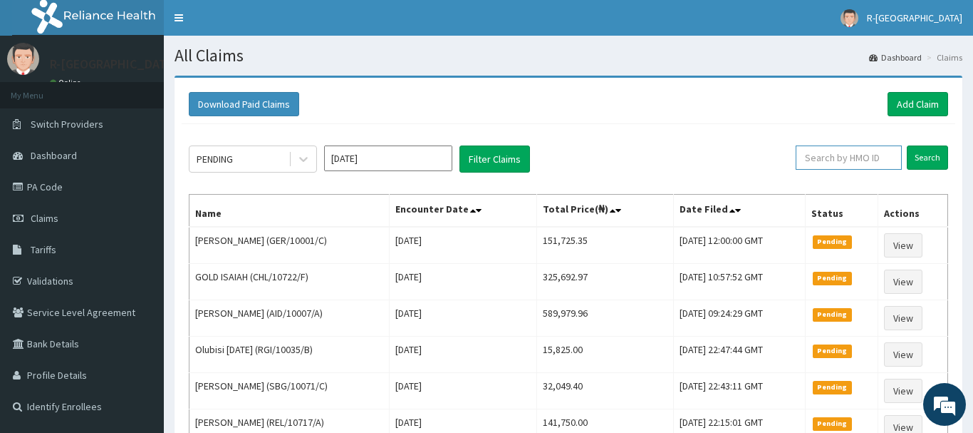
click at [814, 153] on input "text" at bounding box center [849, 157] width 106 height 24
paste input "CYU/10214/F"
type input "CYU/10214/F"
click at [932, 158] on input "Search" at bounding box center [927, 157] width 41 height 24
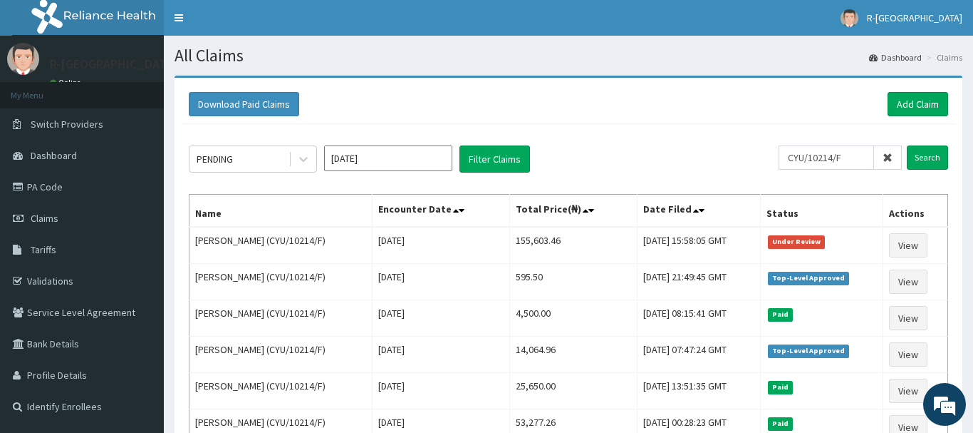
click at [434, 88] on div "Download Paid Claims Add Claim" at bounding box center [569, 104] width 774 height 39
